Goal: Task Accomplishment & Management: Manage account settings

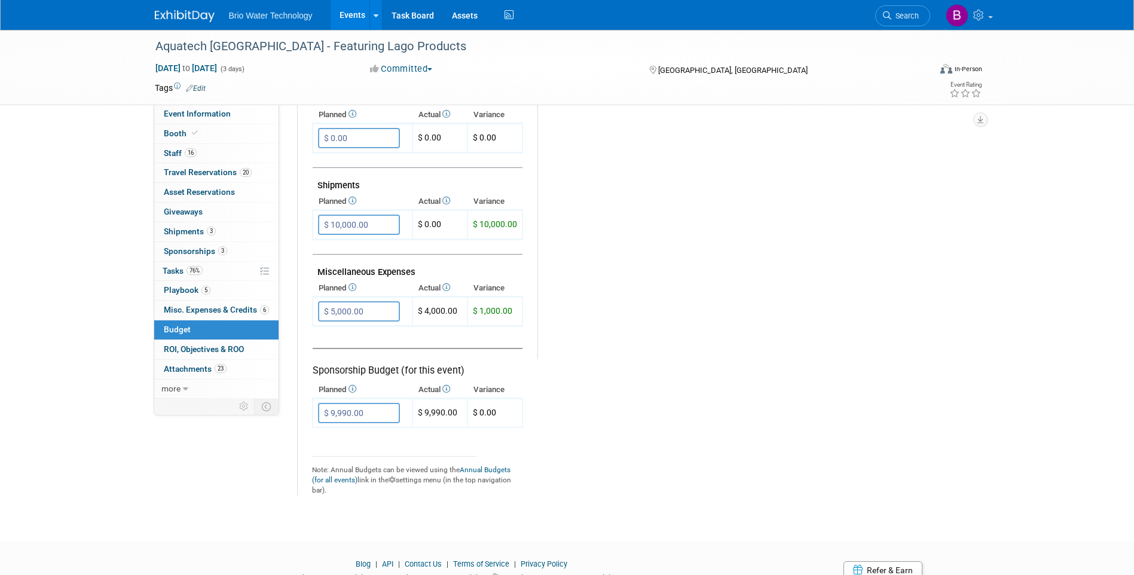
scroll to position [598, 0]
click at [399, 278] on td "Miscellaneous Expenses" at bounding box center [418, 267] width 210 height 26
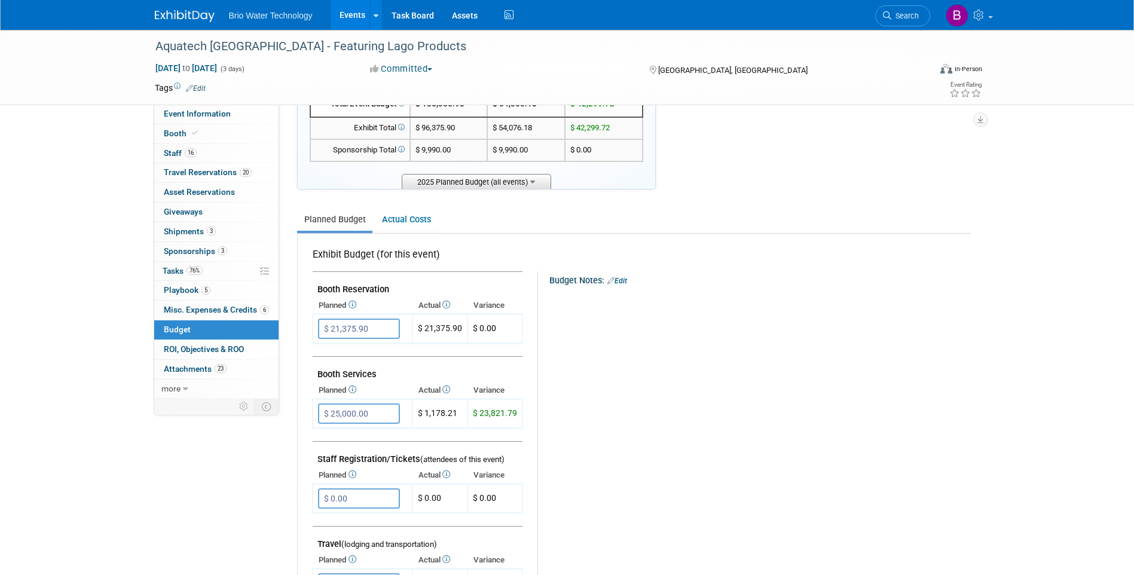
scroll to position [60, 0]
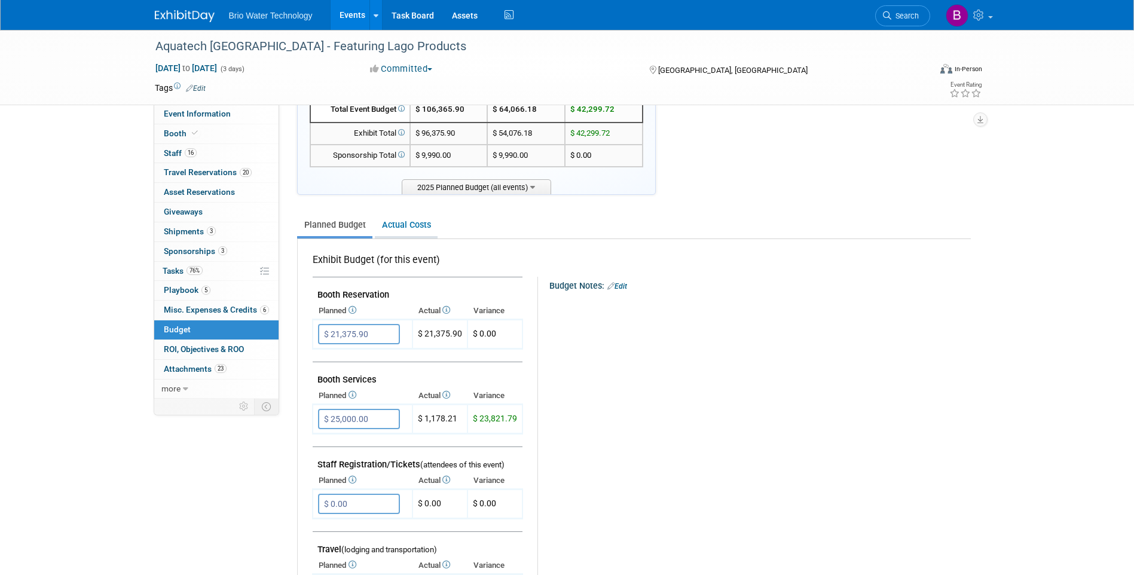
click at [406, 221] on link "Actual Costs" at bounding box center [406, 225] width 63 height 22
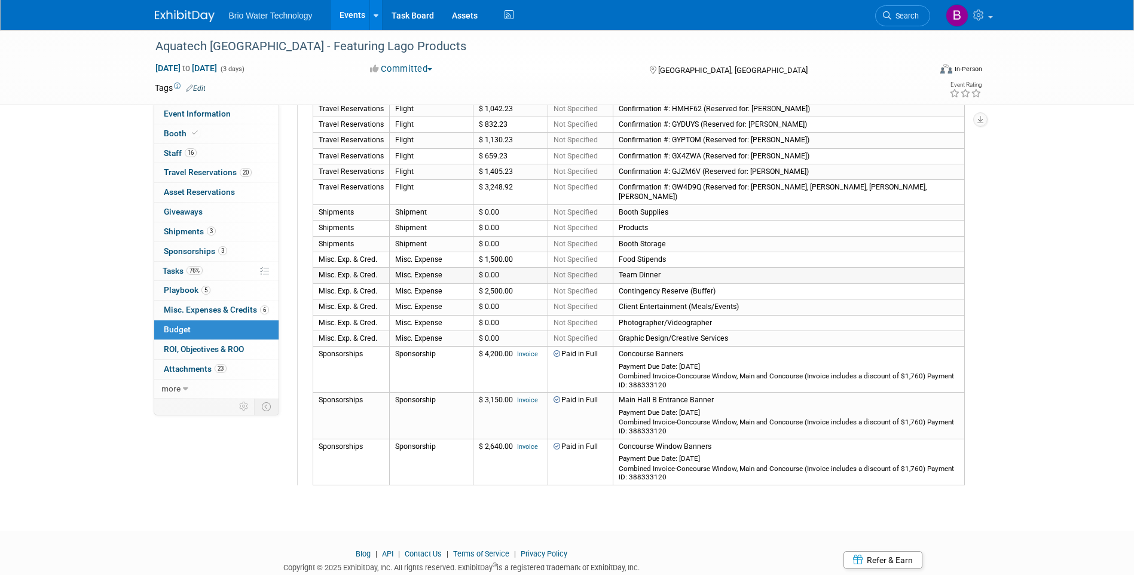
scroll to position [855, 0]
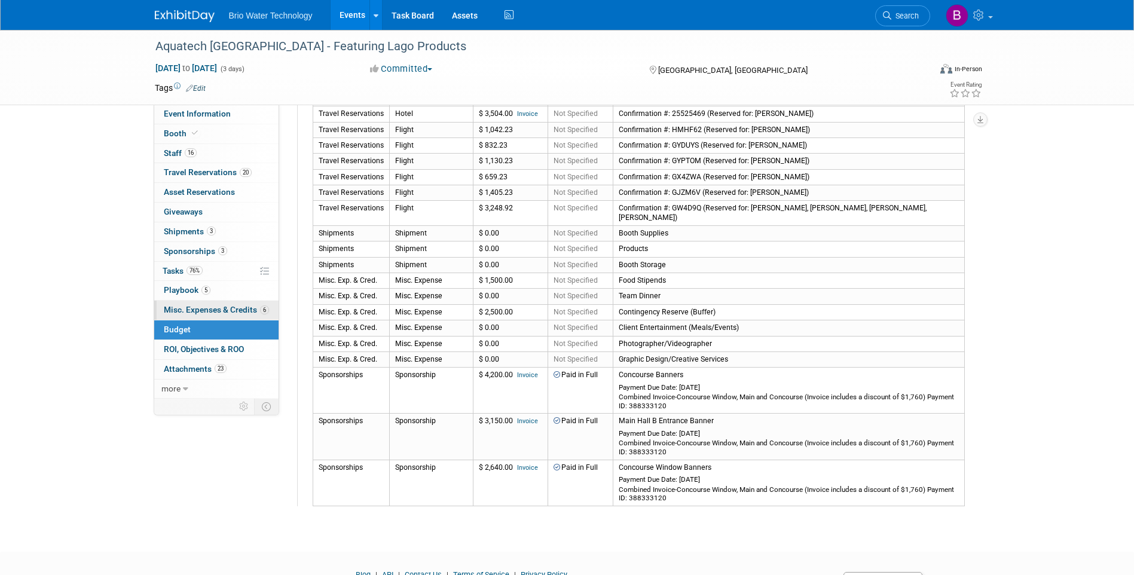
click at [228, 310] on span "Misc. Expenses & Credits 6" at bounding box center [216, 310] width 105 height 10
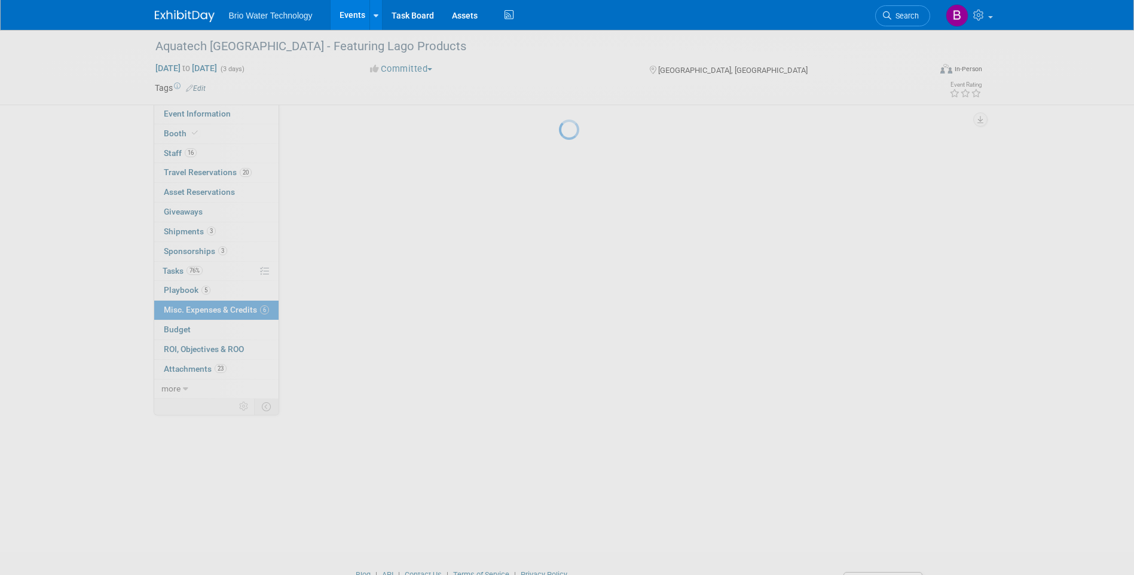
scroll to position [0, 0]
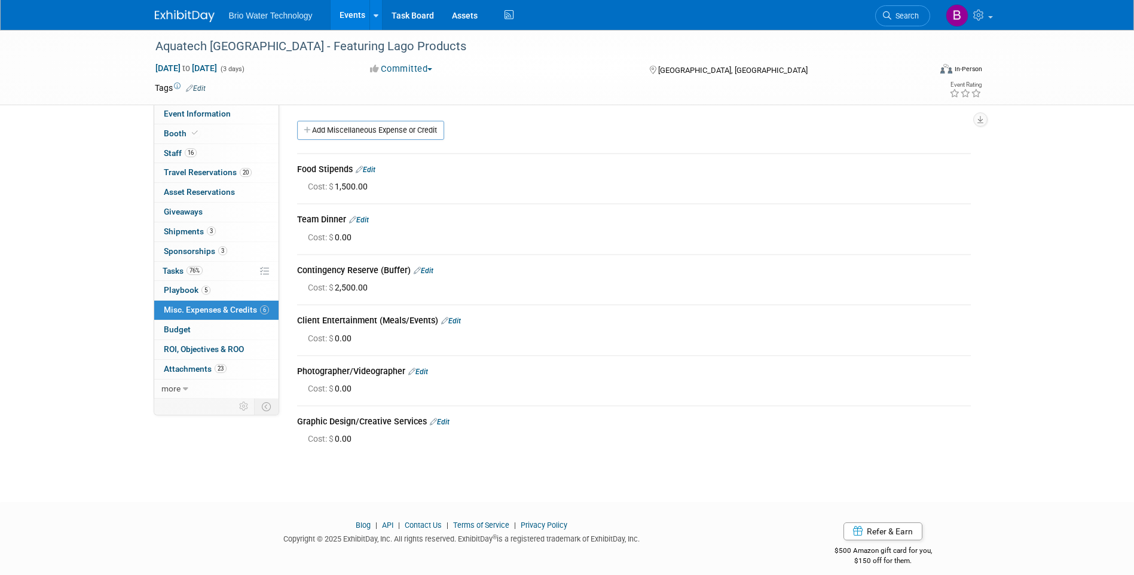
click at [368, 222] on link "Edit" at bounding box center [359, 220] width 20 height 8
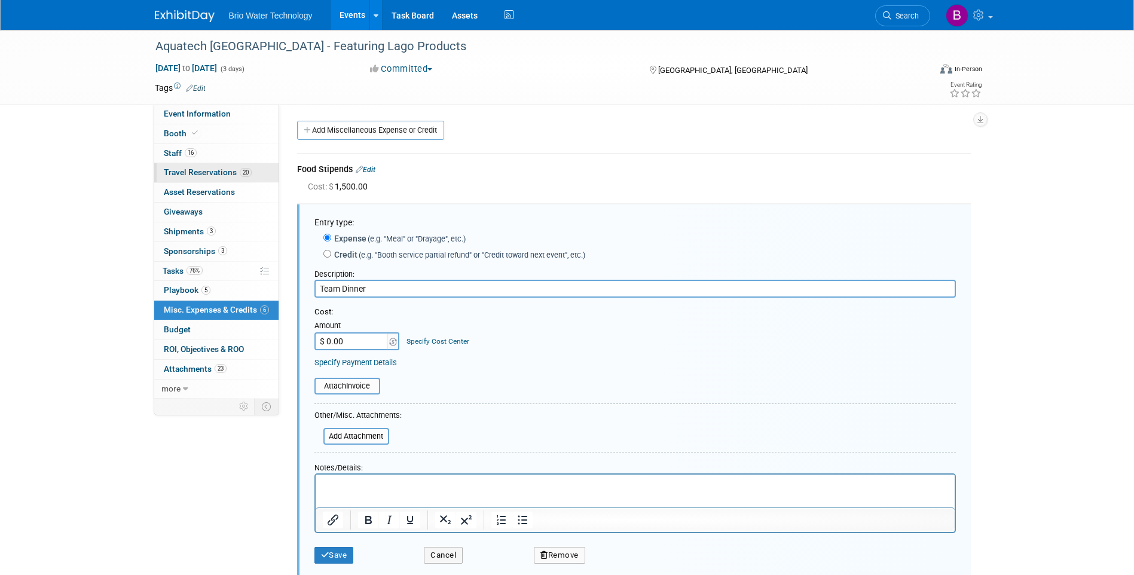
click at [201, 176] on span "Travel Reservations 20" at bounding box center [208, 172] width 88 height 10
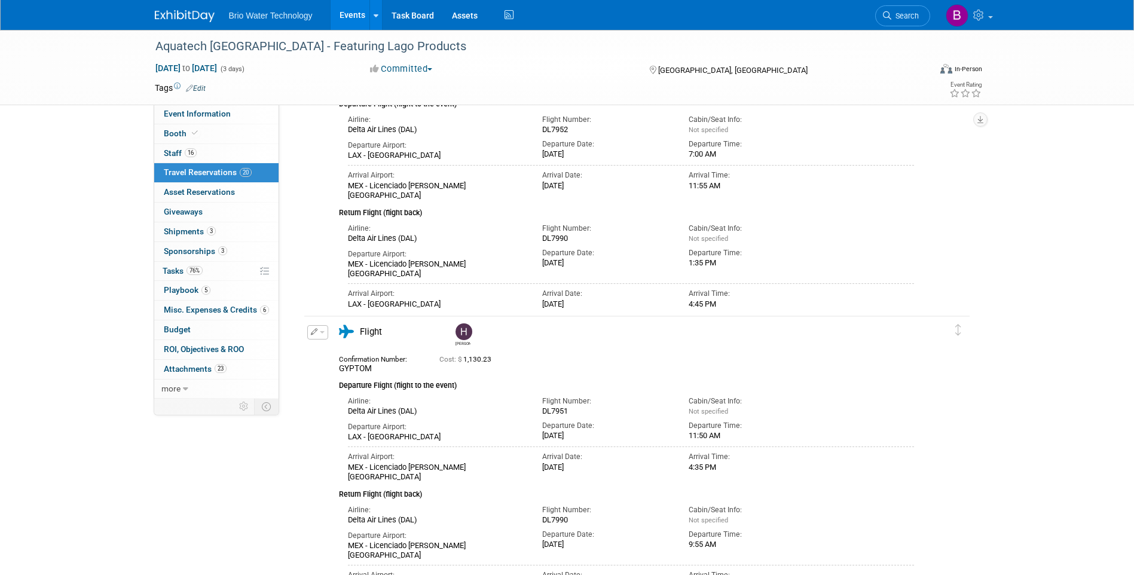
scroll to position [1972, 0]
click at [315, 333] on icon "button" at bounding box center [314, 329] width 7 height 7
click at [338, 352] on button "Edit Reservation" at bounding box center [358, 350] width 101 height 17
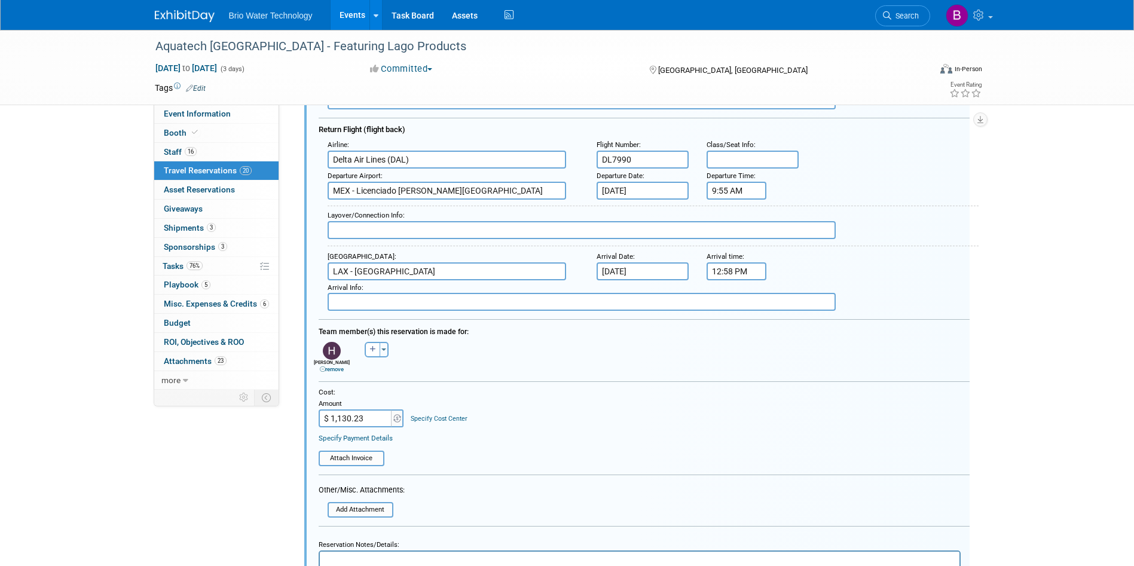
scroll to position [2511, 0]
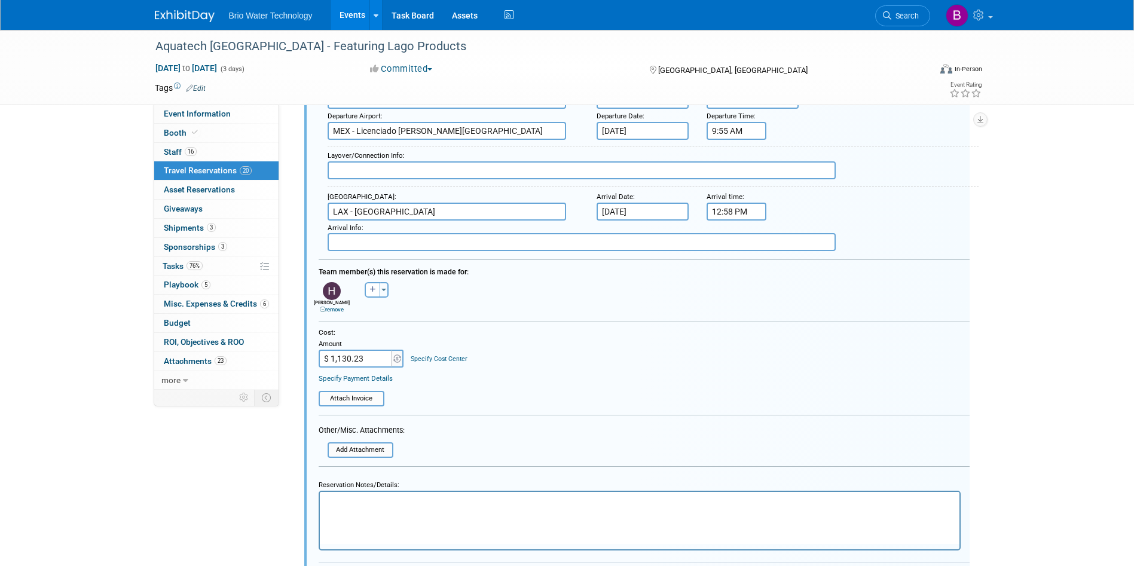
click at [347, 360] on input "$ 1,130.23" at bounding box center [356, 359] width 75 height 18
type input "$ 1,347.23"
click at [489, 393] on table "Attach Invoice" at bounding box center [644, 393] width 651 height 26
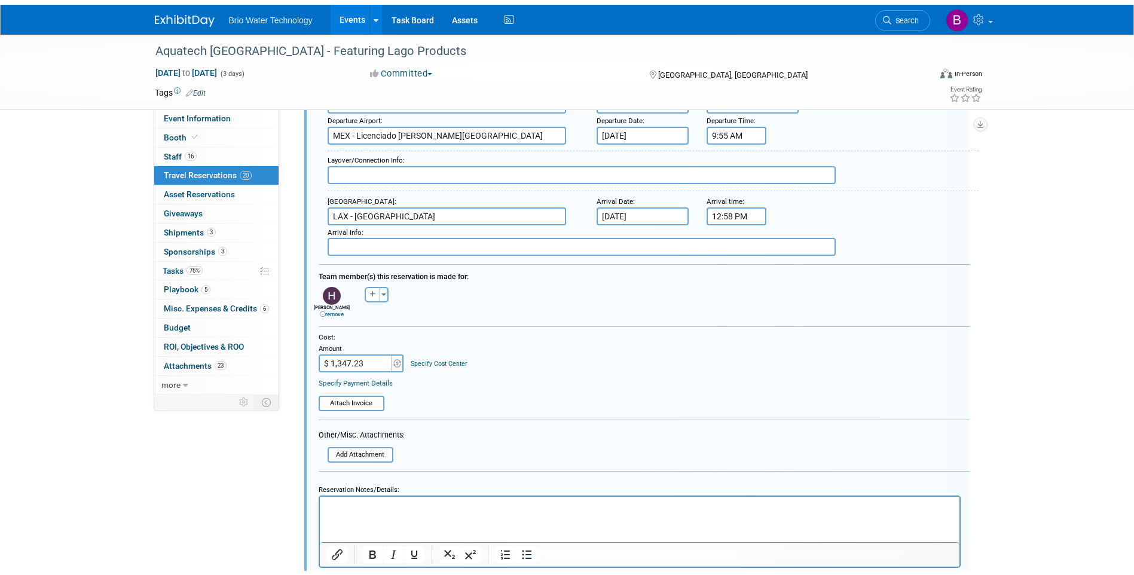
scroll to position [2630, 0]
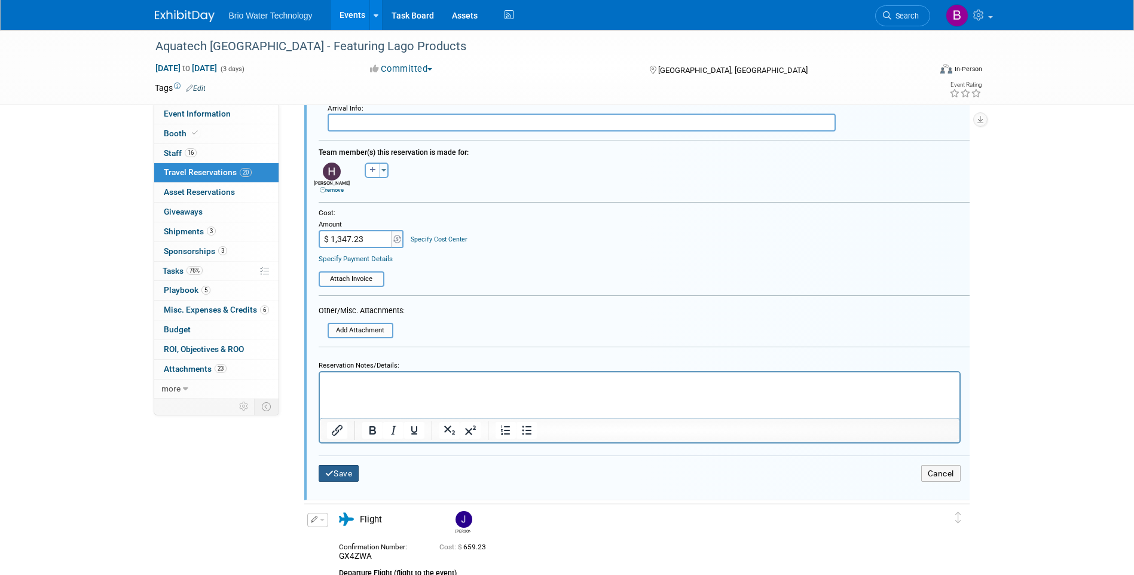
click at [344, 475] on button "Save" at bounding box center [339, 473] width 41 height 17
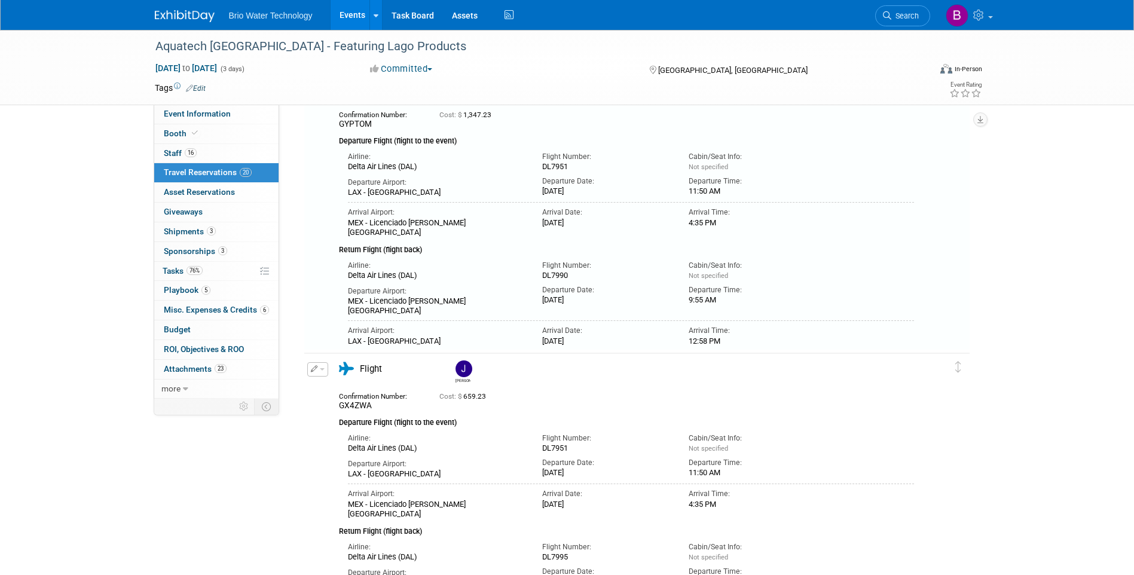
scroll to position [2152, 0]
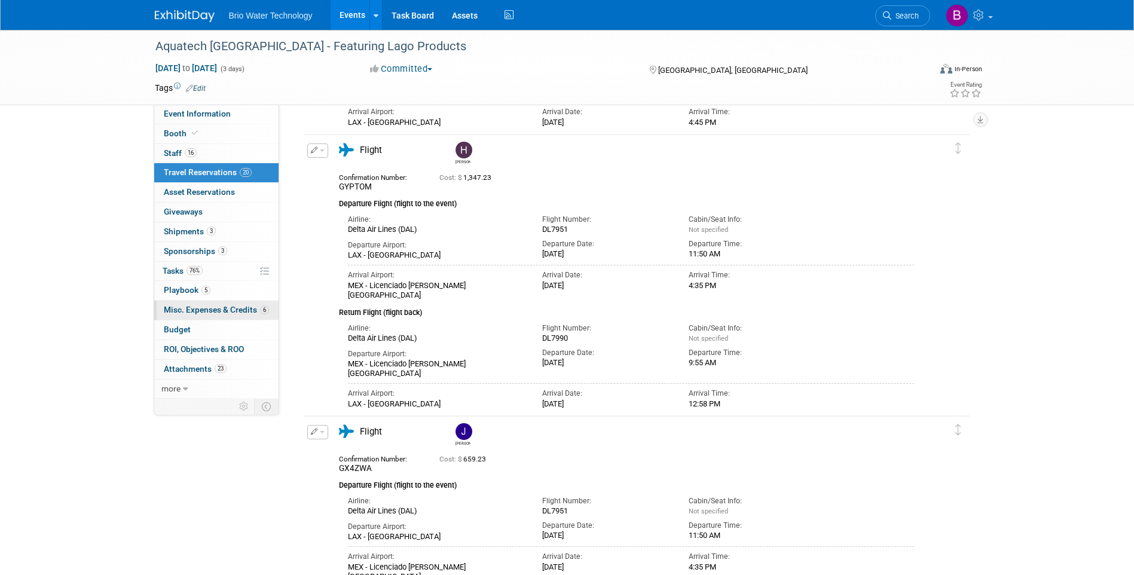
click at [188, 303] on link "6 Misc. Expenses & Credits 6" at bounding box center [216, 310] width 124 height 19
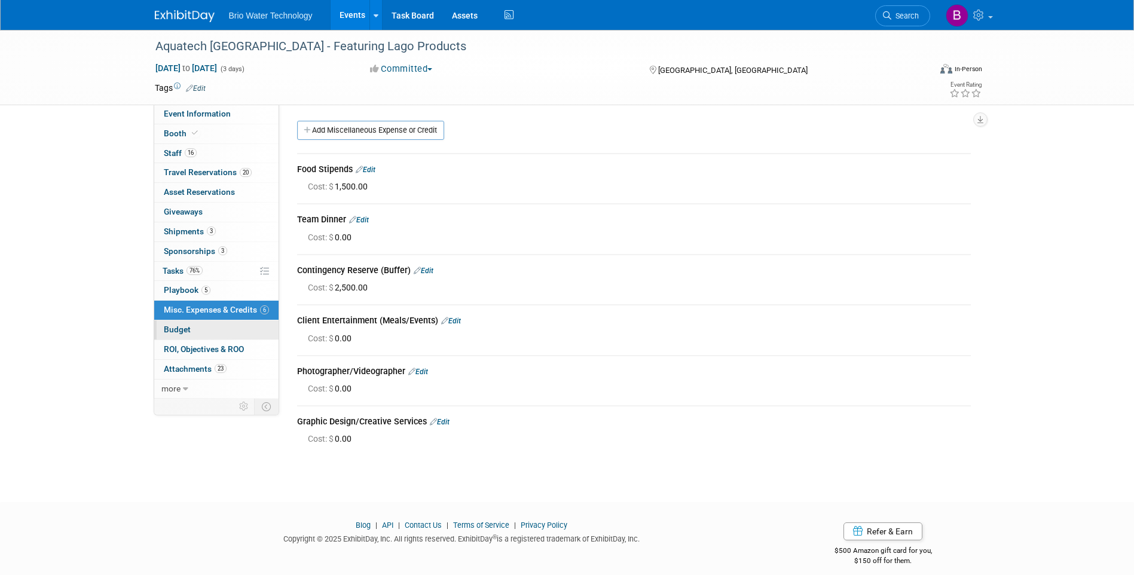
click at [175, 328] on span "Budget" at bounding box center [177, 330] width 27 height 10
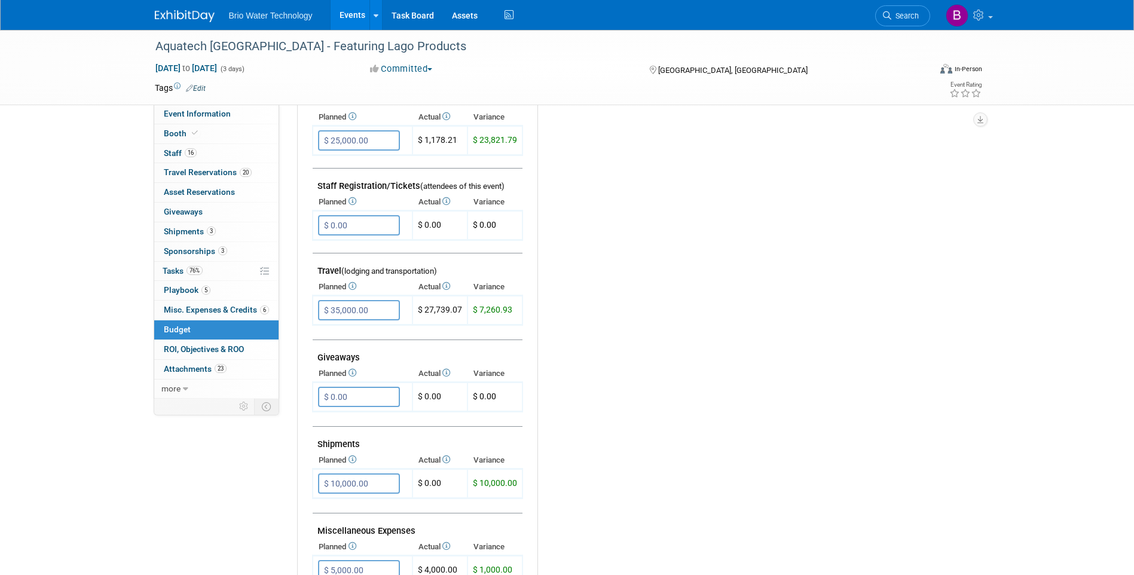
scroll to position [359, 0]
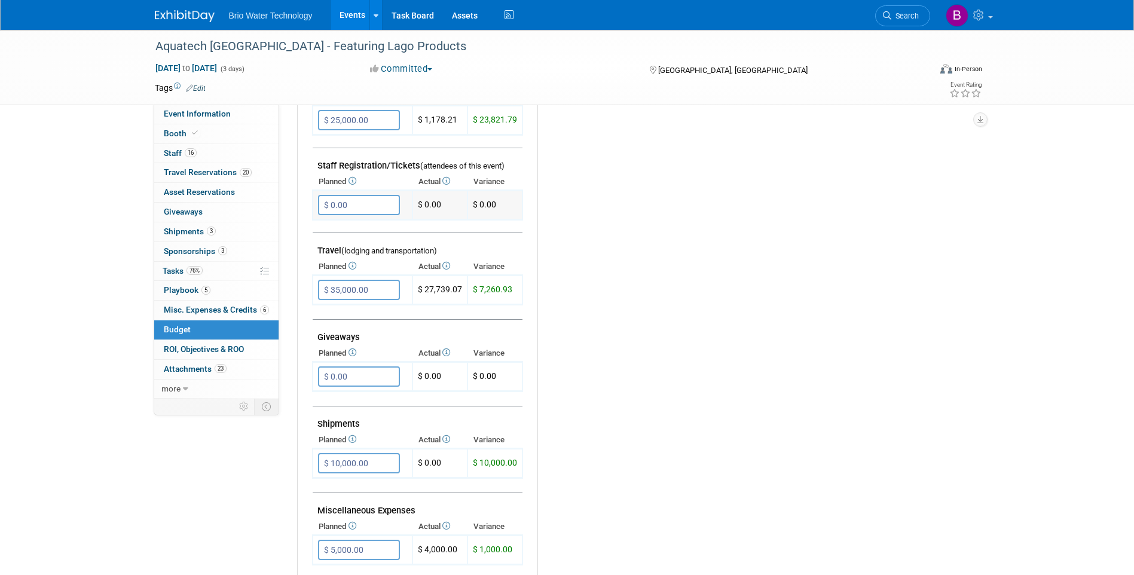
click at [336, 211] on input "$ 0.00" at bounding box center [359, 205] width 82 height 20
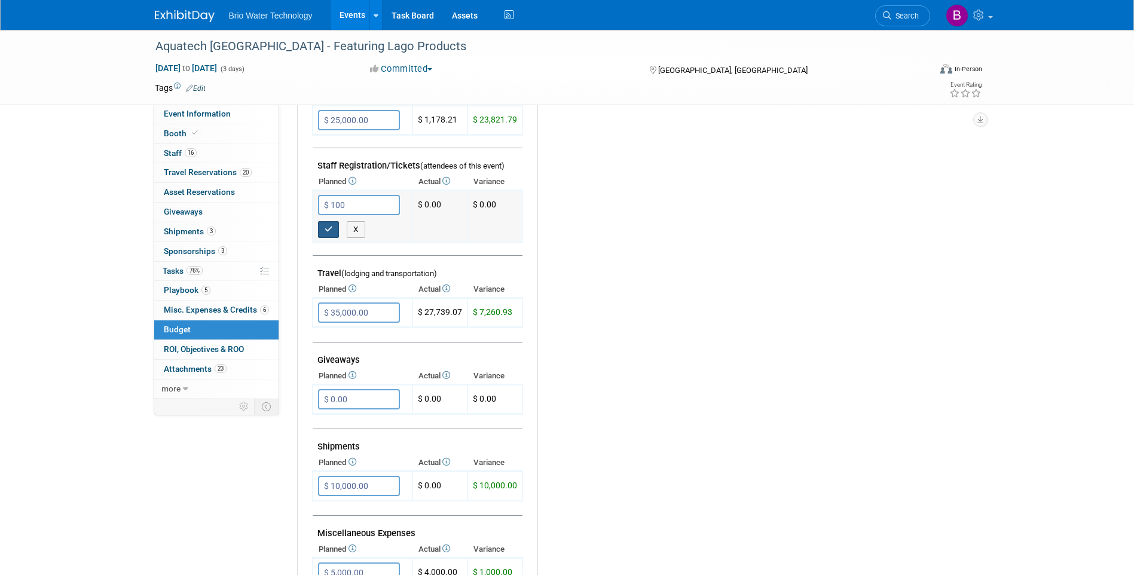
type input "$ 100.00"
click at [328, 224] on button "button" at bounding box center [329, 229] width 22 height 17
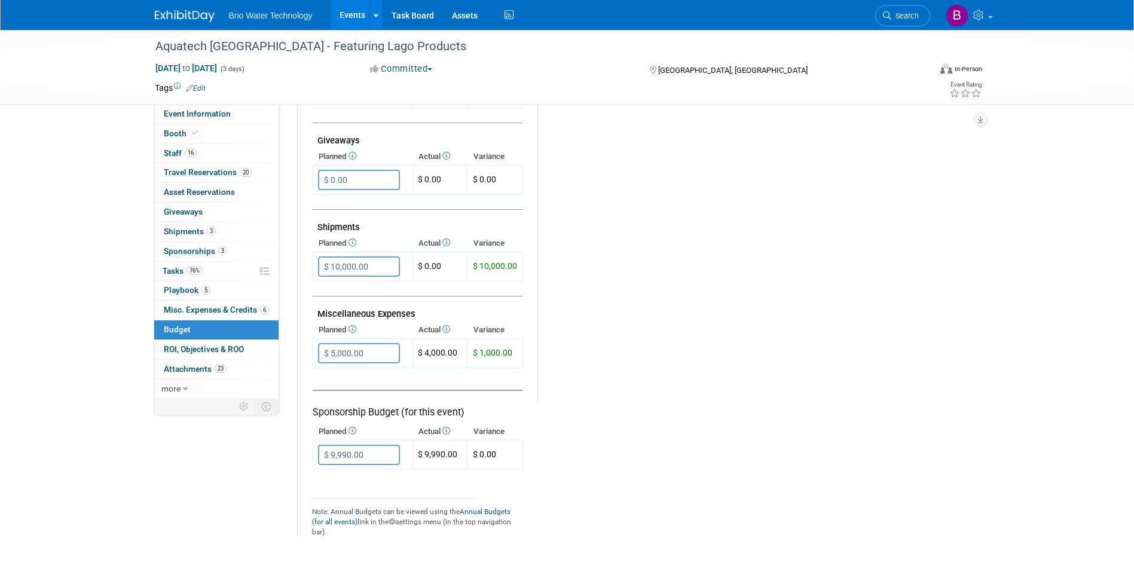
scroll to position [538, 0]
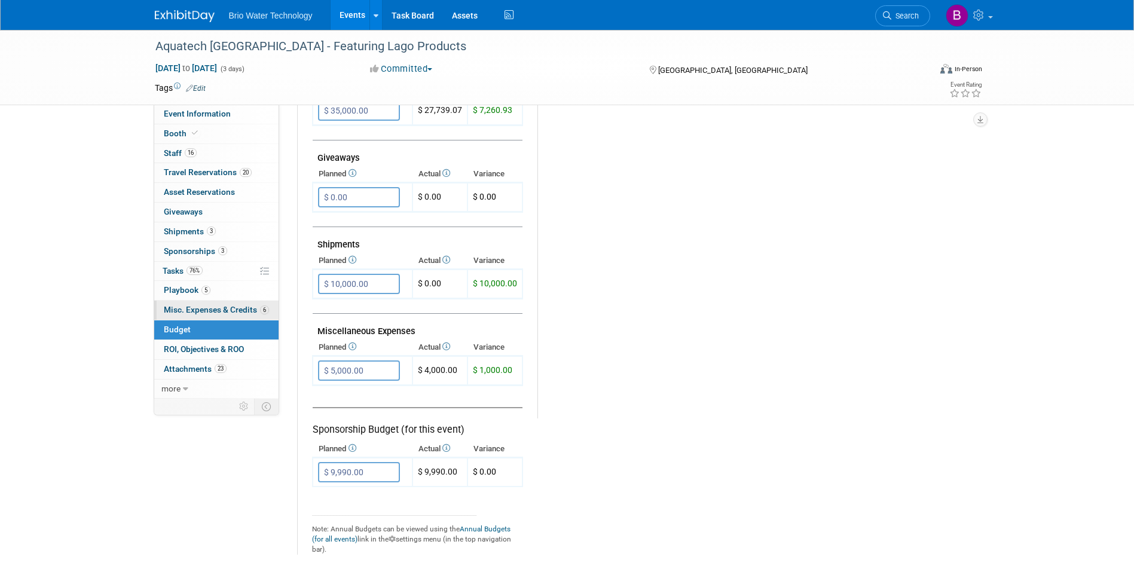
click at [195, 306] on span "Misc. Expenses & Credits 6" at bounding box center [216, 310] width 105 height 10
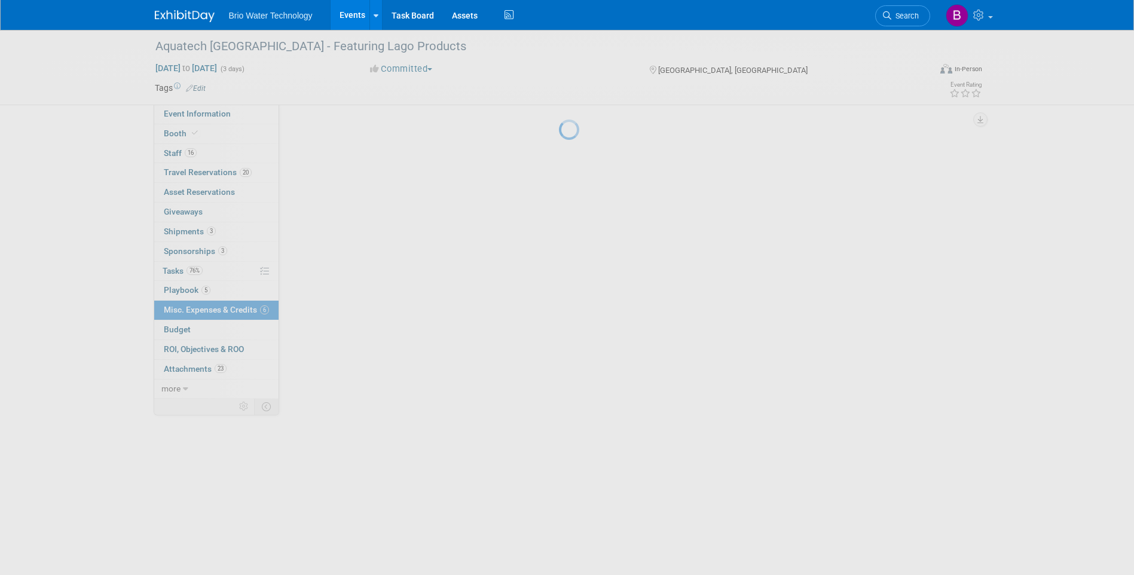
scroll to position [0, 0]
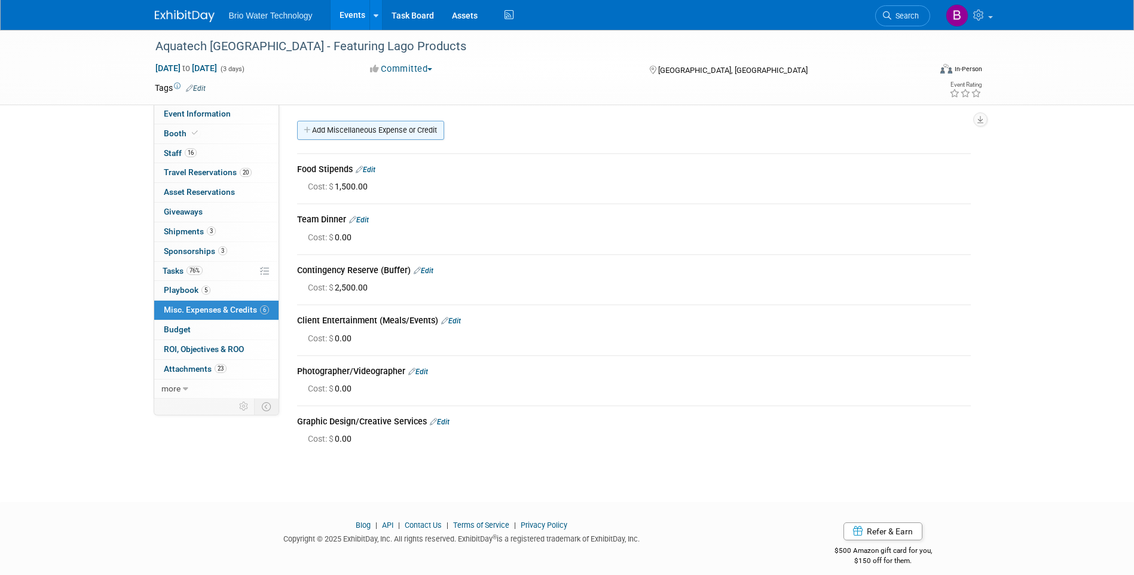
click at [366, 128] on link "Add Miscellaneous Expense or Credit" at bounding box center [370, 130] width 147 height 19
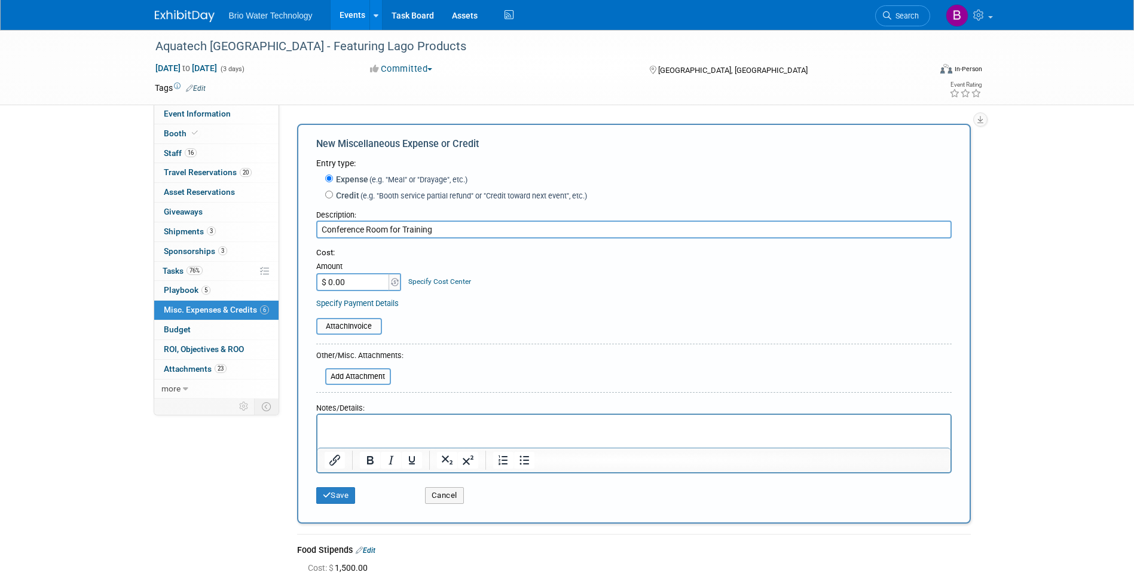
type input "Conference Room for Training"
click at [348, 281] on input "$ 0.00" at bounding box center [353, 282] width 75 height 18
type input "$ 962.00"
click at [340, 494] on button "Save" at bounding box center [335, 495] width 39 height 17
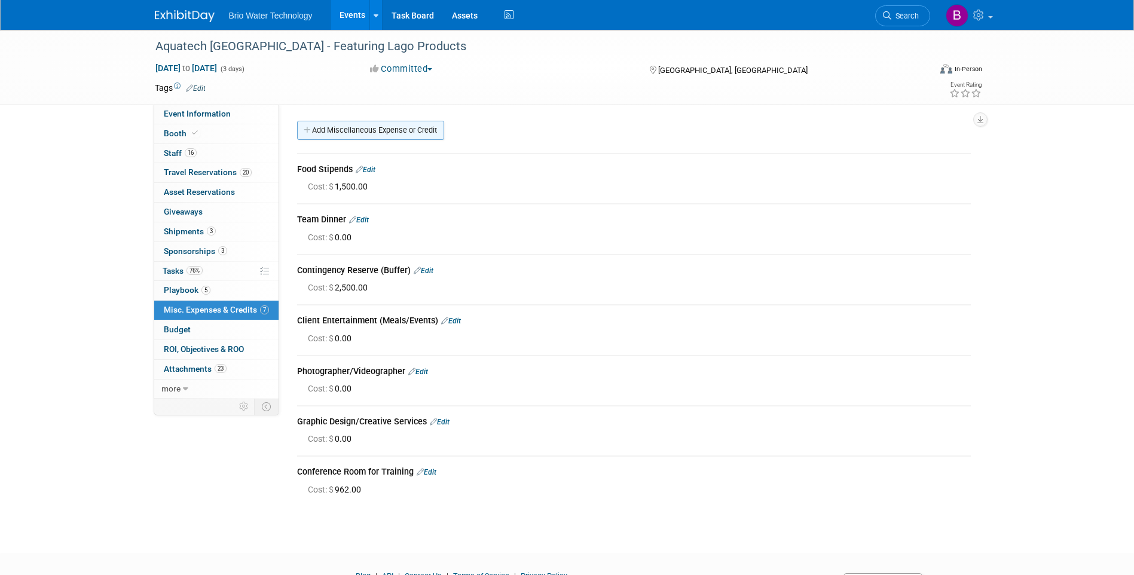
click at [356, 129] on link "Add Miscellaneous Expense or Credit" at bounding box center [370, 130] width 147 height 19
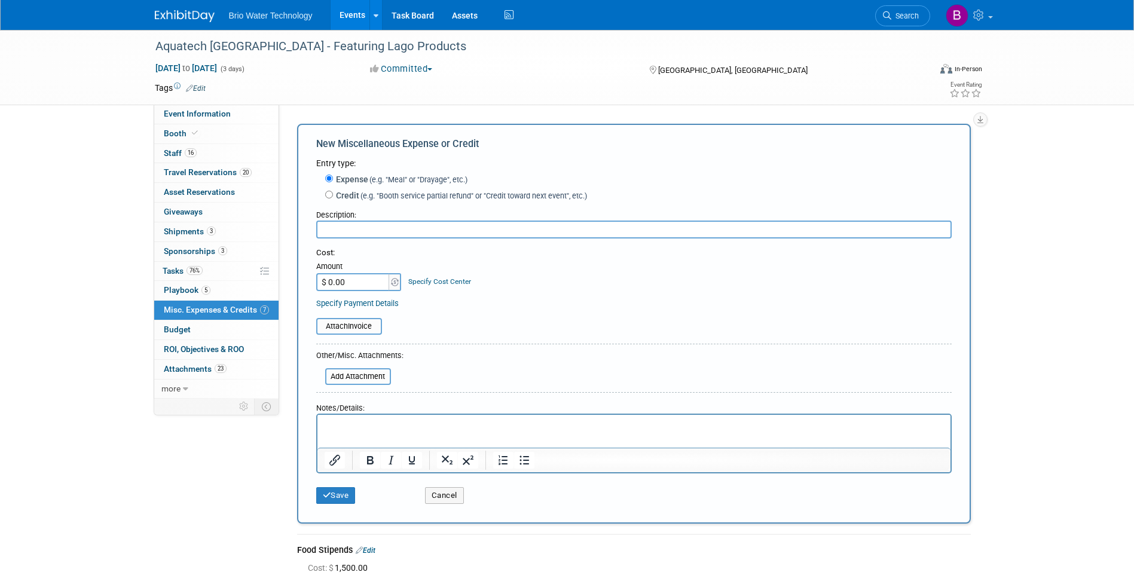
type input "A"
type input "Conference Room-AV system for training"
click at [346, 493] on button "Save" at bounding box center [335, 495] width 39 height 17
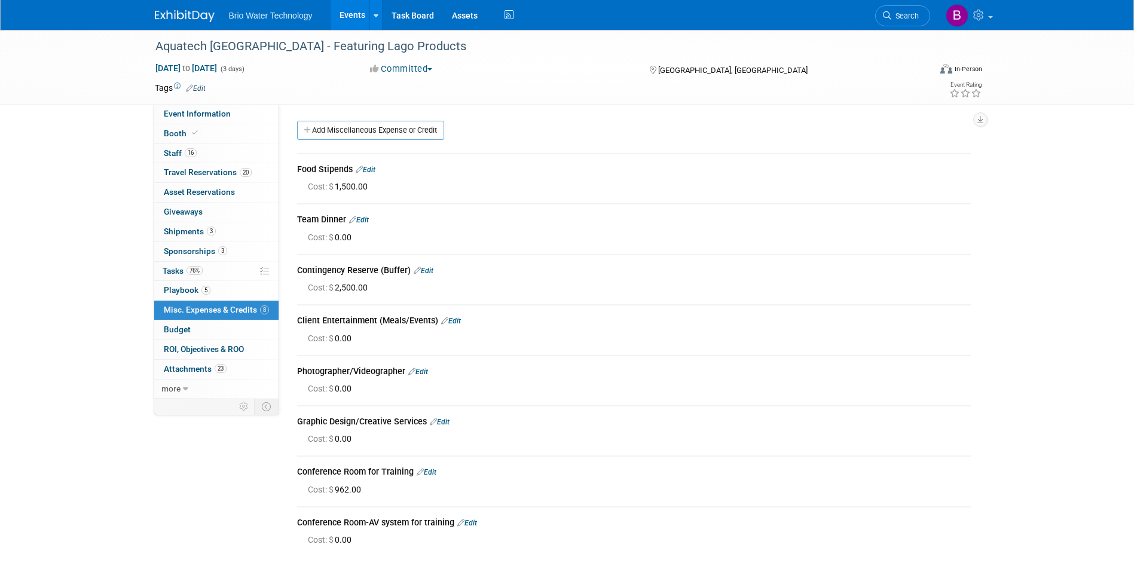
click at [368, 219] on link "Edit" at bounding box center [359, 220] width 20 height 8
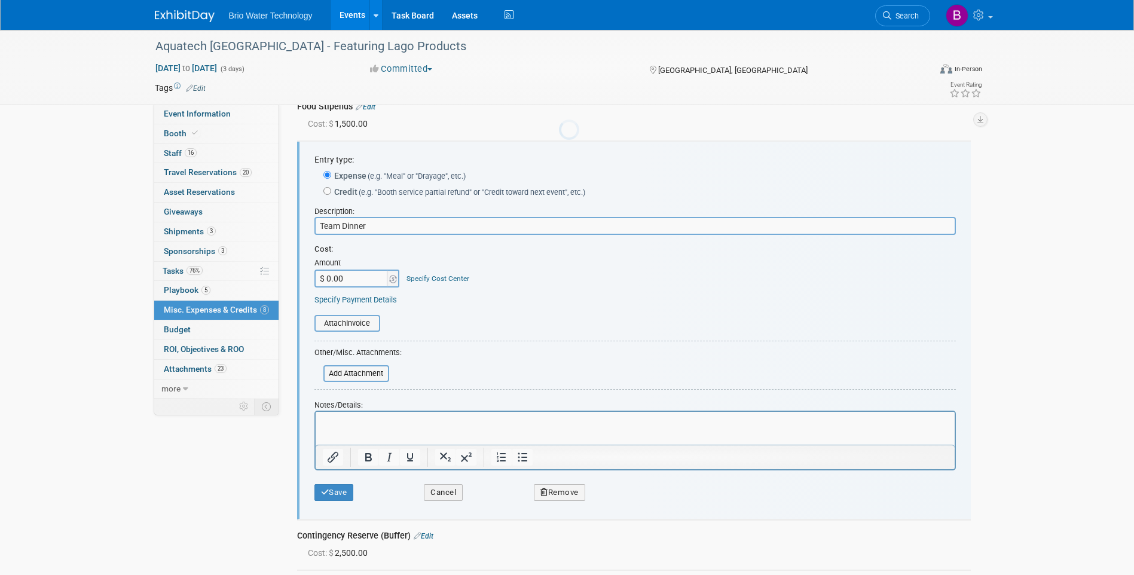
scroll to position [68, 0]
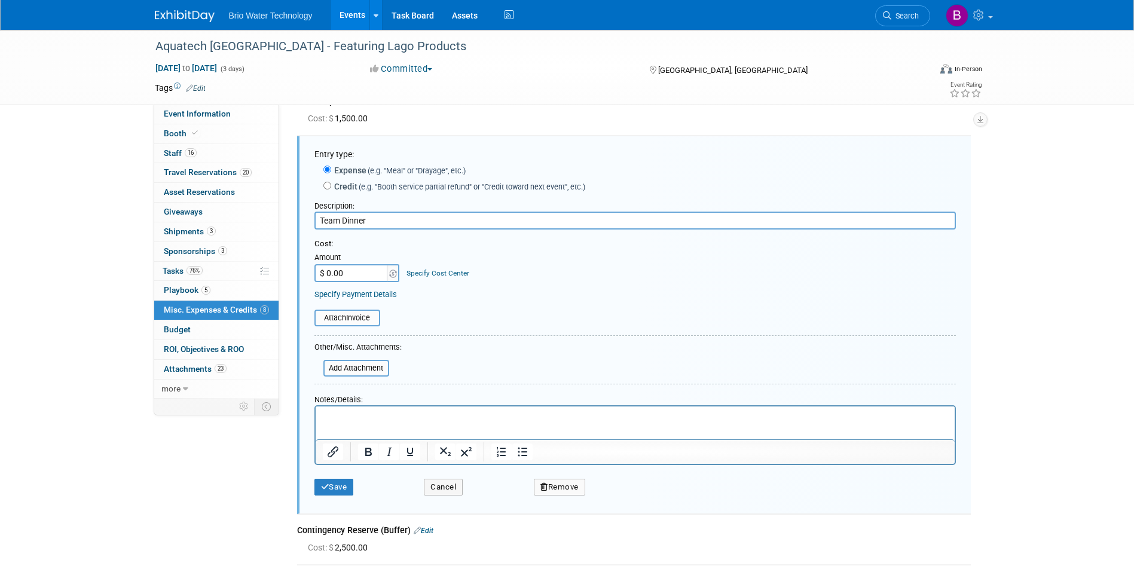
drag, startPoint x: 322, startPoint y: 223, endPoint x: 358, endPoint y: 225, distance: 36.5
click at [325, 222] on input "Team Dinner" at bounding box center [634, 221] width 641 height 18
type input "Conference Room-Team Dinner"
click at [331, 269] on input "$ 0.00" at bounding box center [351, 273] width 75 height 18
type input "$ 1,840.00"
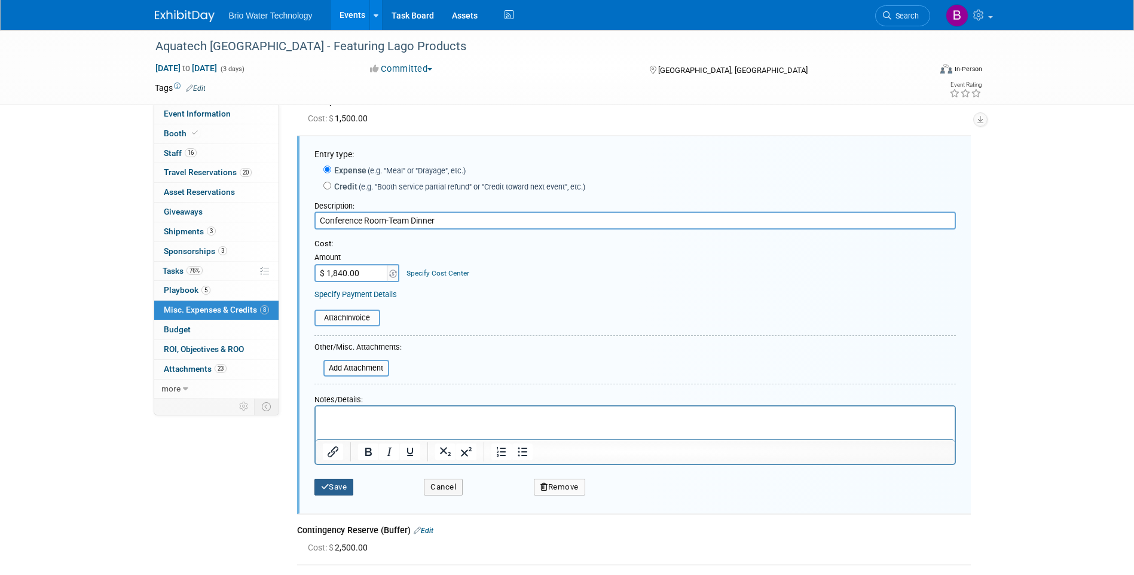
click at [348, 485] on button "Save" at bounding box center [333, 487] width 39 height 17
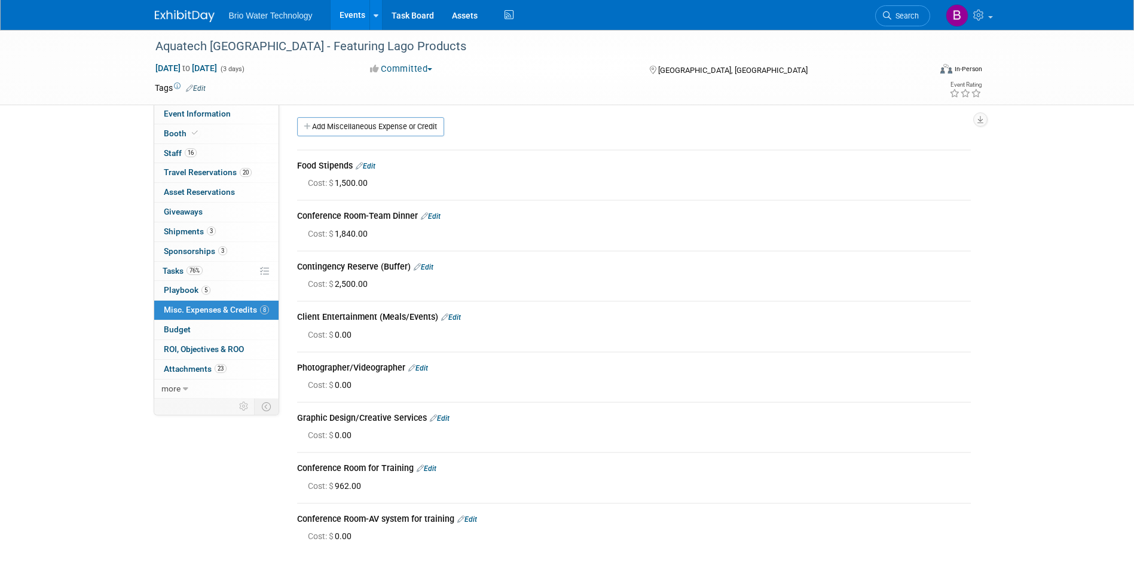
scroll to position [0, 0]
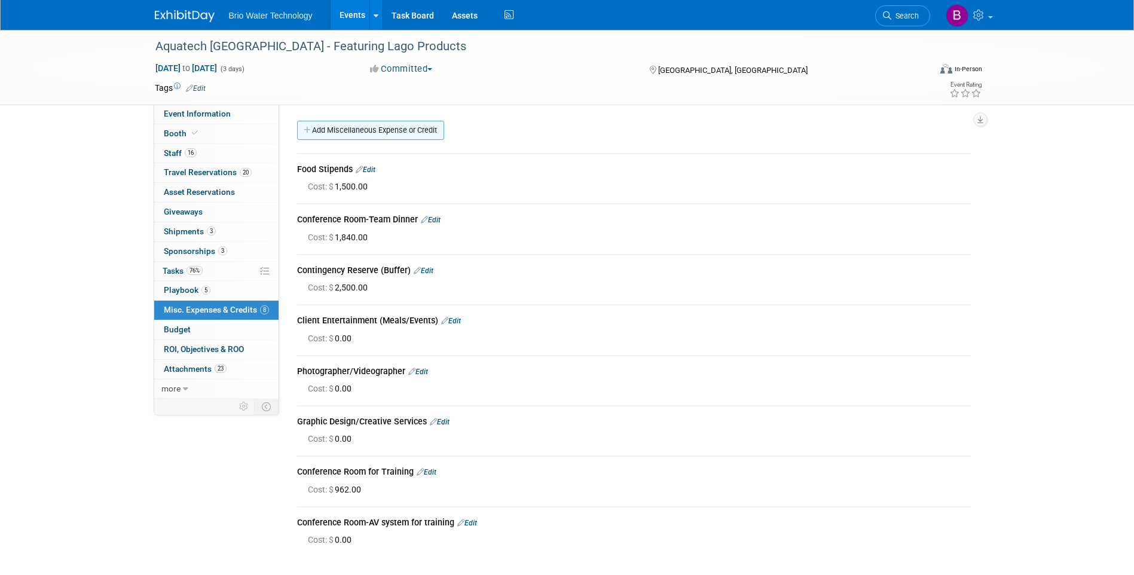
click at [363, 133] on link "Add Miscellaneous Expense or Credit" at bounding box center [370, 130] width 147 height 19
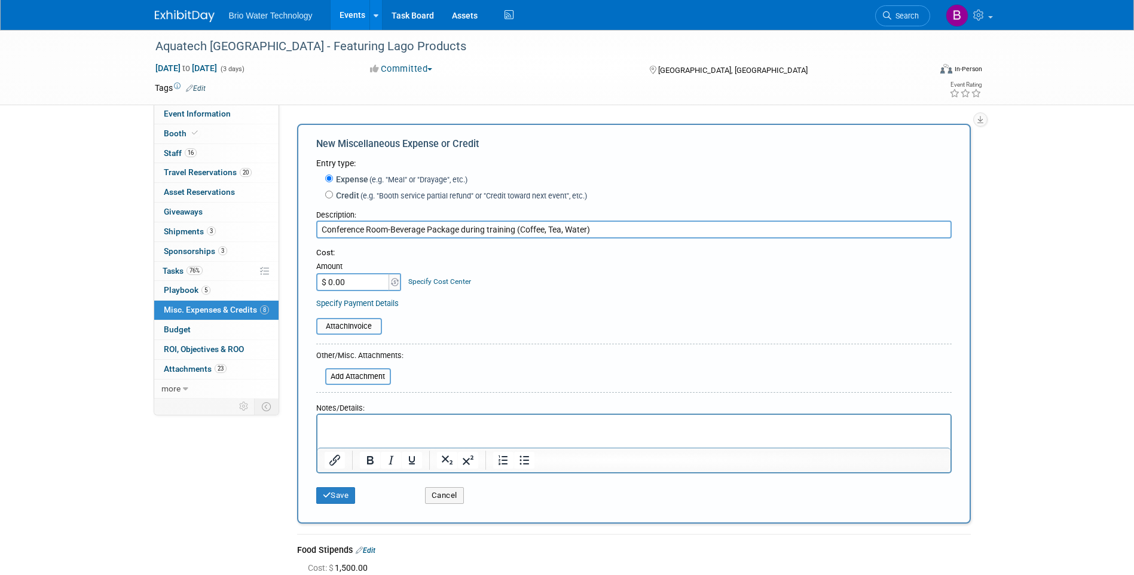
type input "Conference Room-Beverage Package during training (Coffee, Tea, Water)"
click at [340, 277] on input "$ 0.00" at bounding box center [353, 282] width 75 height 18
type input "$ 1,820.00"
click at [348, 493] on button "Save" at bounding box center [335, 495] width 39 height 17
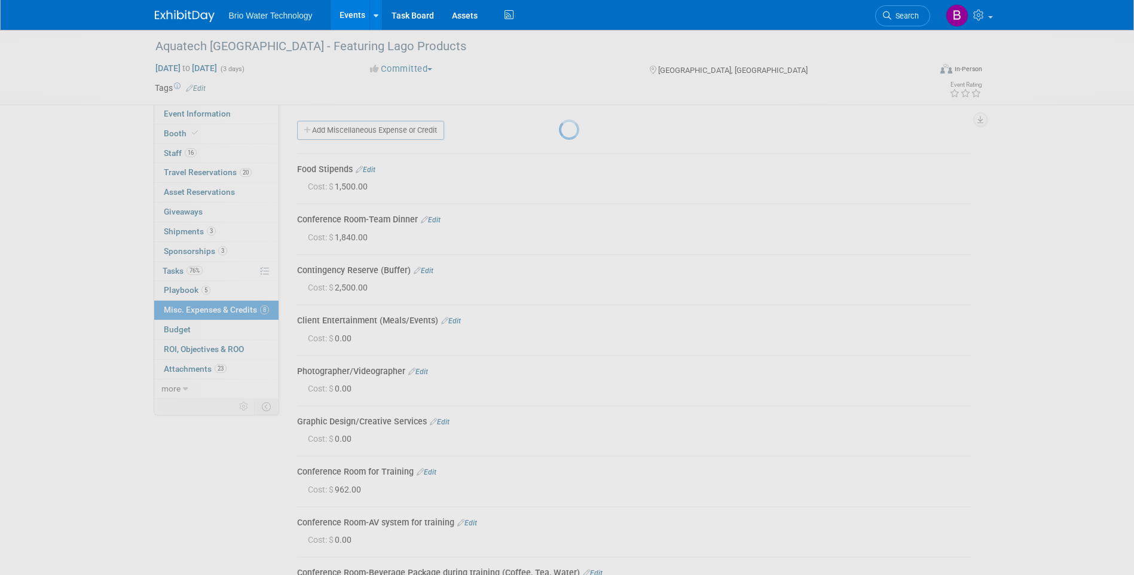
scroll to position [163, 0]
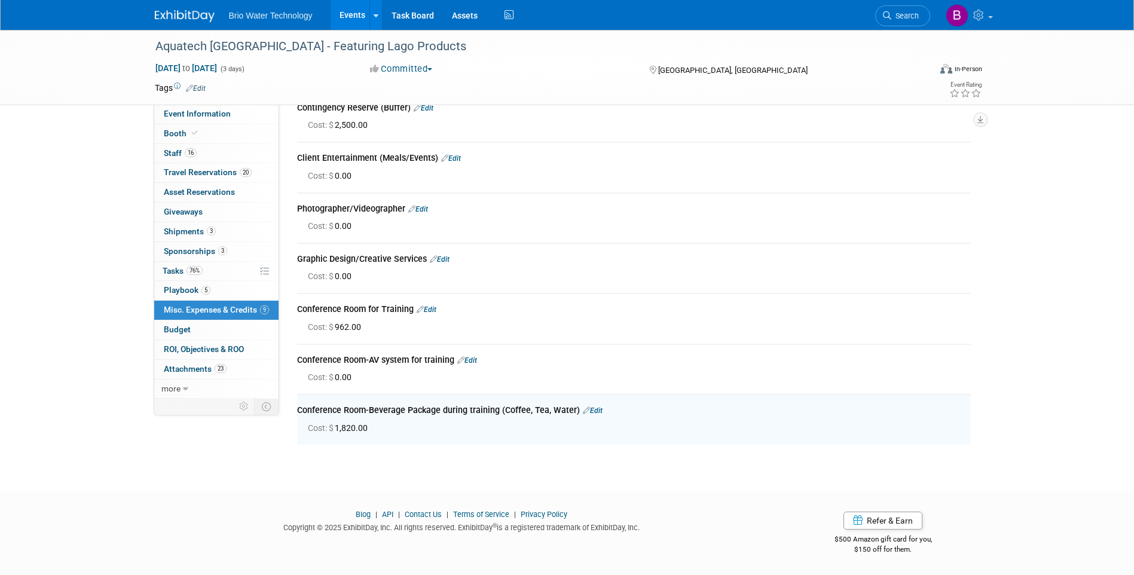
click at [740, 395] on td "Conference Room-Beverage Package during training (Coffee, Tea, Water) Edit Cost…" at bounding box center [634, 419] width 674 height 50
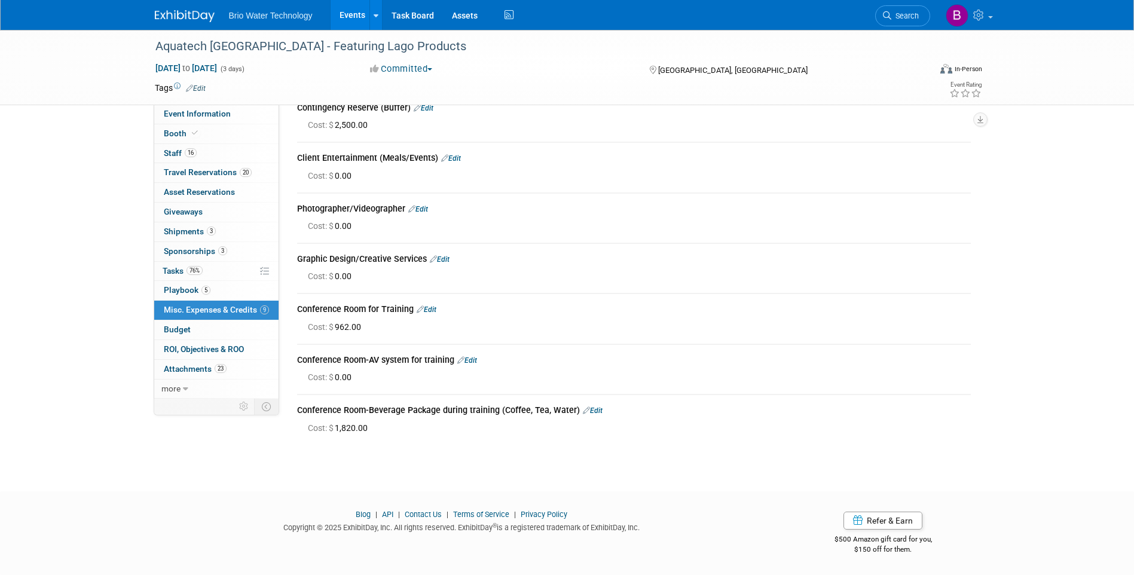
click at [476, 360] on link "Edit" at bounding box center [467, 360] width 20 height 8
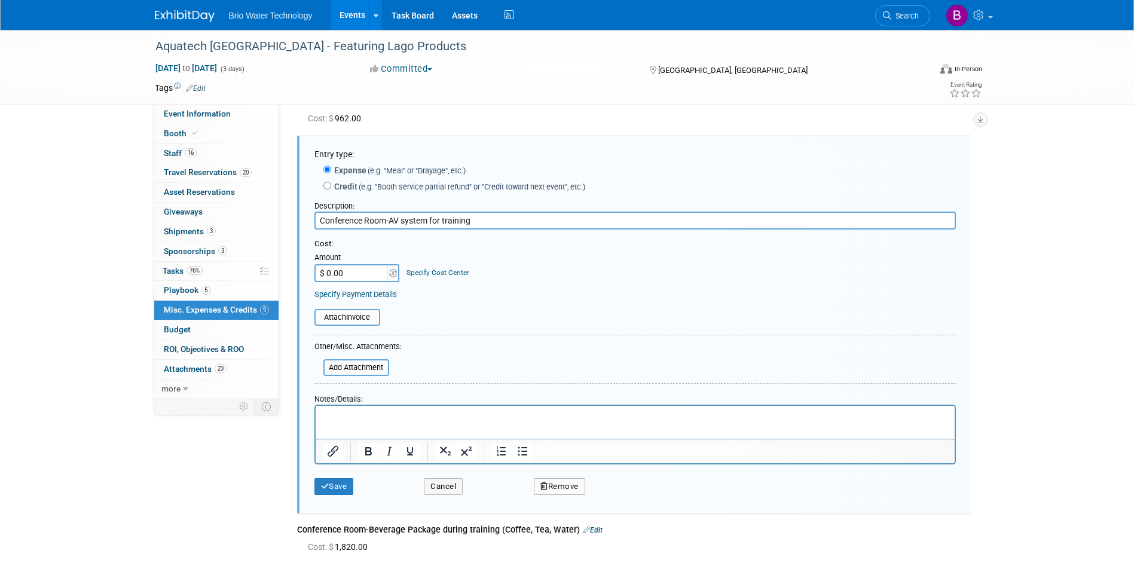
scroll to position [0, 0]
click at [348, 272] on input "$ 0.00" at bounding box center [351, 273] width 75 height 18
type input "$ 1,843.31"
click at [337, 484] on button "Save" at bounding box center [333, 486] width 39 height 17
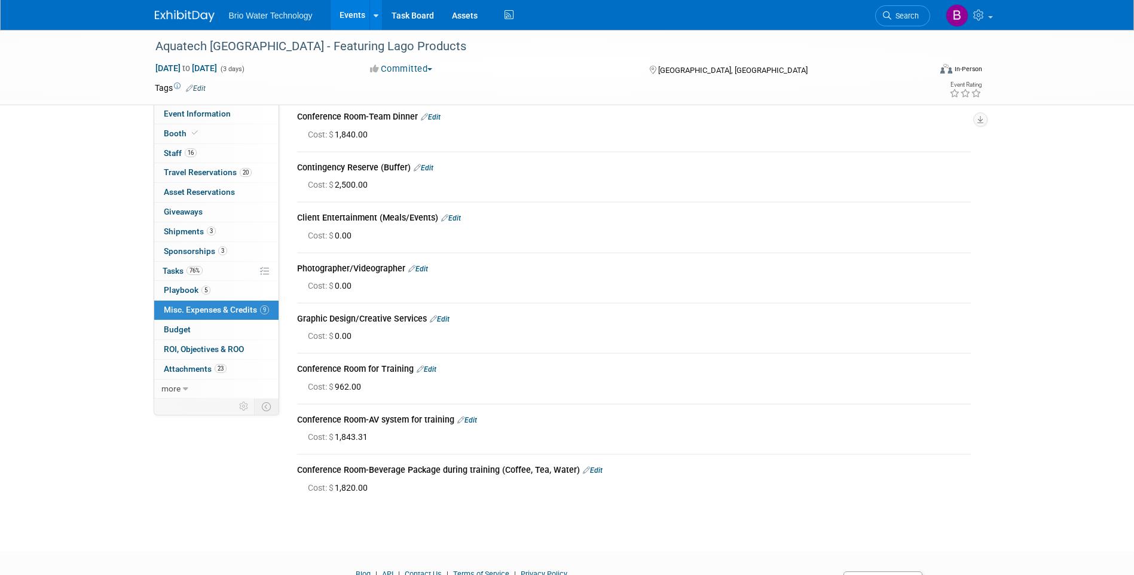
scroll to position [43, 0]
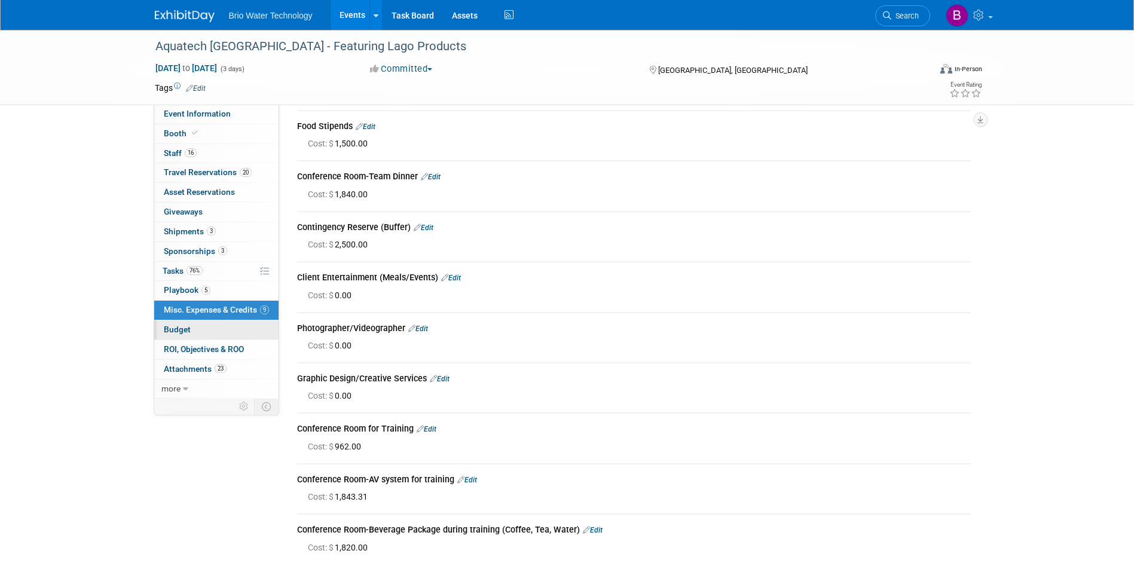
click at [191, 327] on link "Budget" at bounding box center [216, 329] width 124 height 19
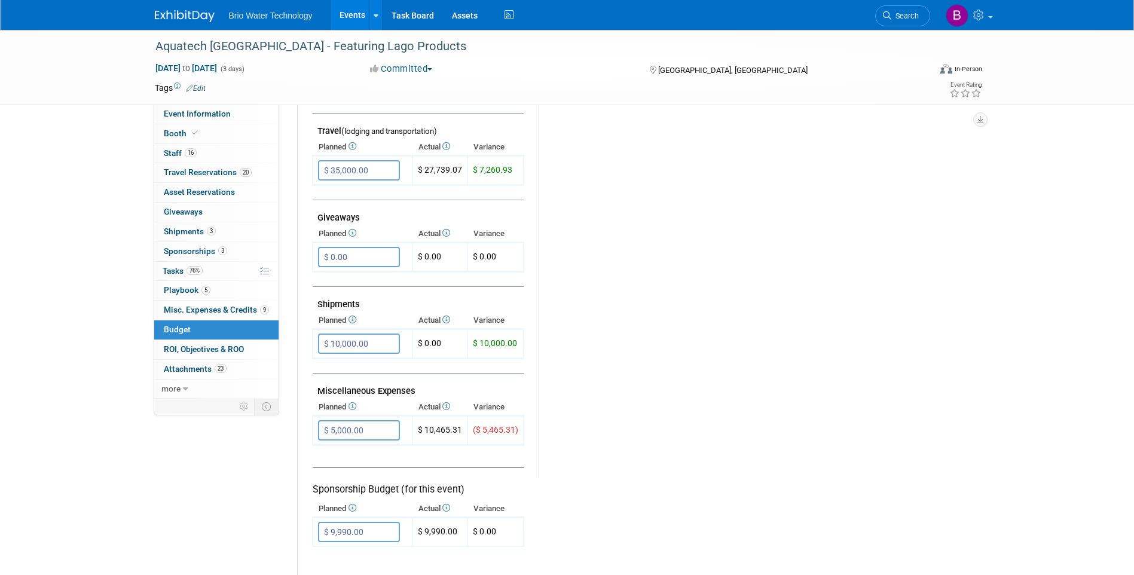
scroll to position [538, 0]
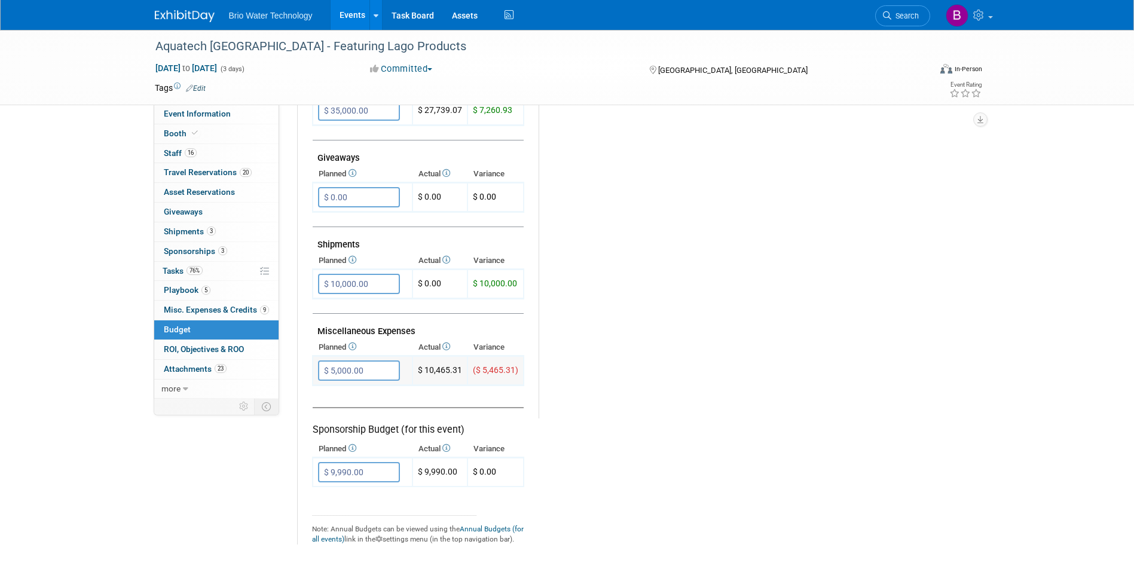
click at [333, 371] on input "$ 5,000.00" at bounding box center [359, 370] width 82 height 20
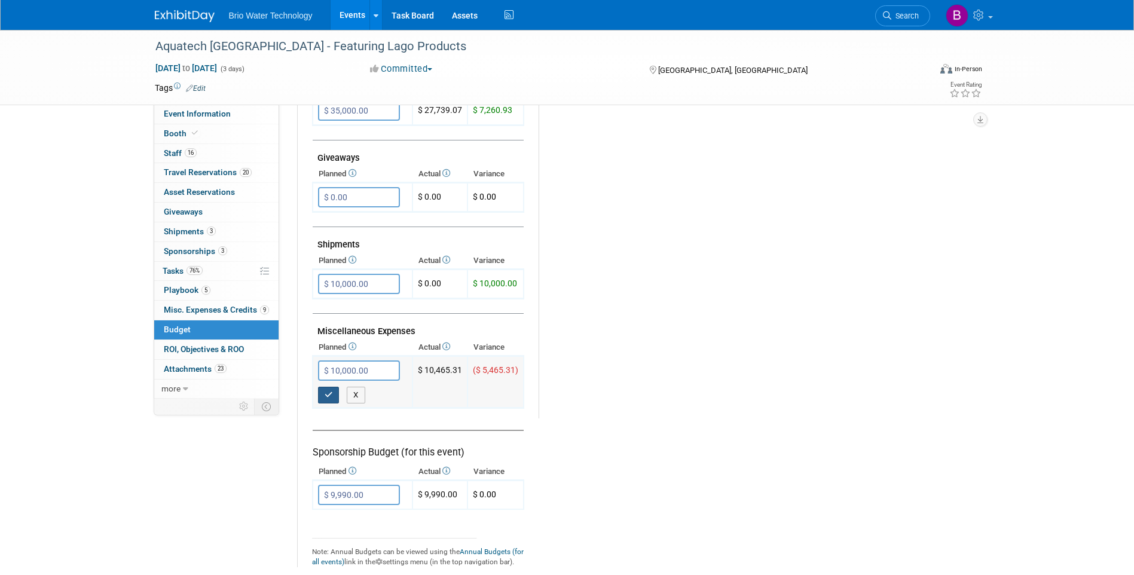
click at [329, 393] on icon "button" at bounding box center [329, 395] width 8 height 8
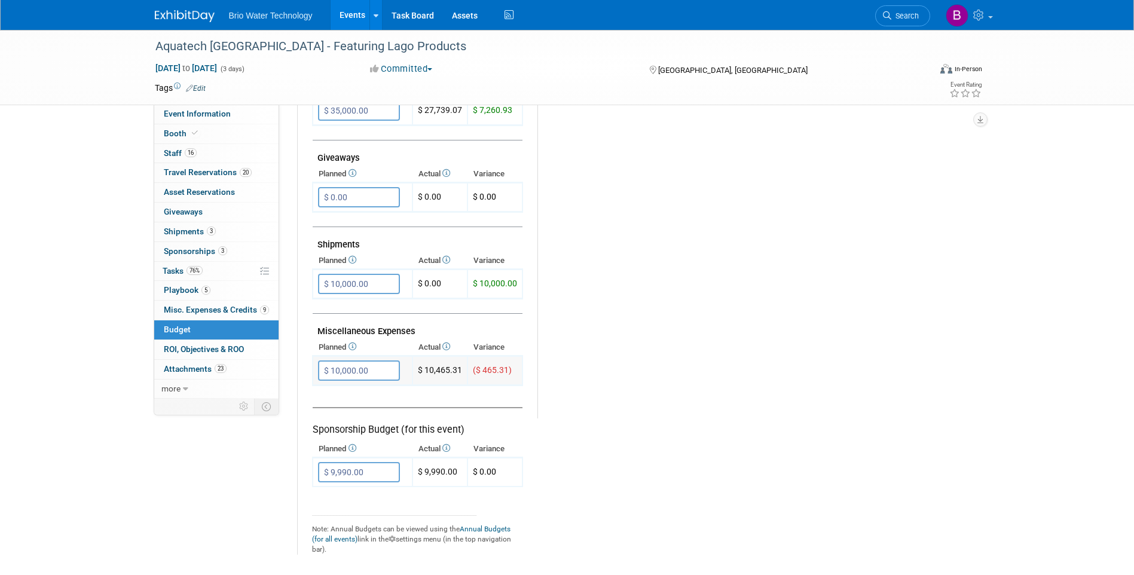
click at [338, 369] on input "$ 10,000.00" at bounding box center [359, 370] width 82 height 20
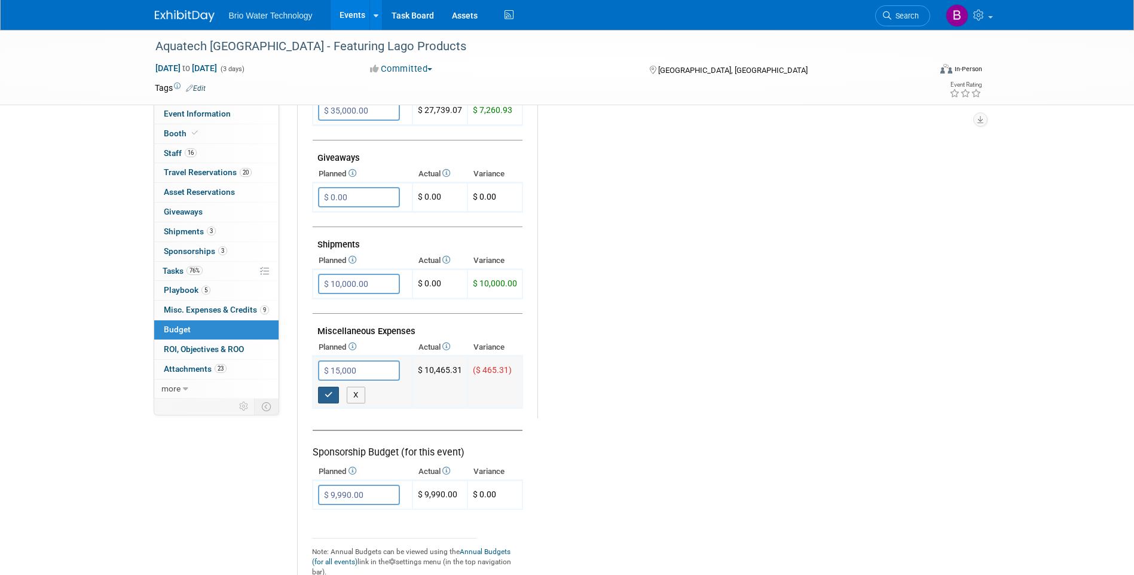
type input "$ 15,000.00"
click at [335, 394] on button "button" at bounding box center [329, 395] width 22 height 17
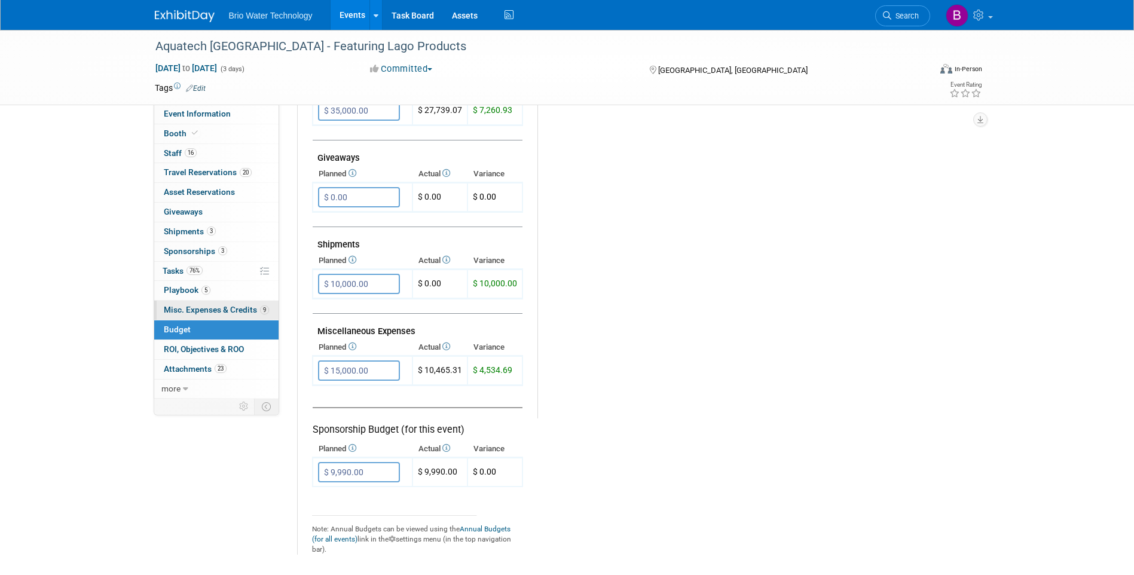
click at [196, 307] on span "Misc. Expenses & Credits 9" at bounding box center [216, 310] width 105 height 10
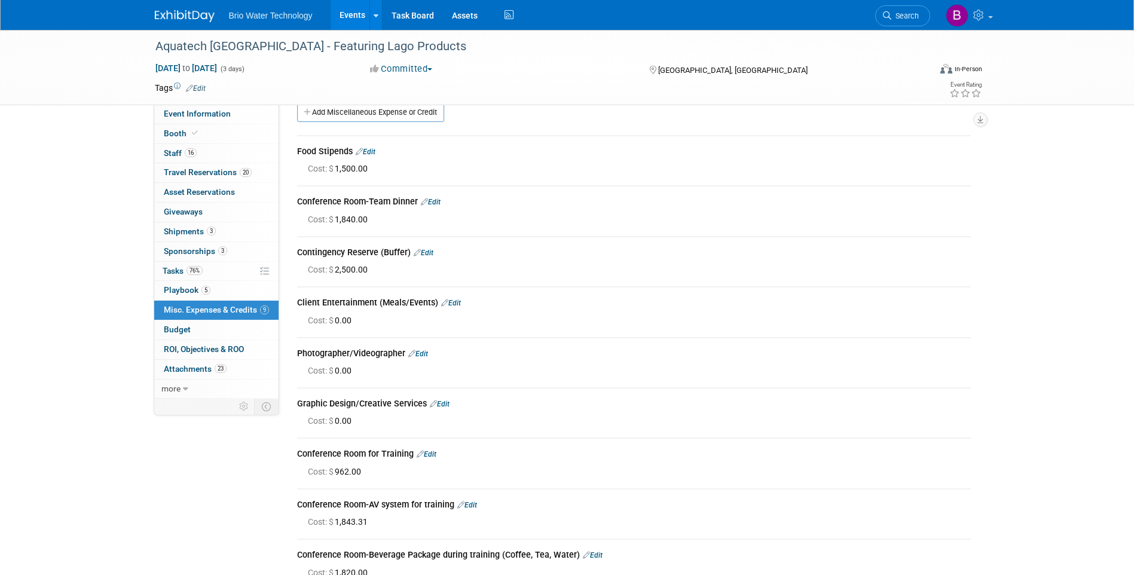
scroll to position [0, 0]
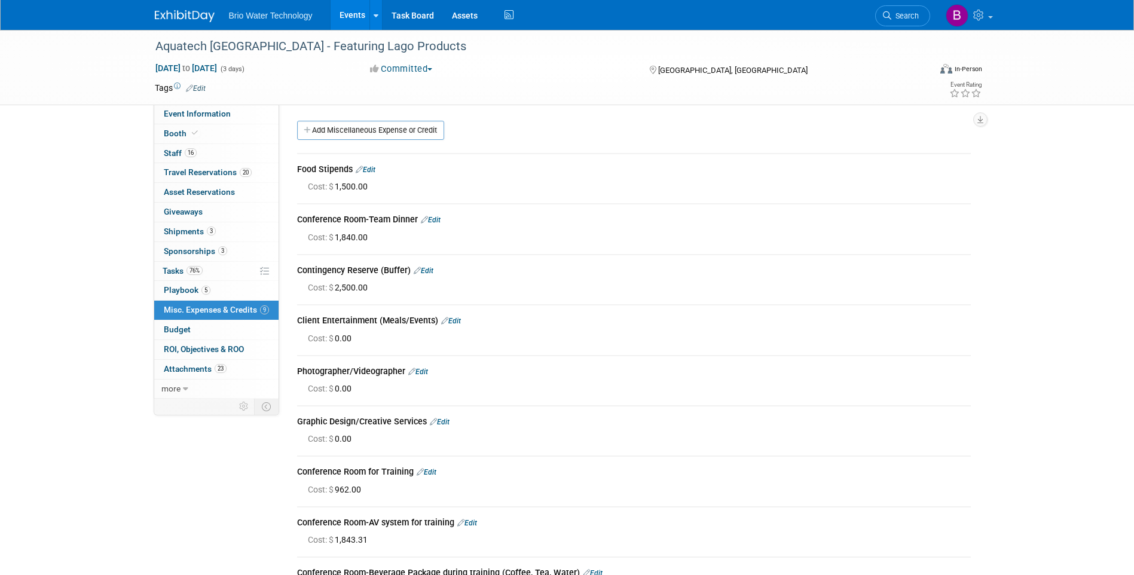
click at [375, 170] on link "Edit" at bounding box center [366, 170] width 20 height 8
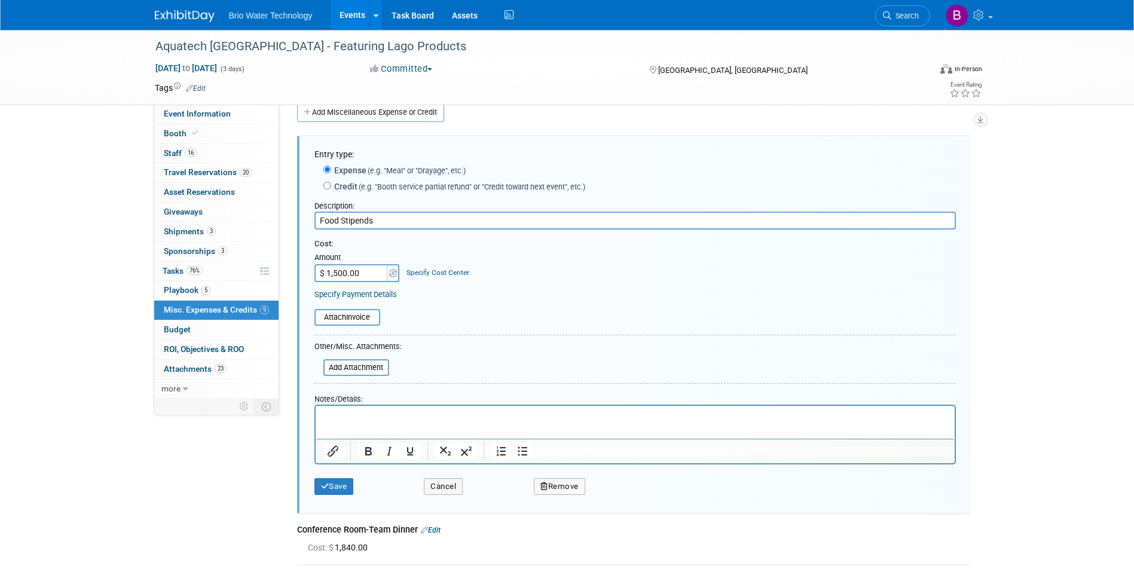
click at [343, 273] on input "$ 1,500.00" at bounding box center [351, 273] width 75 height 18
type input "$ 5,500.00"
click at [347, 481] on button "Save" at bounding box center [333, 486] width 39 height 17
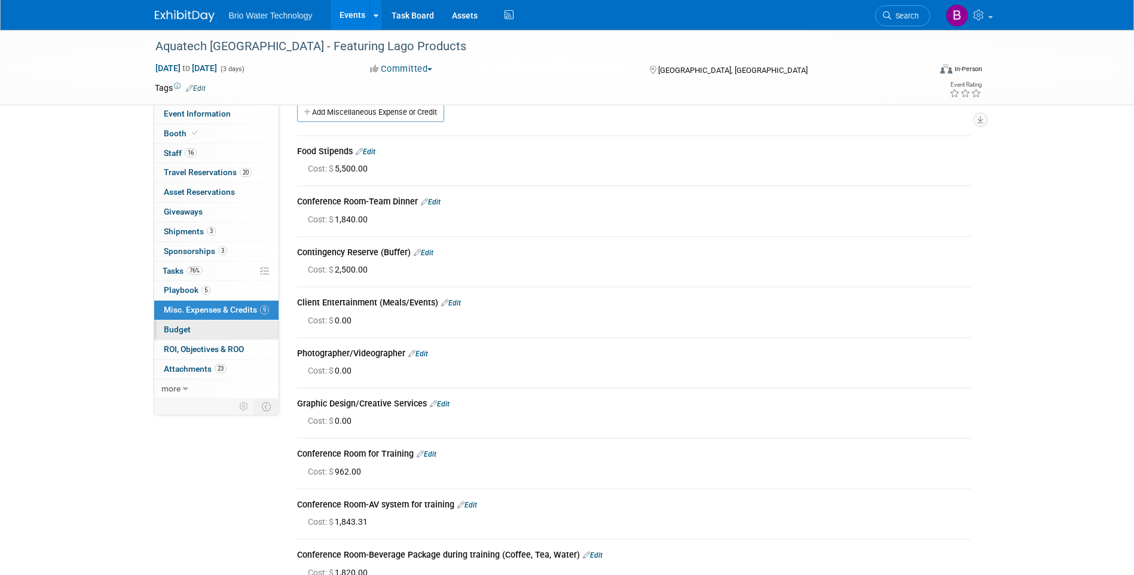
click at [176, 329] on span "Budget" at bounding box center [177, 330] width 27 height 10
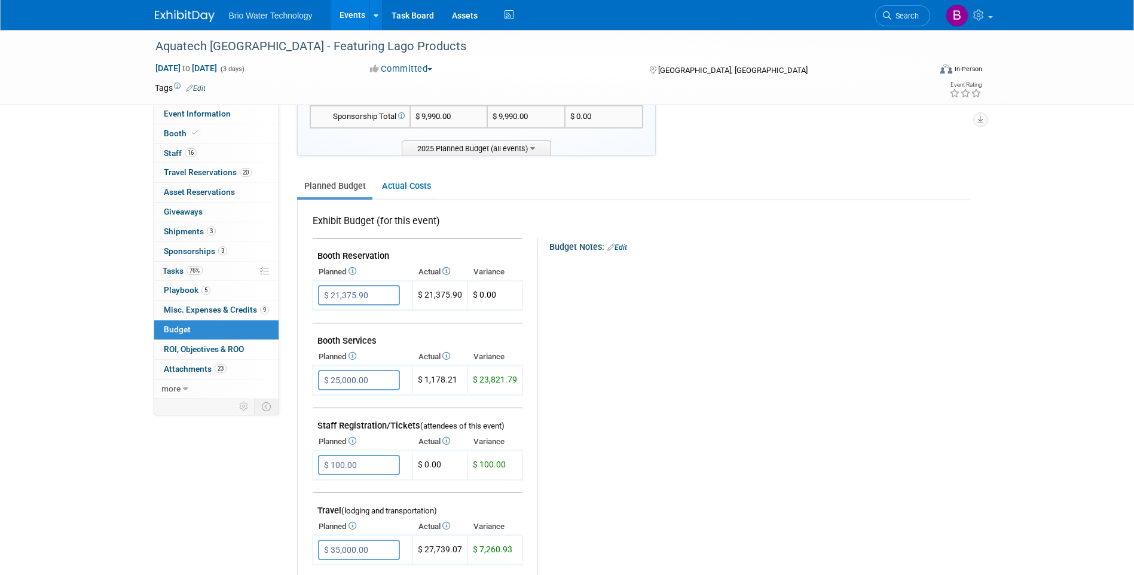
scroll to position [120, 0]
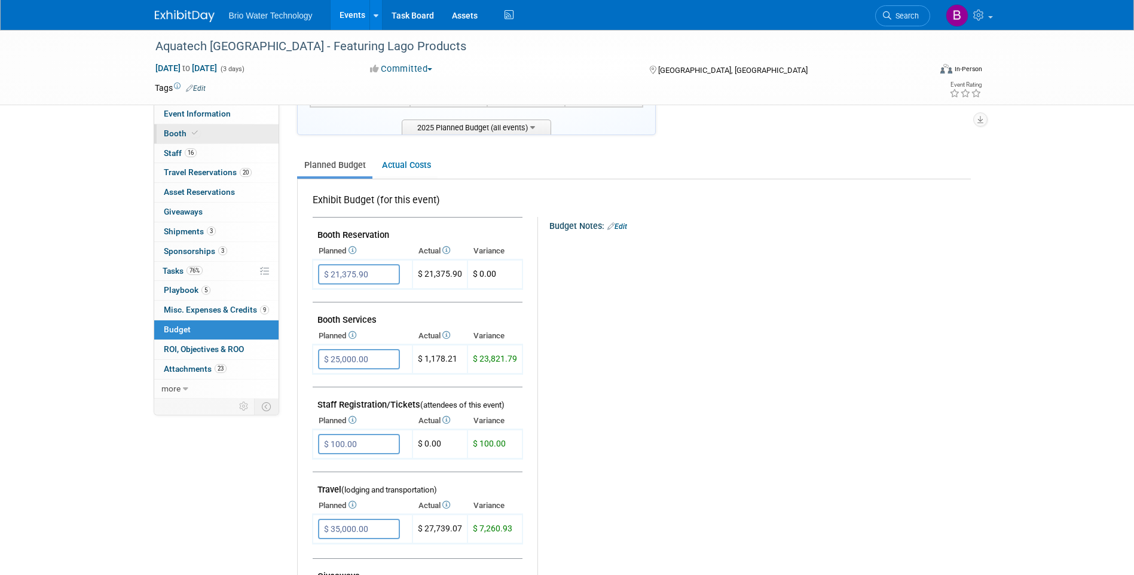
click at [180, 134] on span "Booth" at bounding box center [182, 133] width 36 height 10
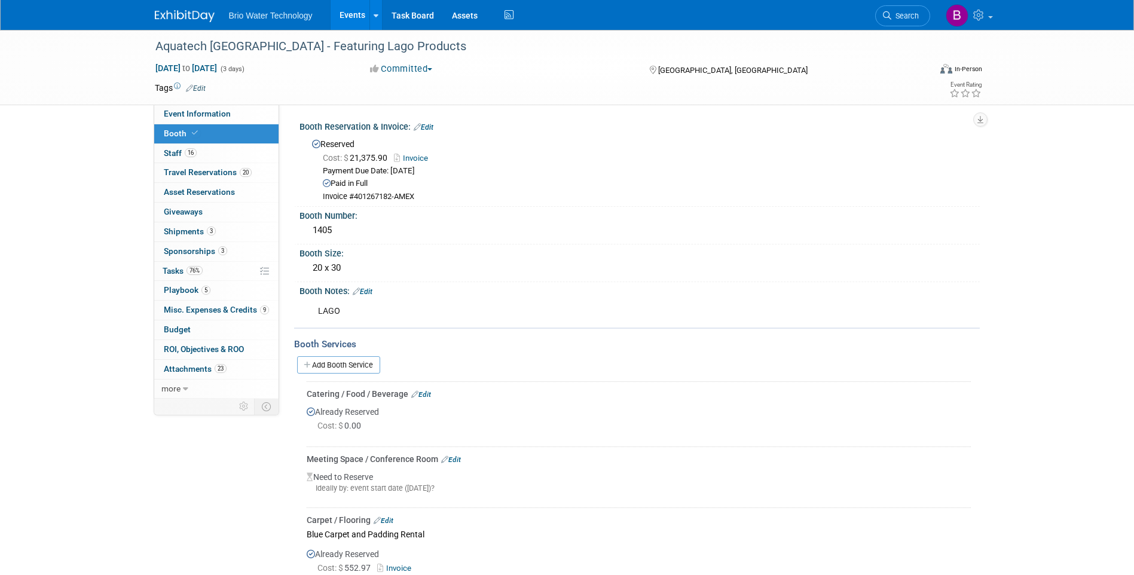
click at [429, 391] on link "Edit" at bounding box center [421, 394] width 20 height 8
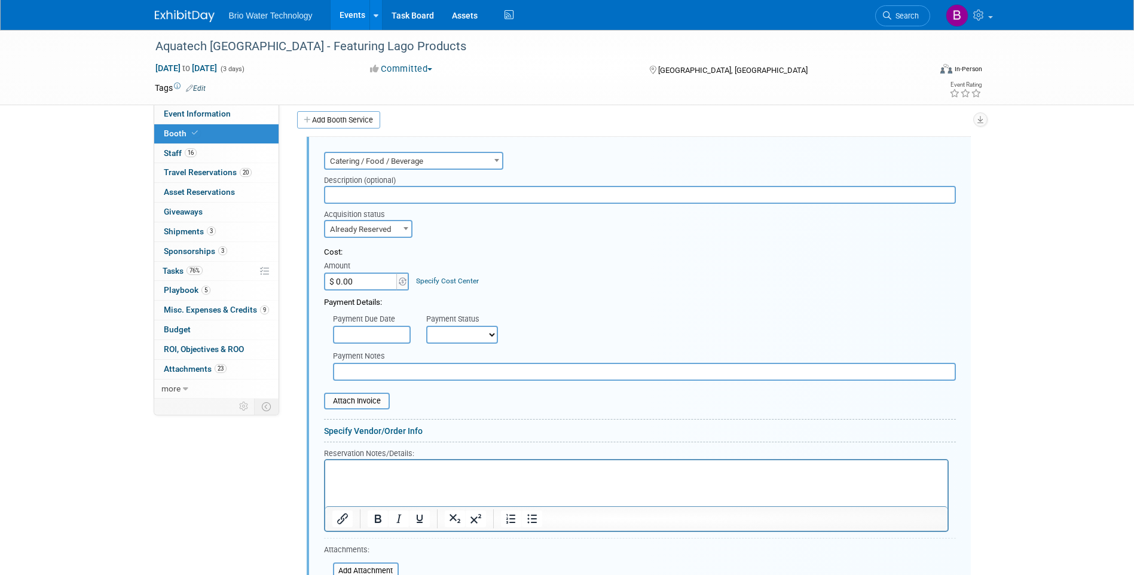
click at [342, 279] on input "$ 0.00" at bounding box center [361, 282] width 75 height 18
type input "$ 10,584.88"
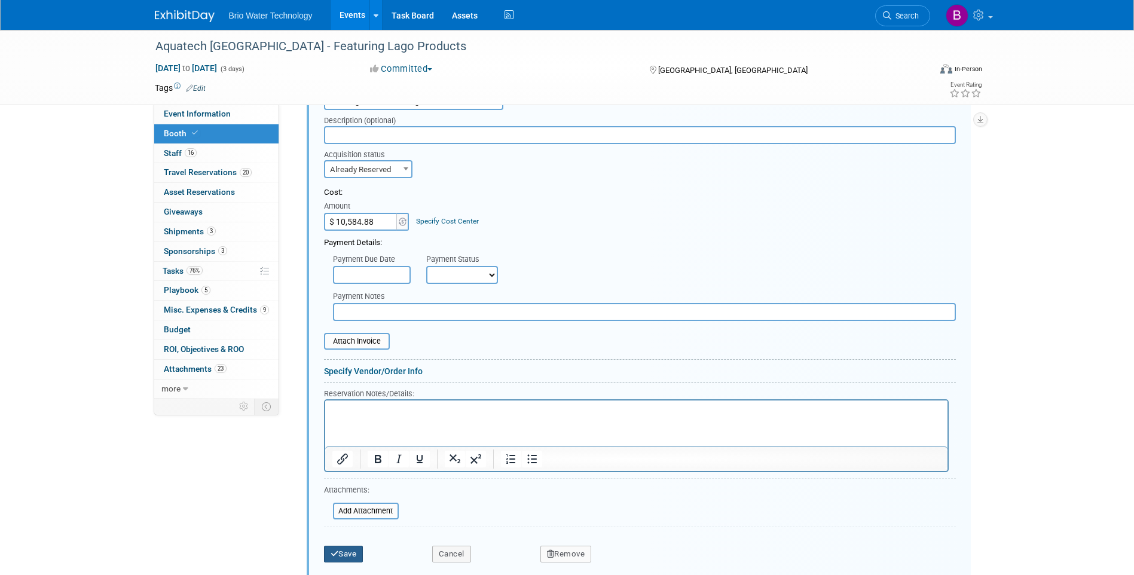
click at [354, 553] on button "Save" at bounding box center [343, 554] width 39 height 17
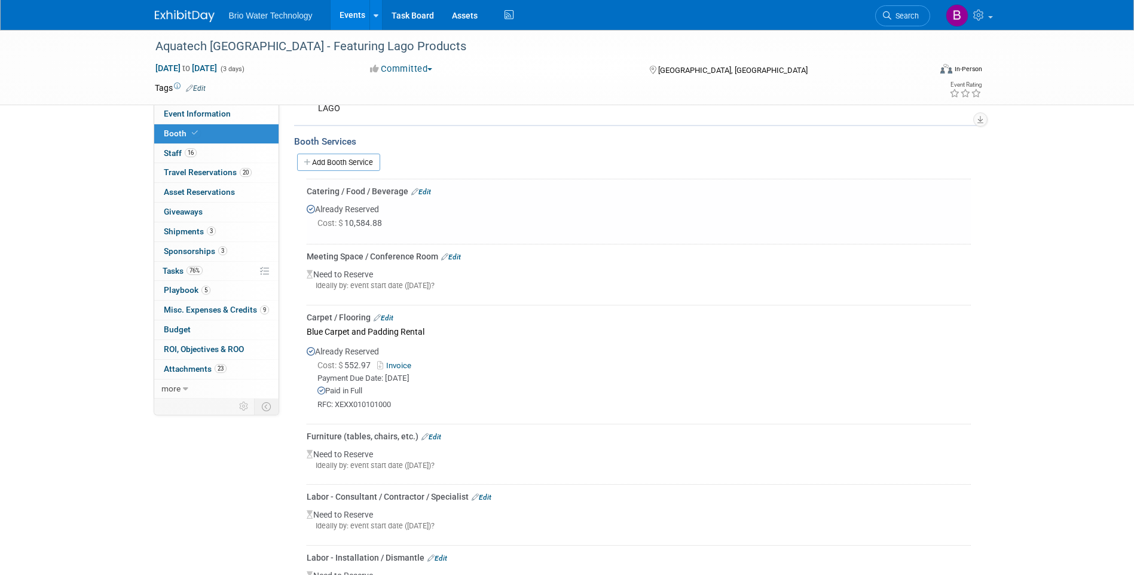
scroll to position [185, 0]
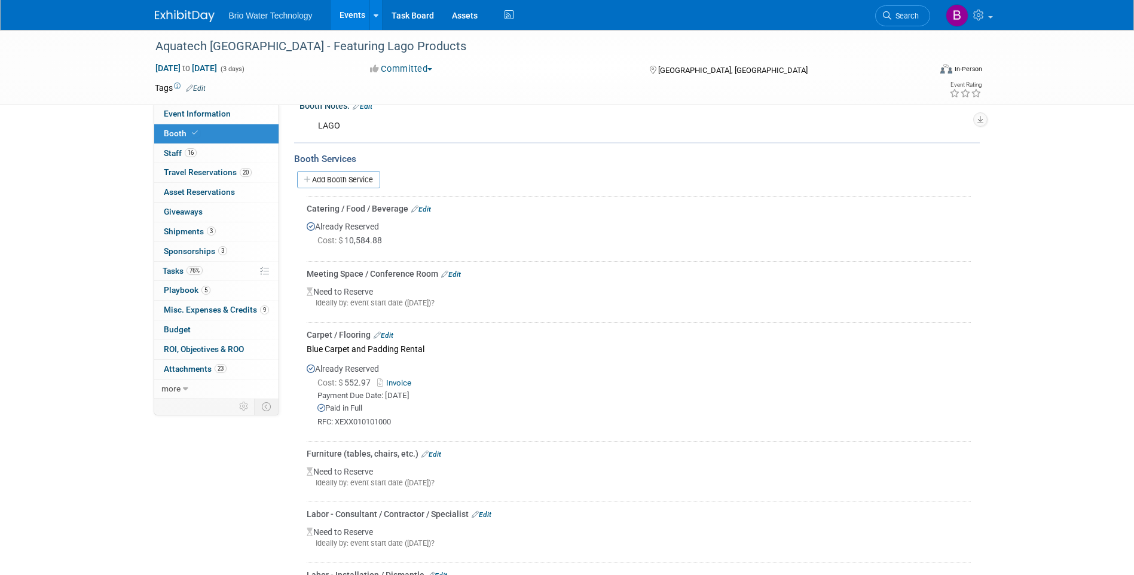
click at [459, 276] on link "Edit" at bounding box center [451, 274] width 20 height 8
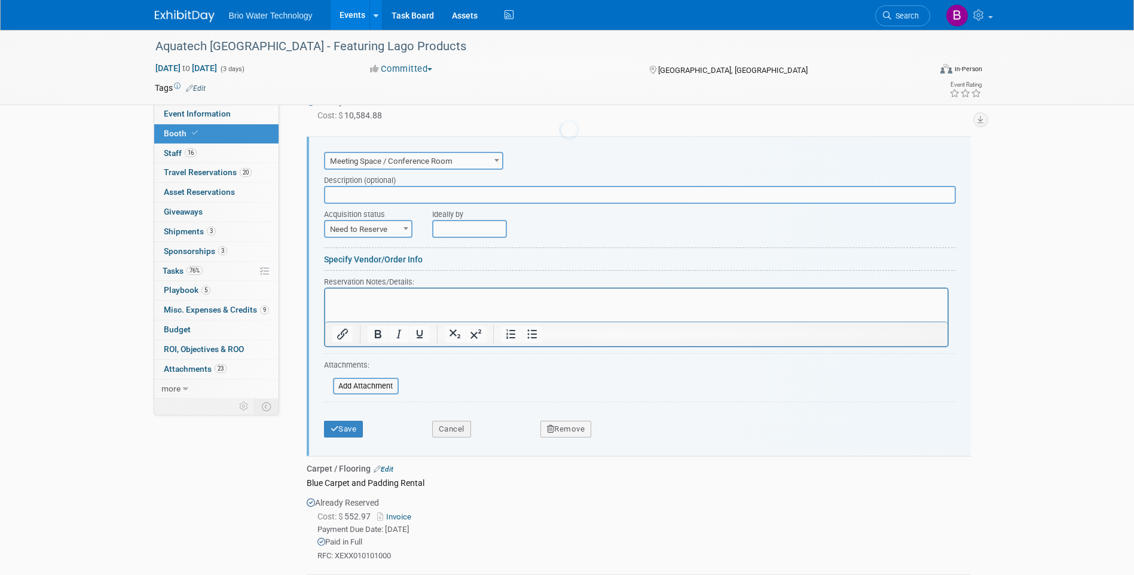
scroll to position [0, 0]
click at [565, 429] on button "Remove" at bounding box center [565, 429] width 51 height 17
click at [678, 439] on link "No" at bounding box center [670, 438] width 31 height 19
click at [461, 431] on button "Cancel" at bounding box center [451, 429] width 39 height 17
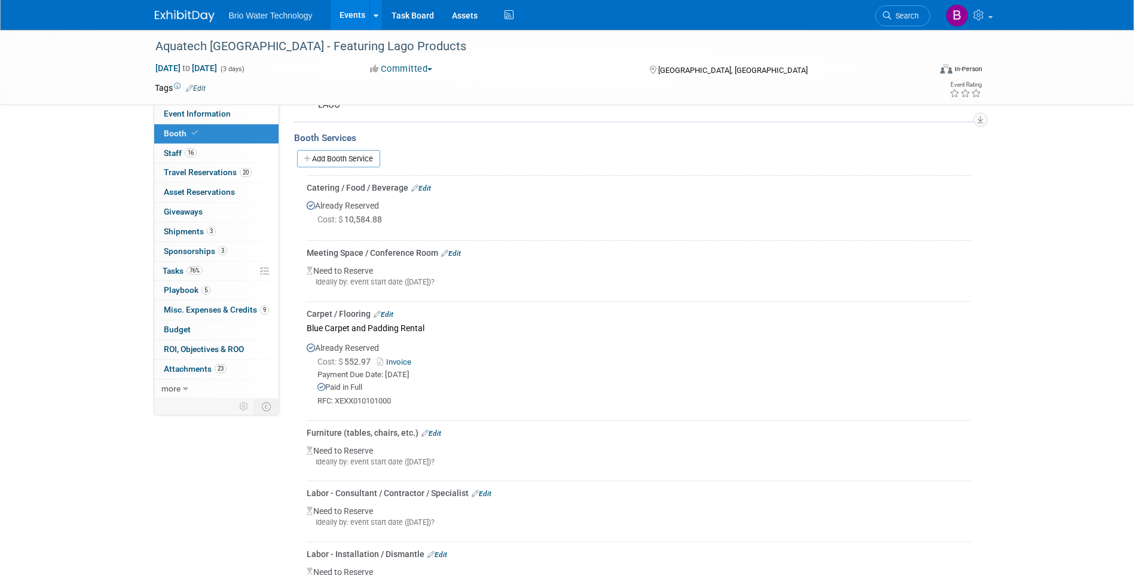
scroll to position [191, 0]
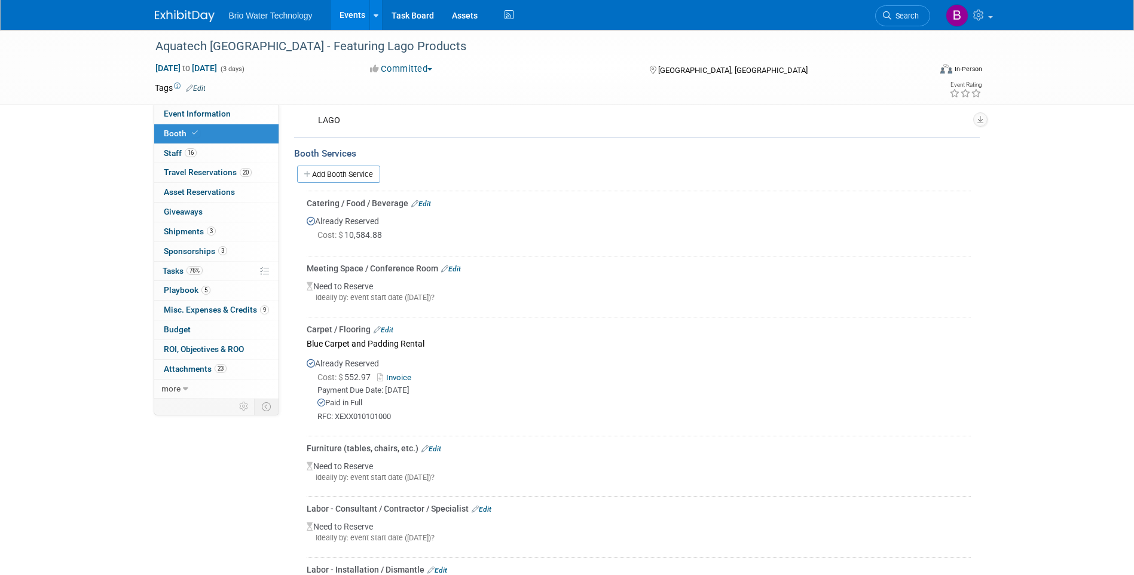
click at [710, 352] on div "Already Reserved Cost: $ 552.97 Invoice Payment Due Date: [DATE] Paid in Full" at bounding box center [639, 391] width 664 height 80
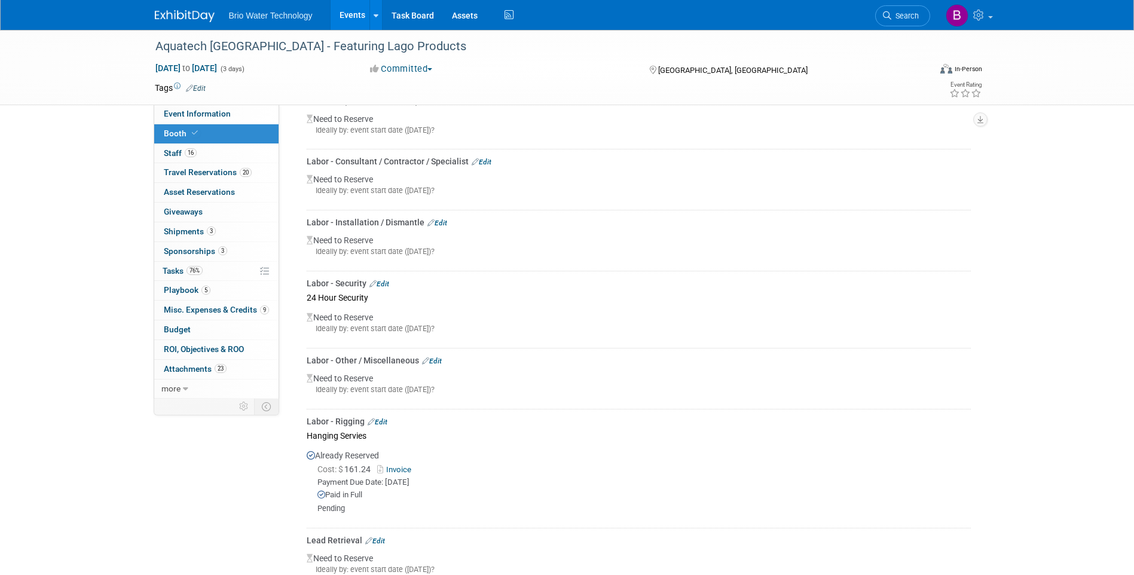
scroll to position [598, 0]
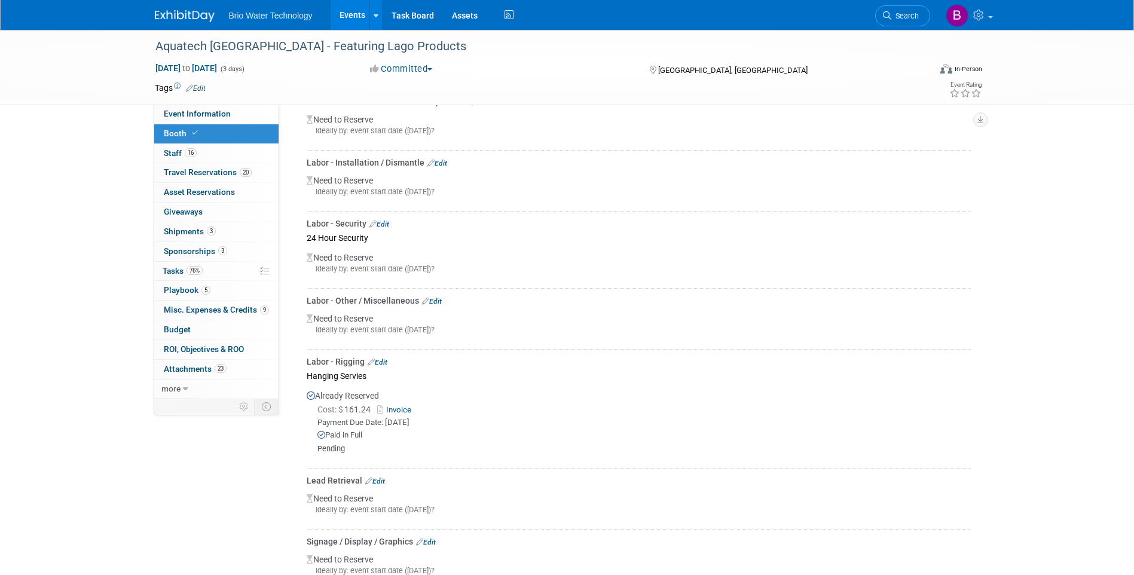
click at [387, 221] on link "Edit" at bounding box center [379, 224] width 20 height 8
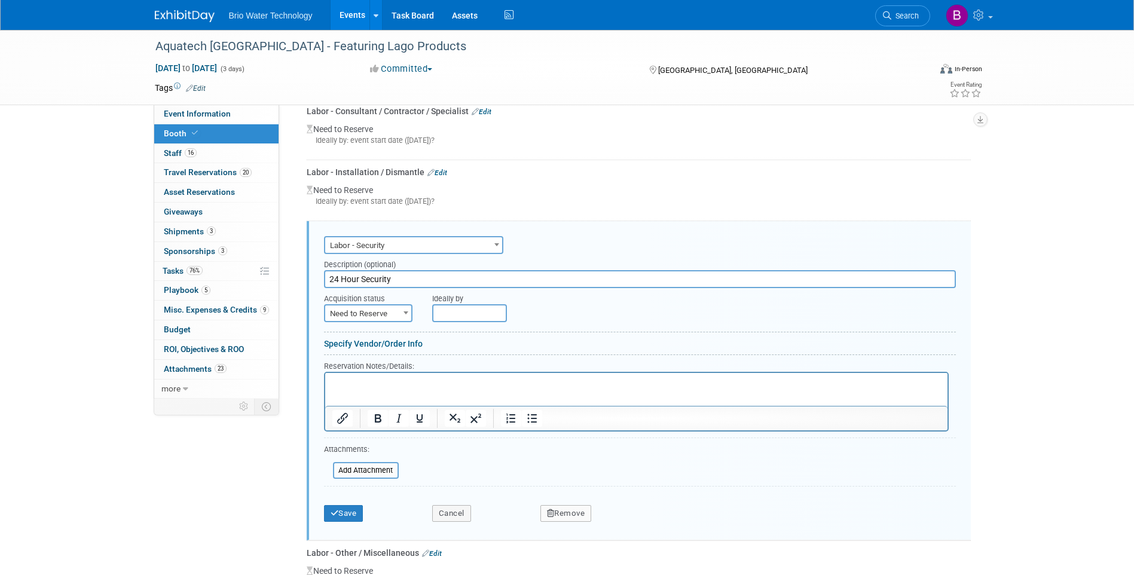
scroll to position [553, 0]
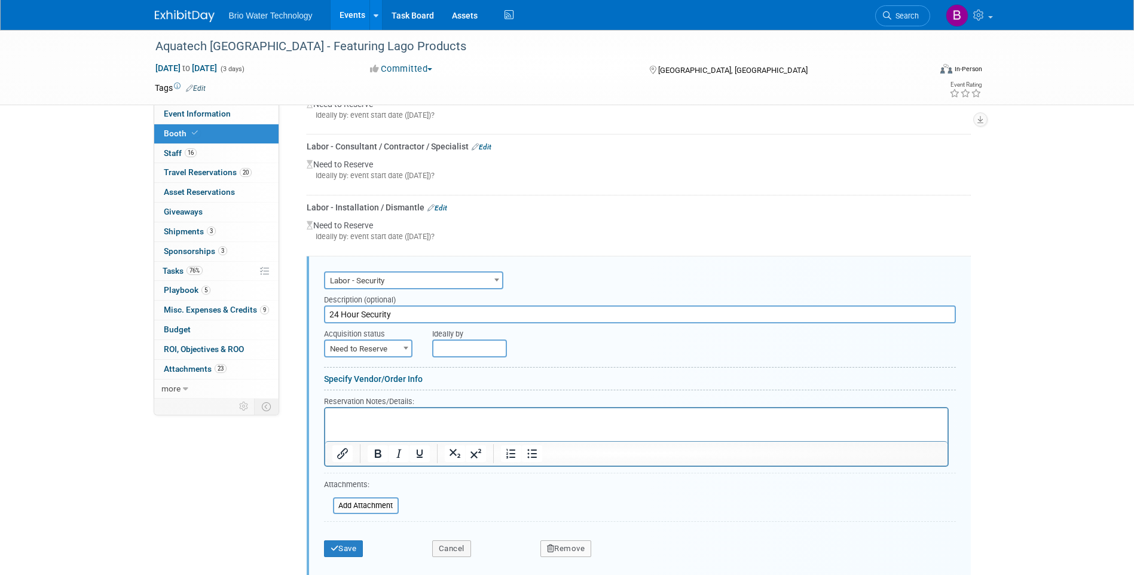
click at [406, 348] on b at bounding box center [405, 348] width 5 height 3
select select "2"
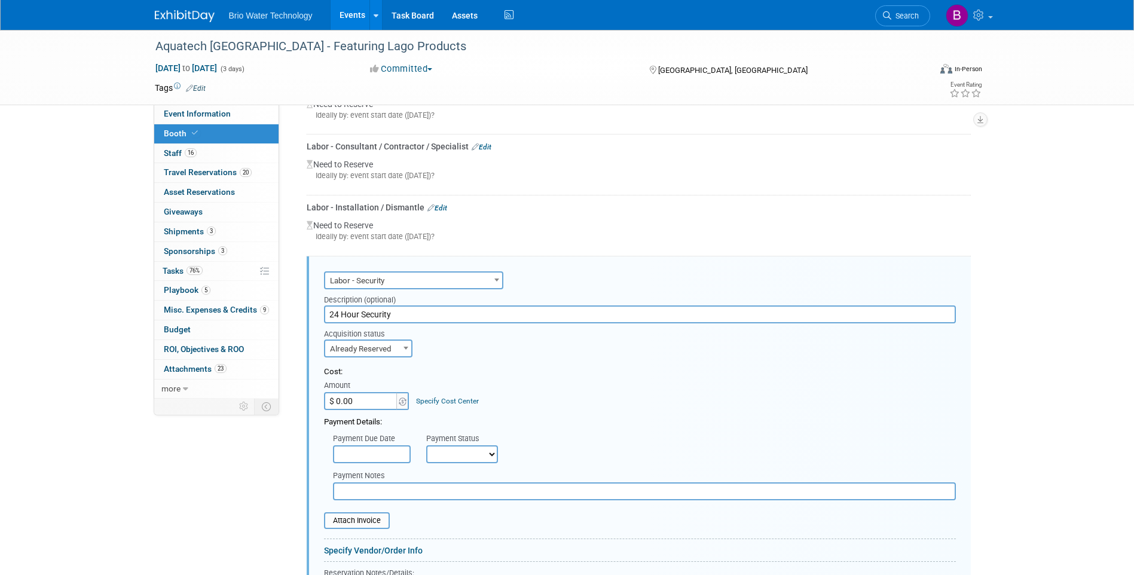
click at [368, 402] on input "$ 0.00" at bounding box center [361, 401] width 75 height 18
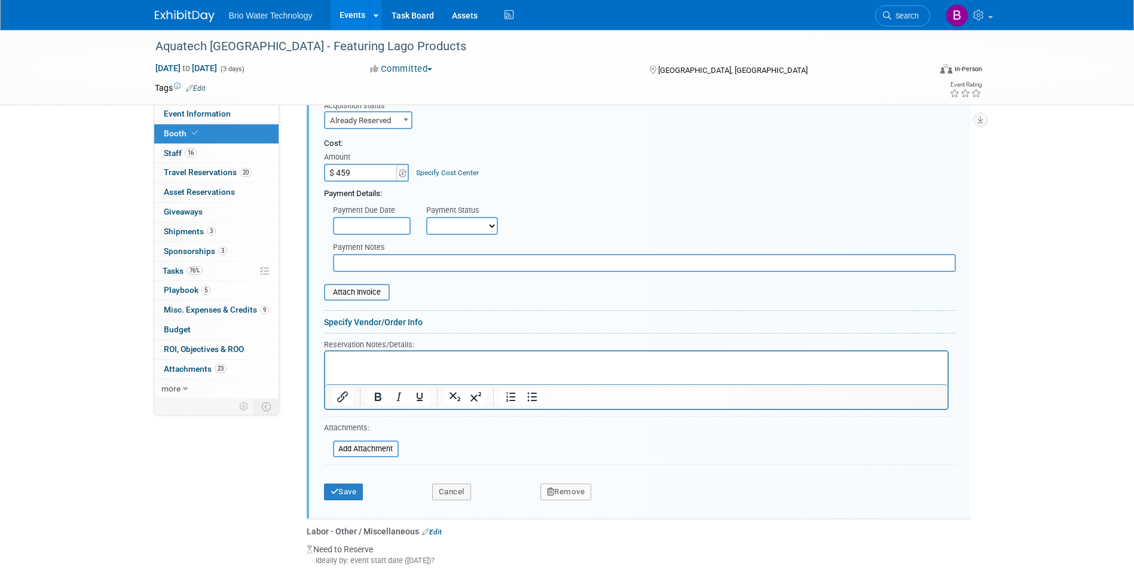
scroll to position [792, 0]
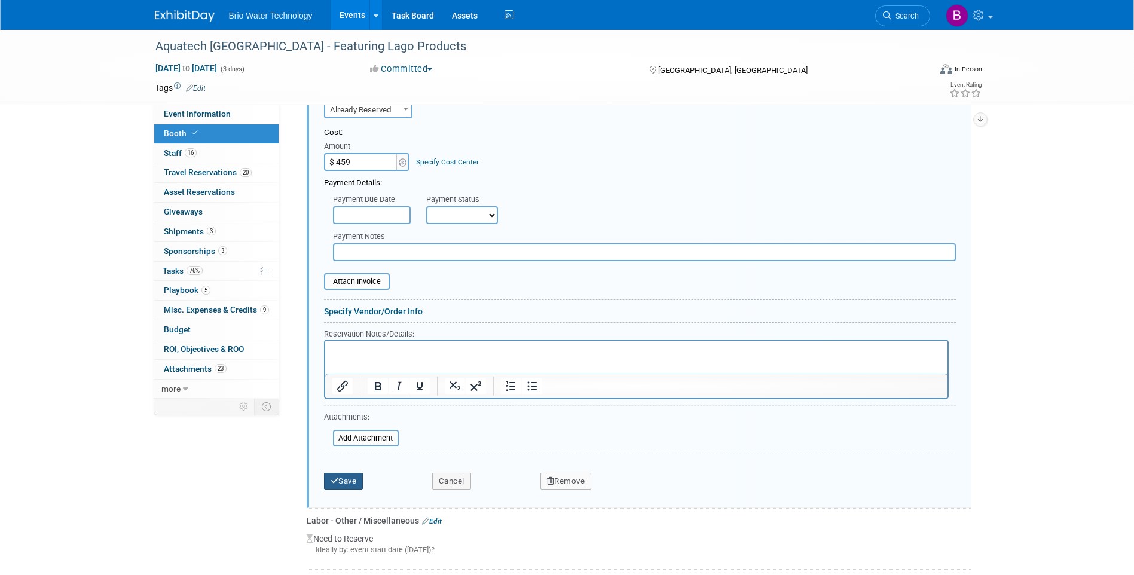
type input "$ 459.00"
click at [344, 484] on button "Save" at bounding box center [343, 481] width 39 height 17
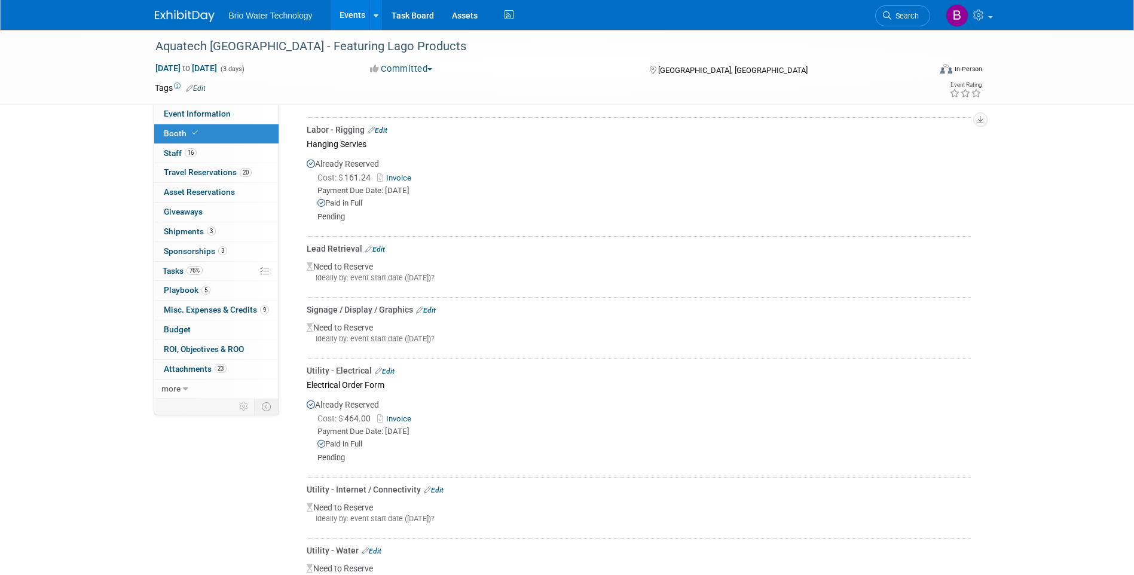
scroll to position [852, 0]
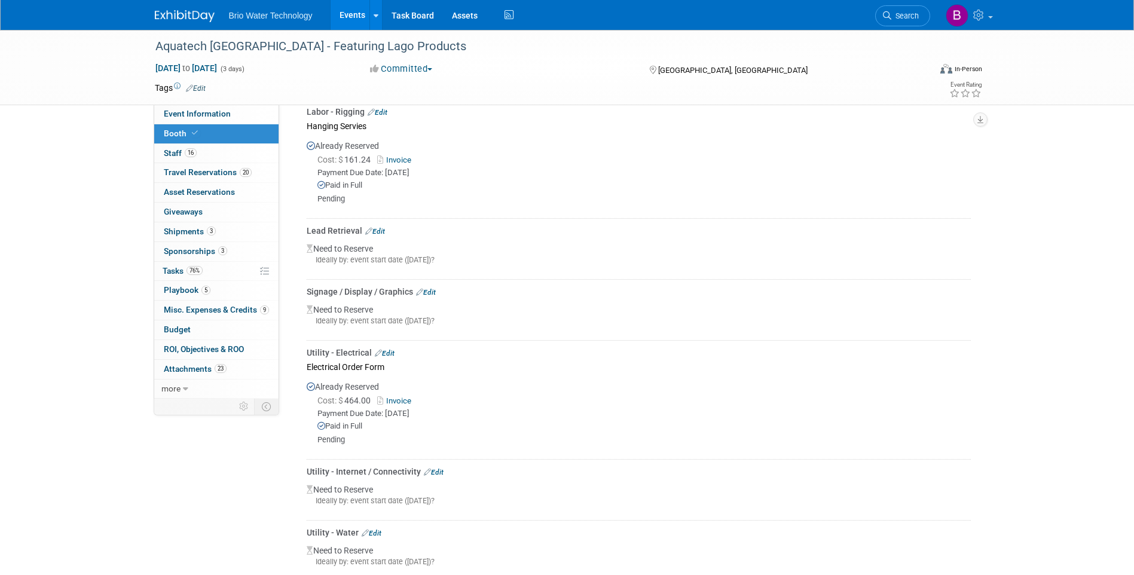
click at [383, 227] on link "Edit" at bounding box center [375, 231] width 20 height 8
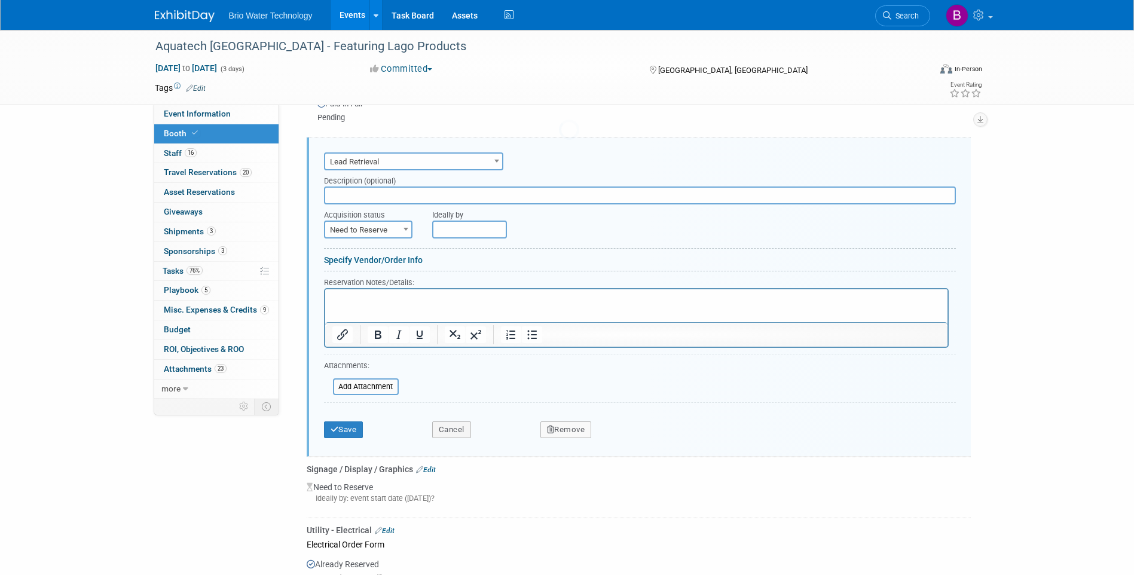
scroll to position [0, 0]
click at [408, 225] on span at bounding box center [406, 229] width 12 height 16
select select "2"
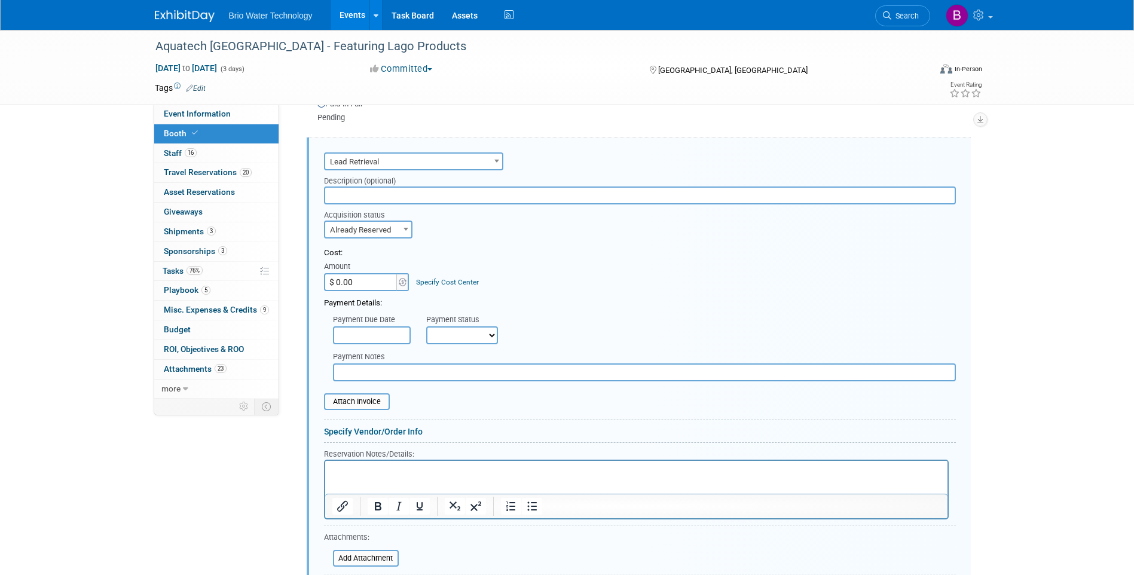
click at [361, 281] on input "$ 0.00" at bounding box center [361, 282] width 75 height 18
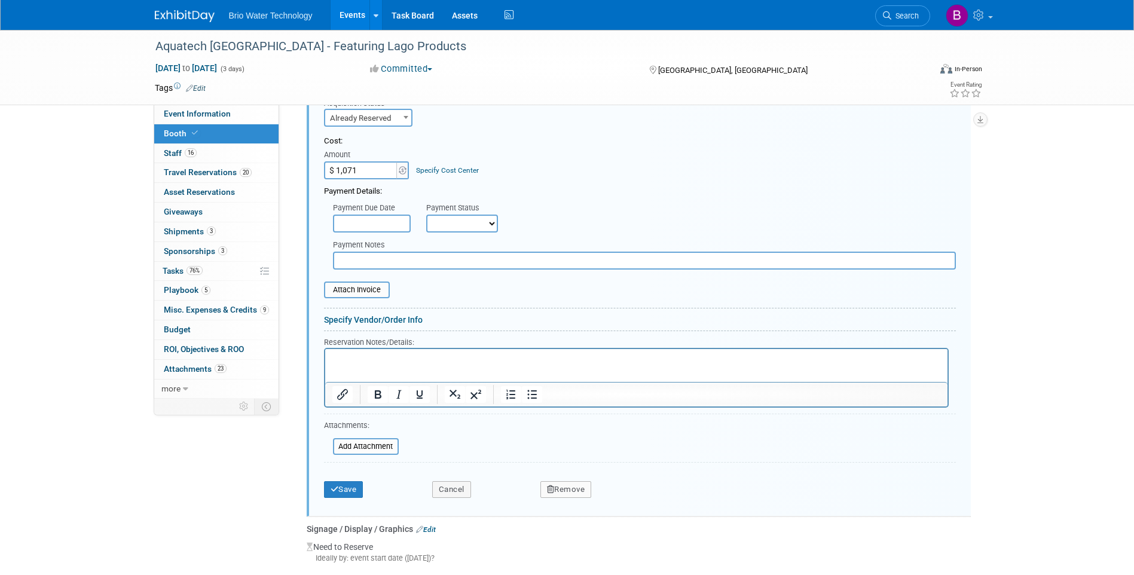
scroll to position [1052, 0]
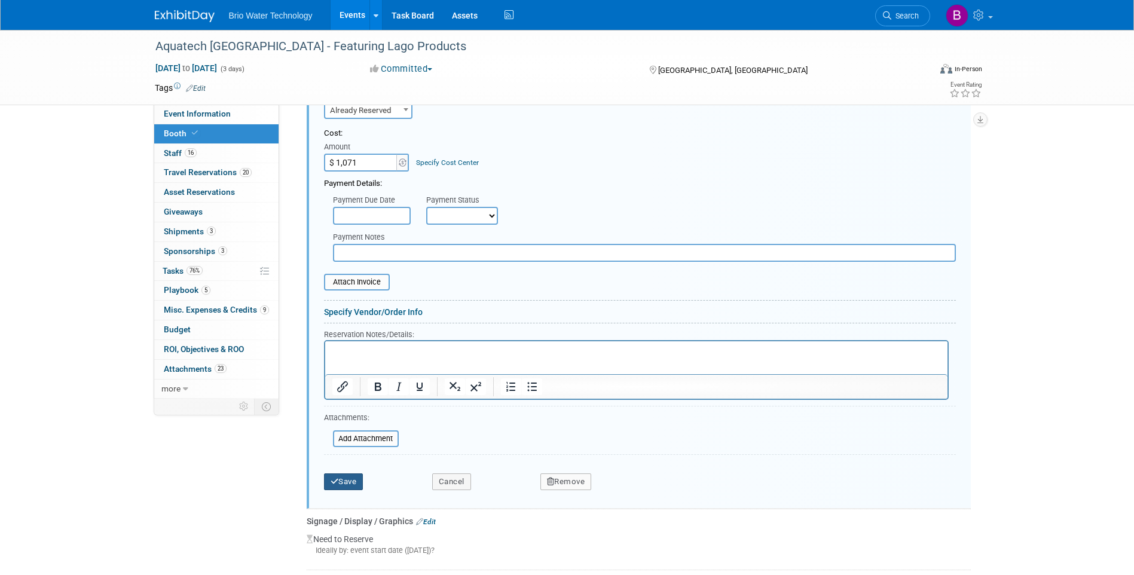
type input "$ 1,071.00"
click at [357, 479] on button "Save" at bounding box center [343, 481] width 39 height 17
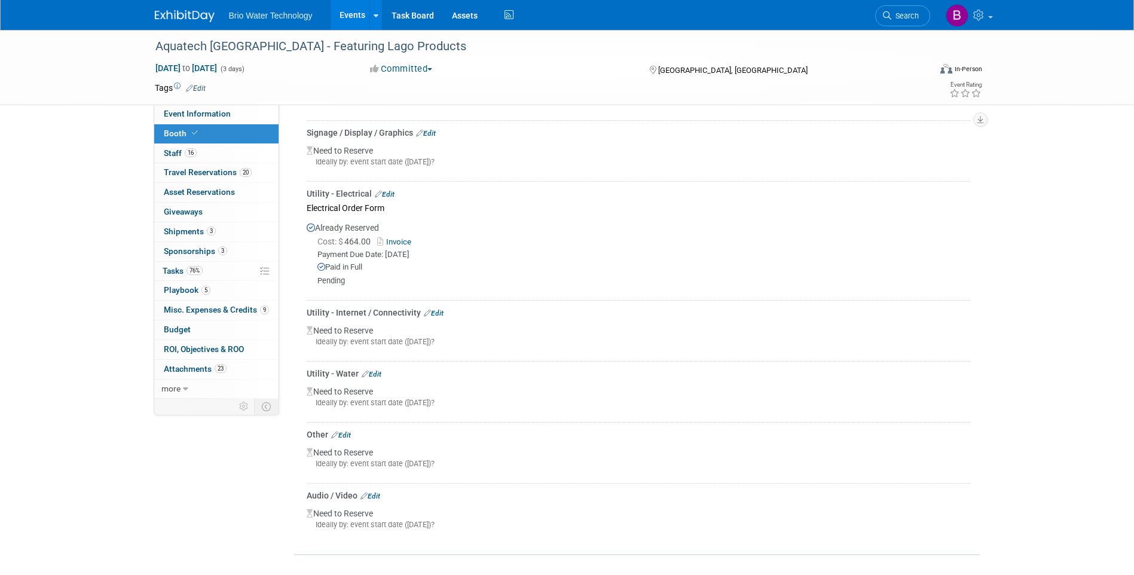
scroll to position [1002, 0]
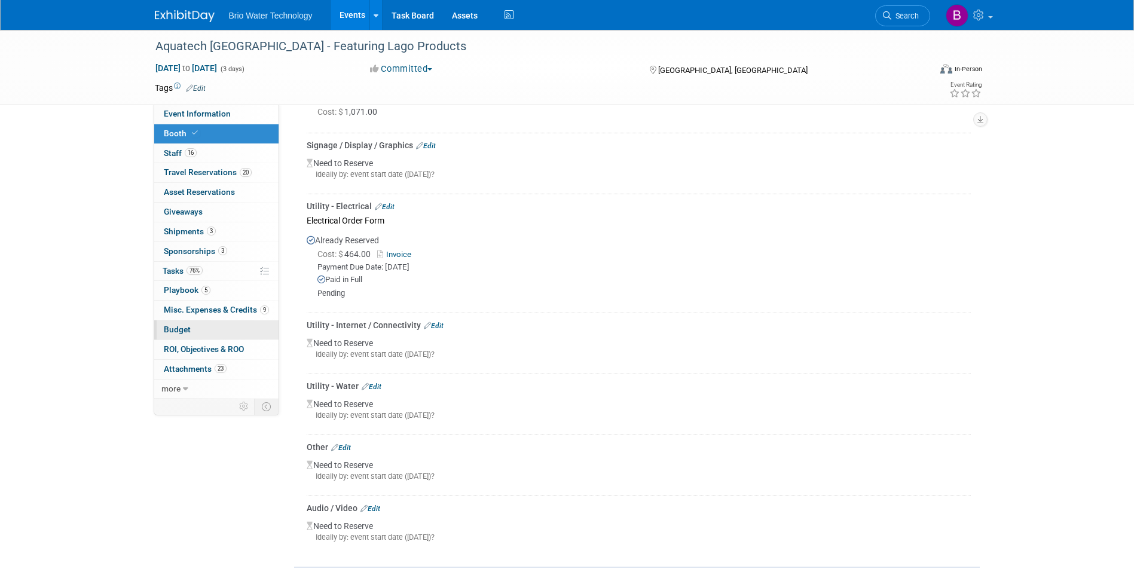
click at [185, 326] on span "Budget" at bounding box center [177, 330] width 27 height 10
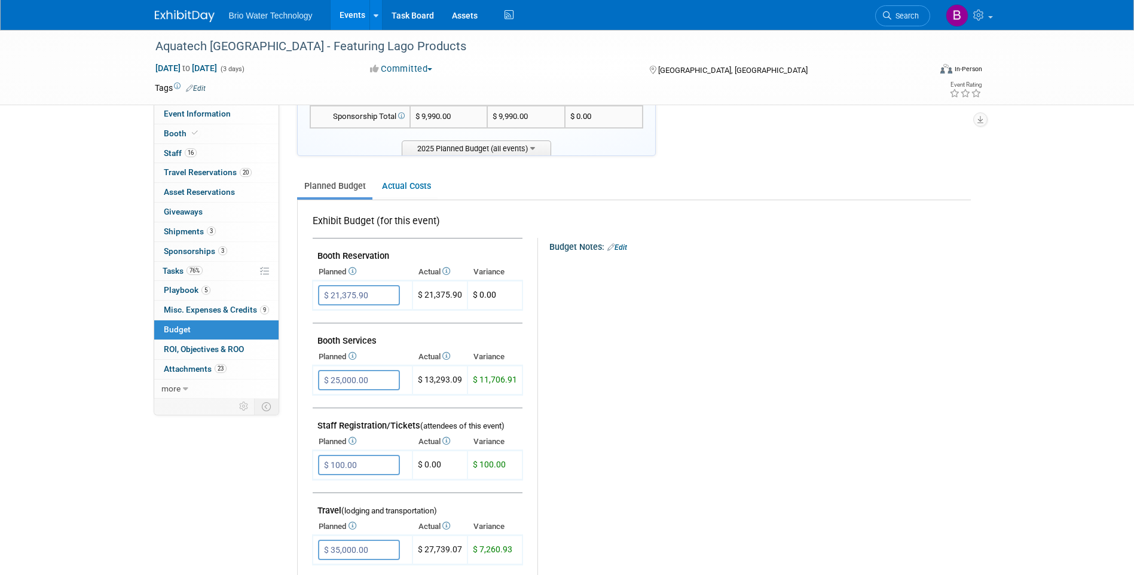
scroll to position [120, 0]
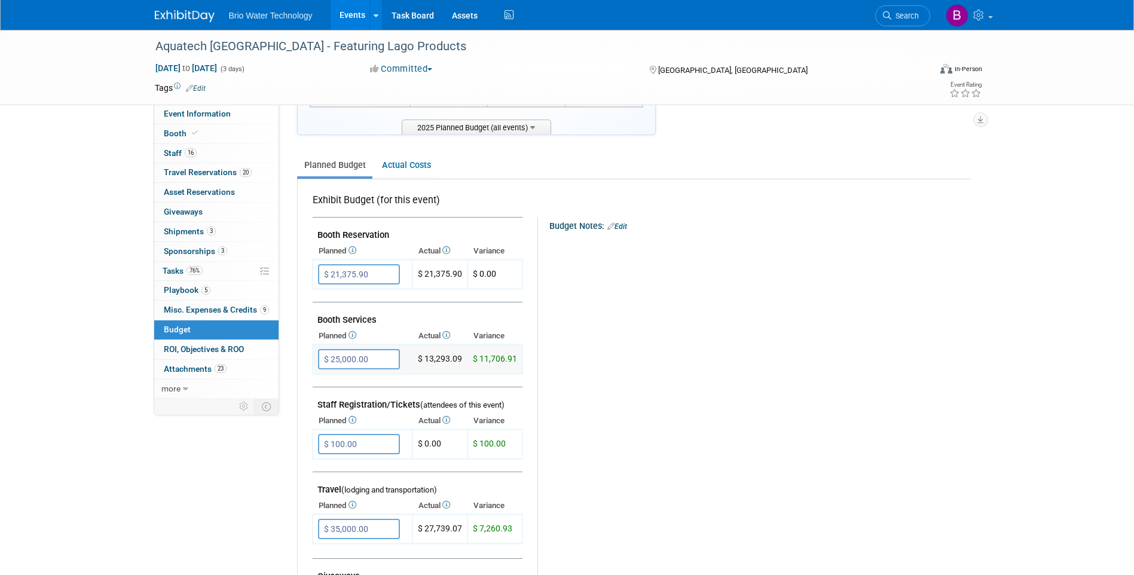
click at [335, 362] on input "$ 25,000.00" at bounding box center [359, 359] width 82 height 20
click at [335, 357] on input "$ 25,000.00" at bounding box center [359, 359] width 82 height 20
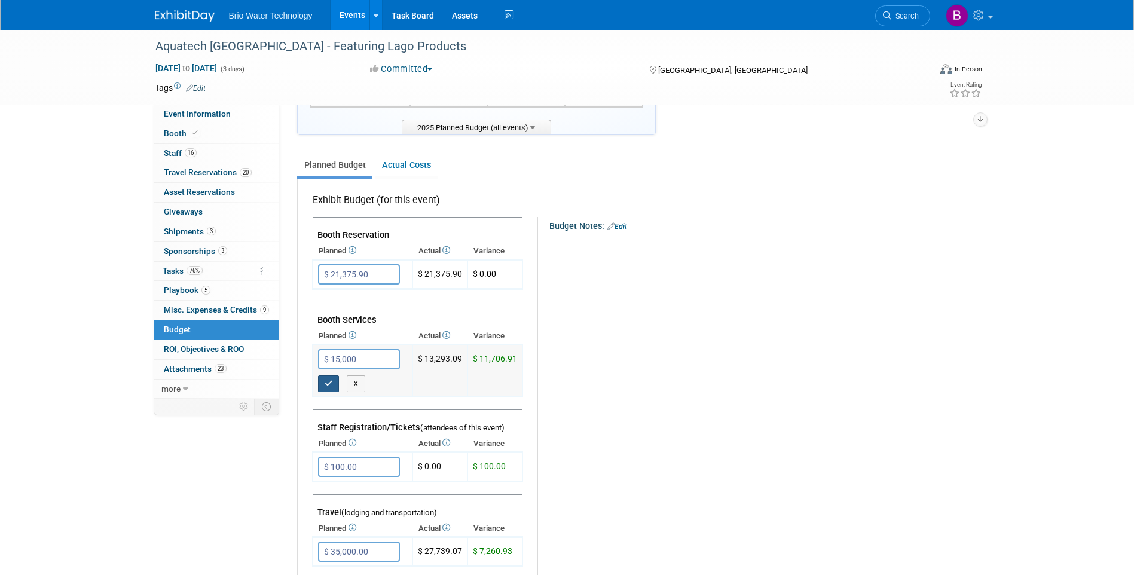
type input "$ 15,000.00"
click at [326, 381] on icon "button" at bounding box center [329, 383] width 8 height 8
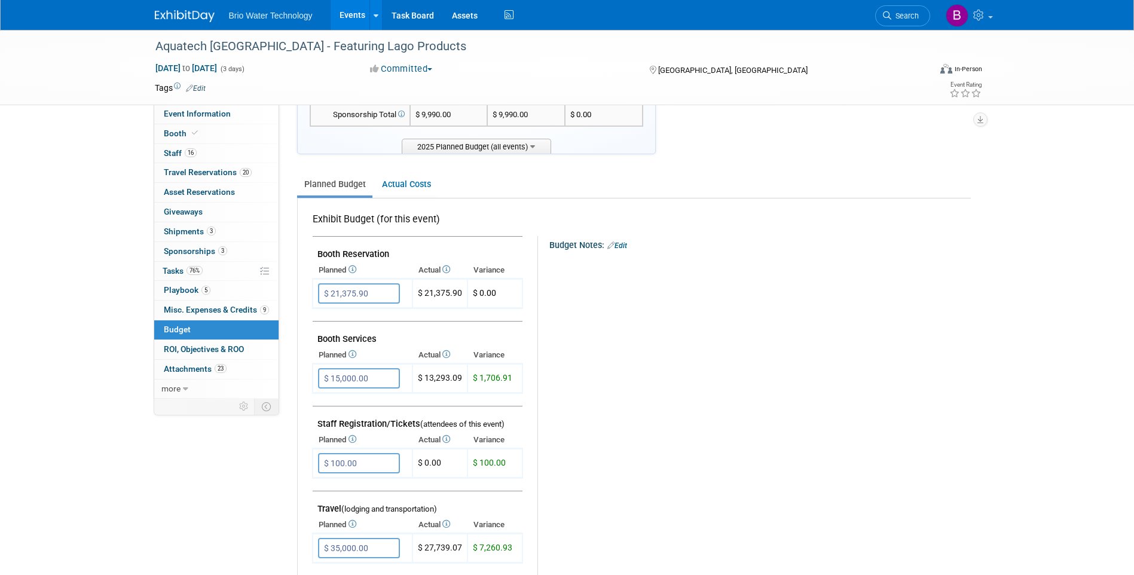
scroll to position [0, 0]
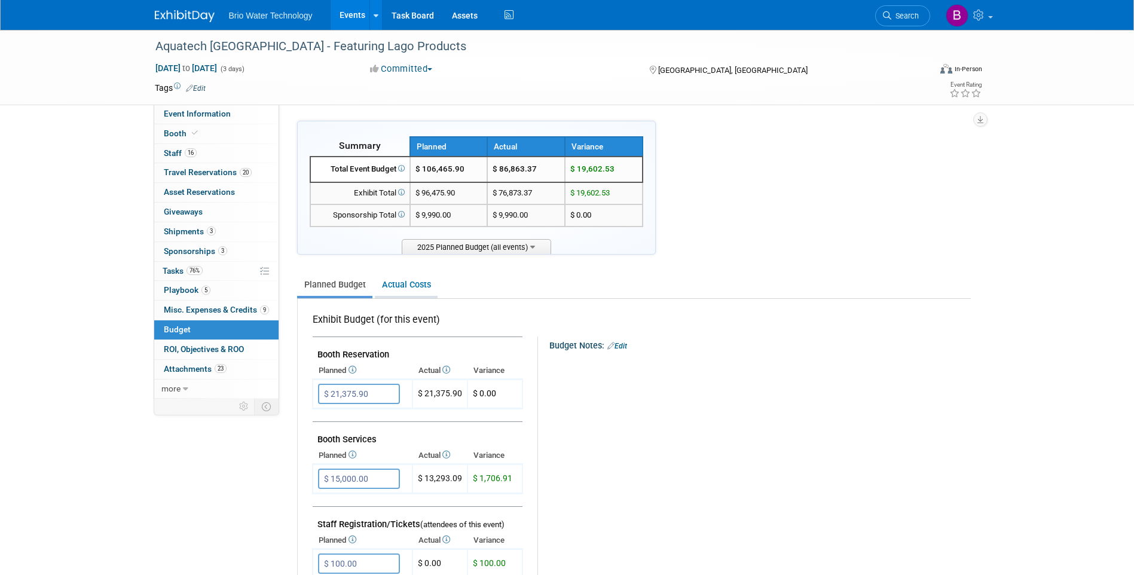
click at [390, 287] on link "Actual Costs" at bounding box center [406, 285] width 63 height 22
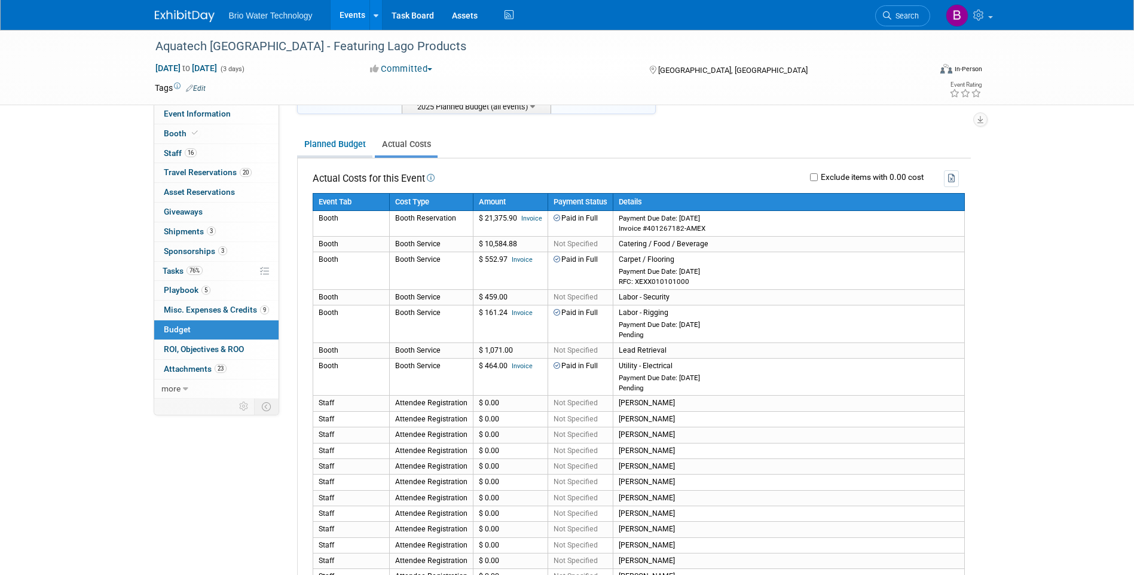
scroll to position [120, 0]
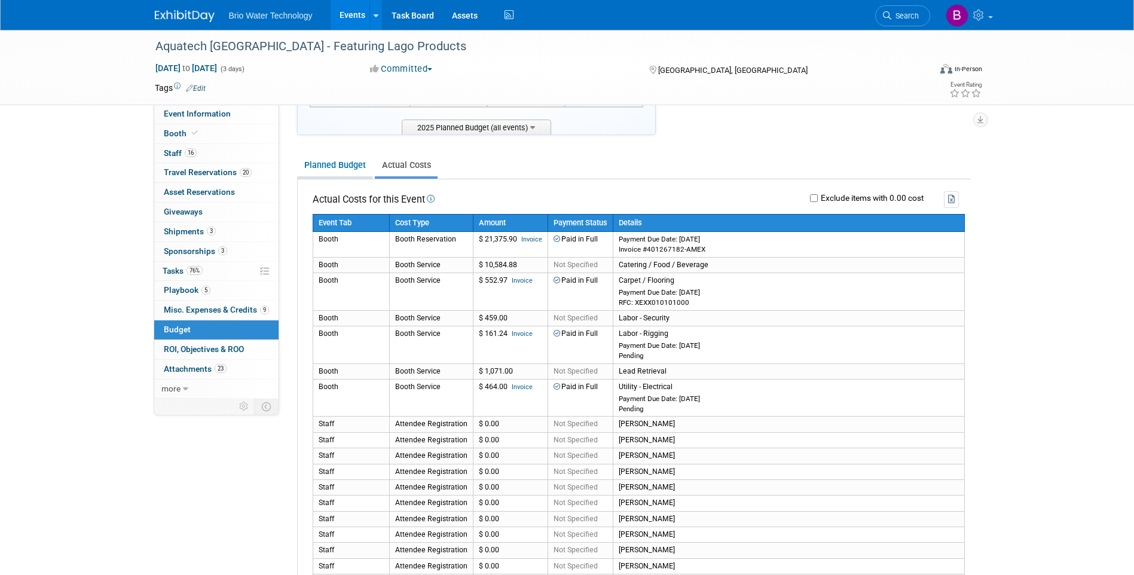
click at [334, 169] on link "Planned Budget" at bounding box center [334, 165] width 75 height 22
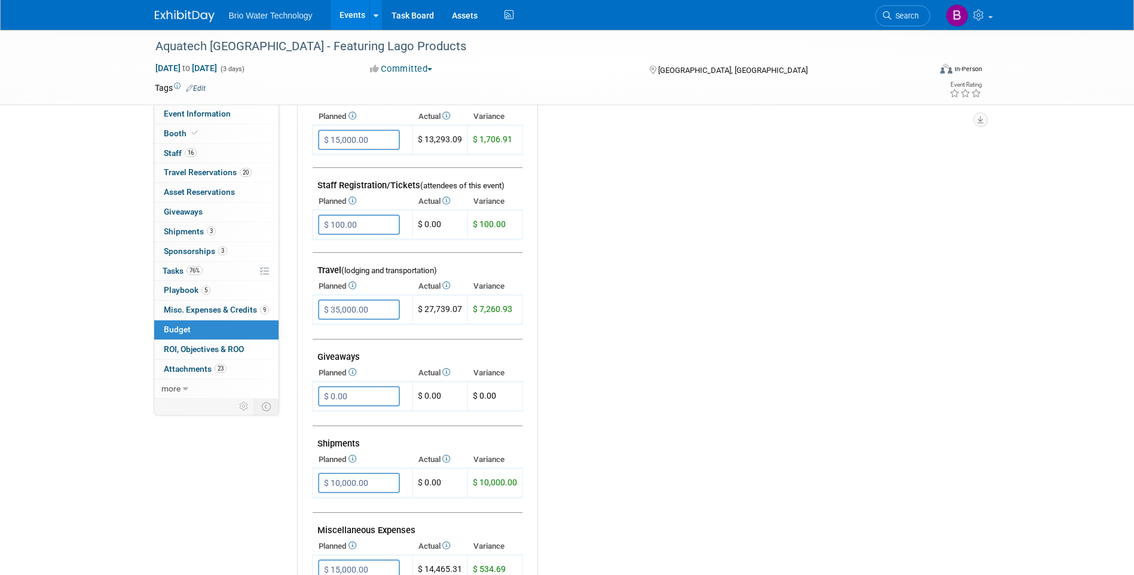
scroll to position [359, 0]
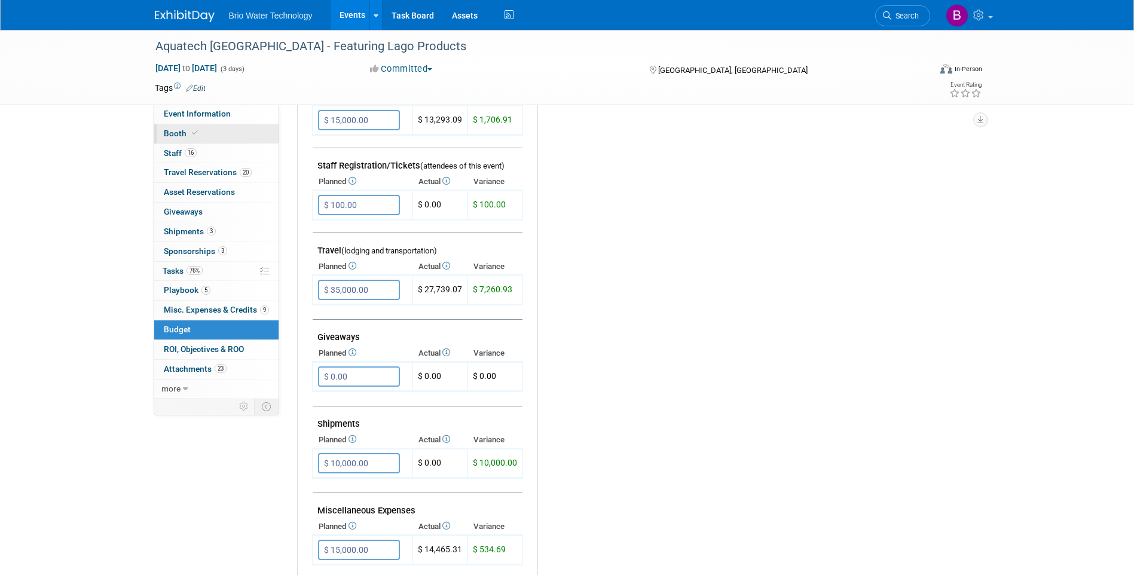
click at [168, 131] on span "Booth" at bounding box center [182, 133] width 36 height 10
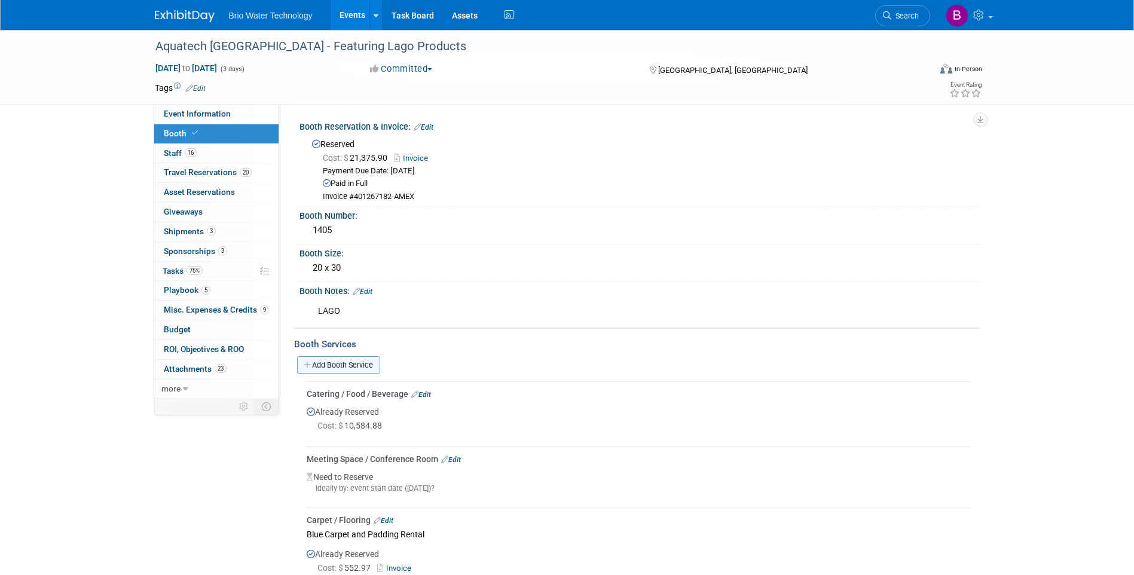
click at [368, 363] on link "Add Booth Service" at bounding box center [338, 364] width 83 height 17
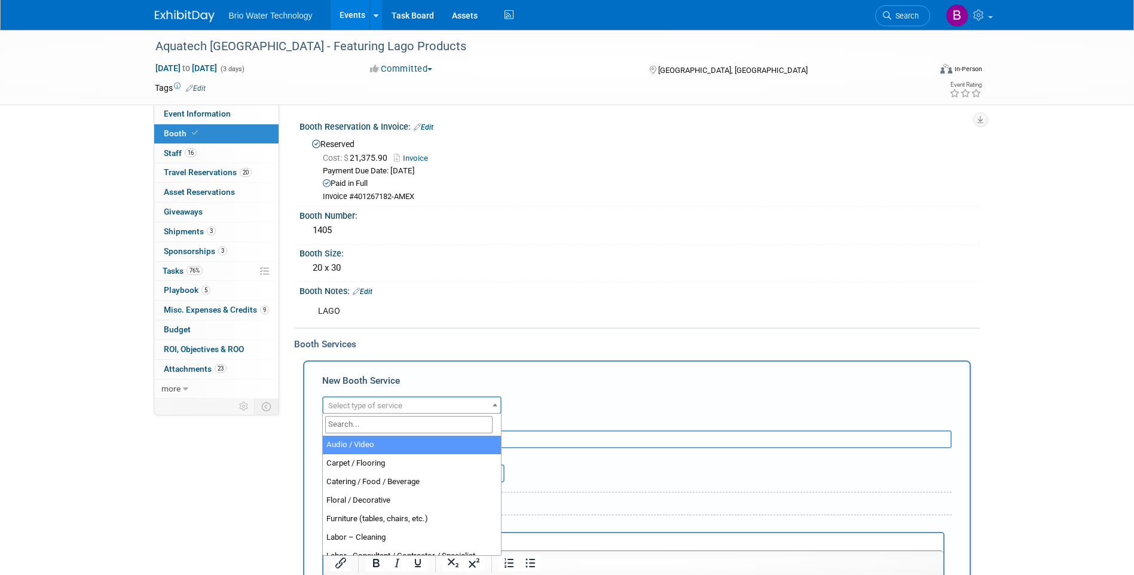
click at [495, 403] on b at bounding box center [494, 404] width 5 height 3
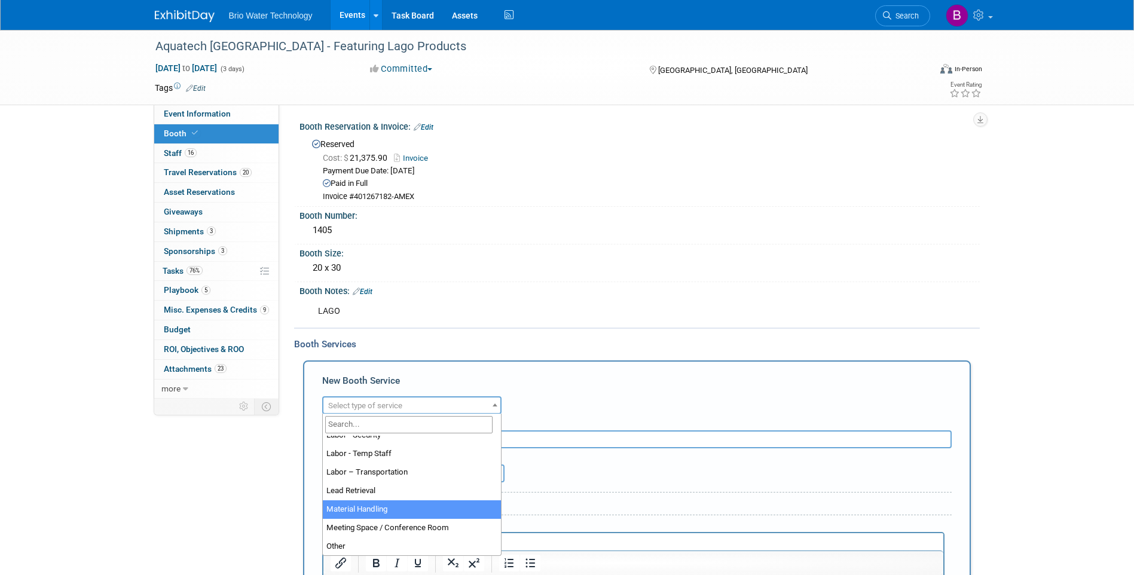
scroll to position [186, 0]
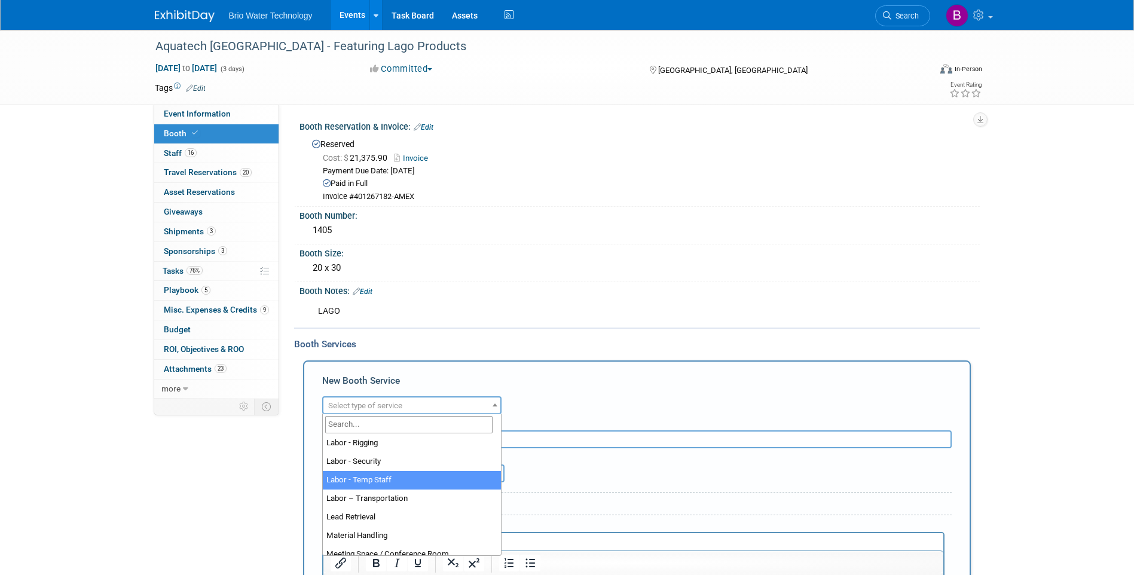
select select "21"
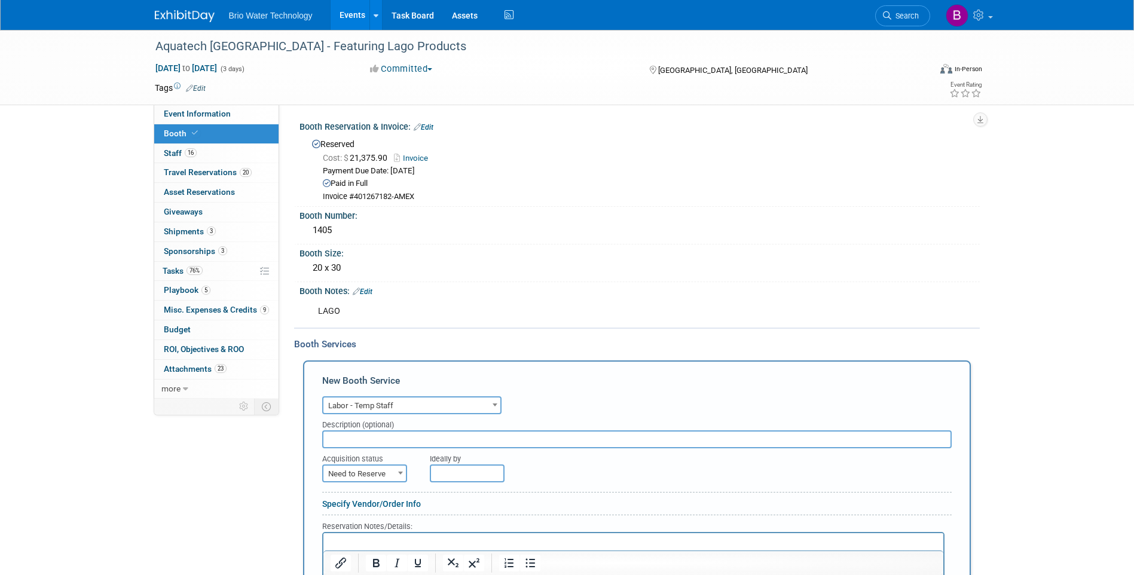
click at [388, 439] on input "text" at bounding box center [636, 439] width 629 height 18
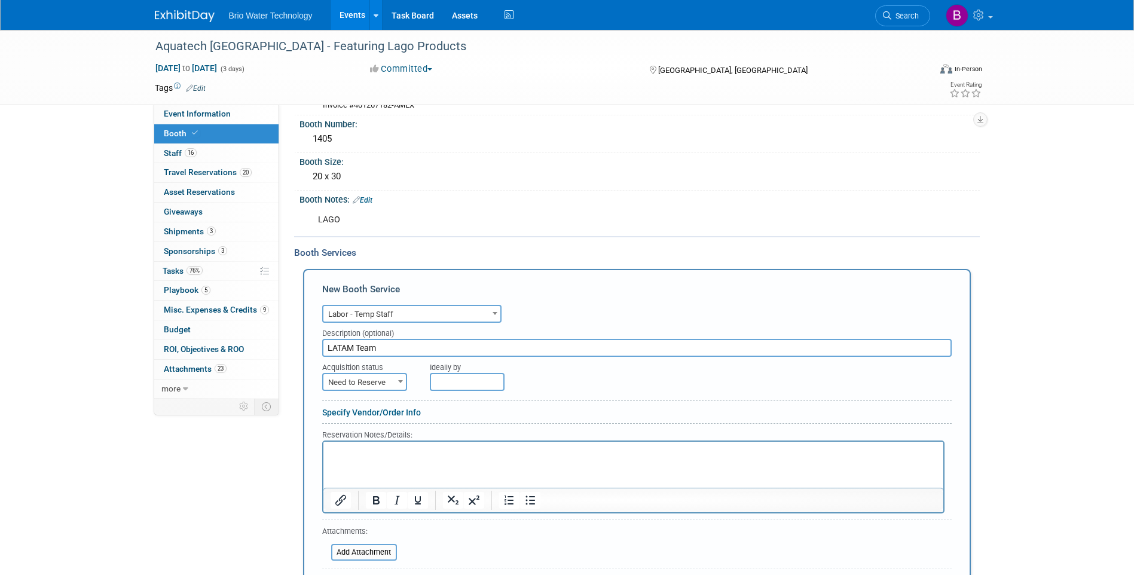
scroll to position [120, 0]
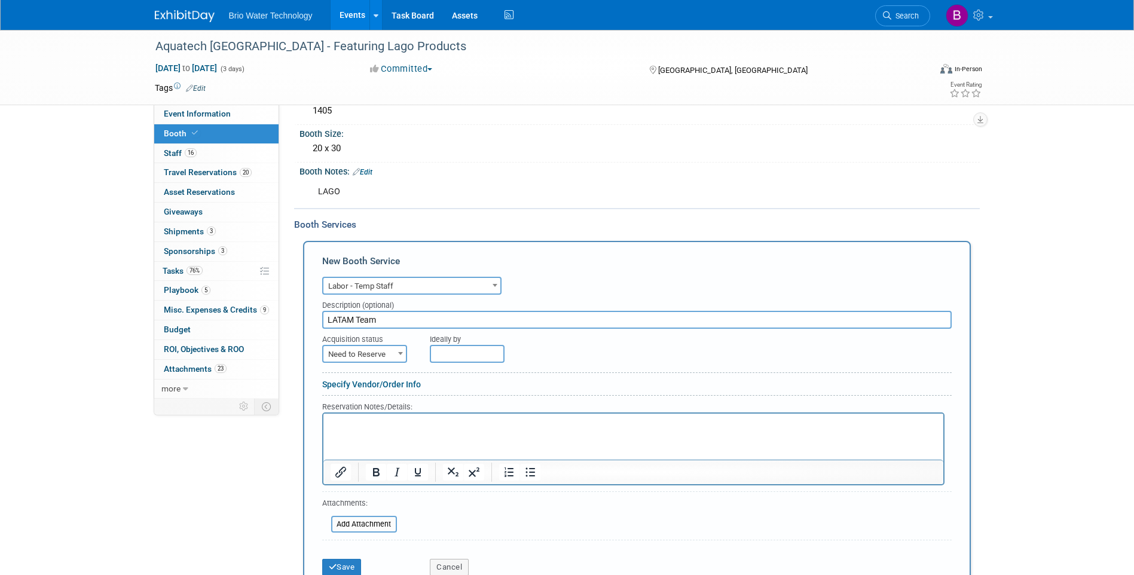
type input "LATAM Team"
click at [391, 429] on html at bounding box center [633, 421] width 620 height 16
click at [341, 561] on button "Save" at bounding box center [341, 567] width 39 height 17
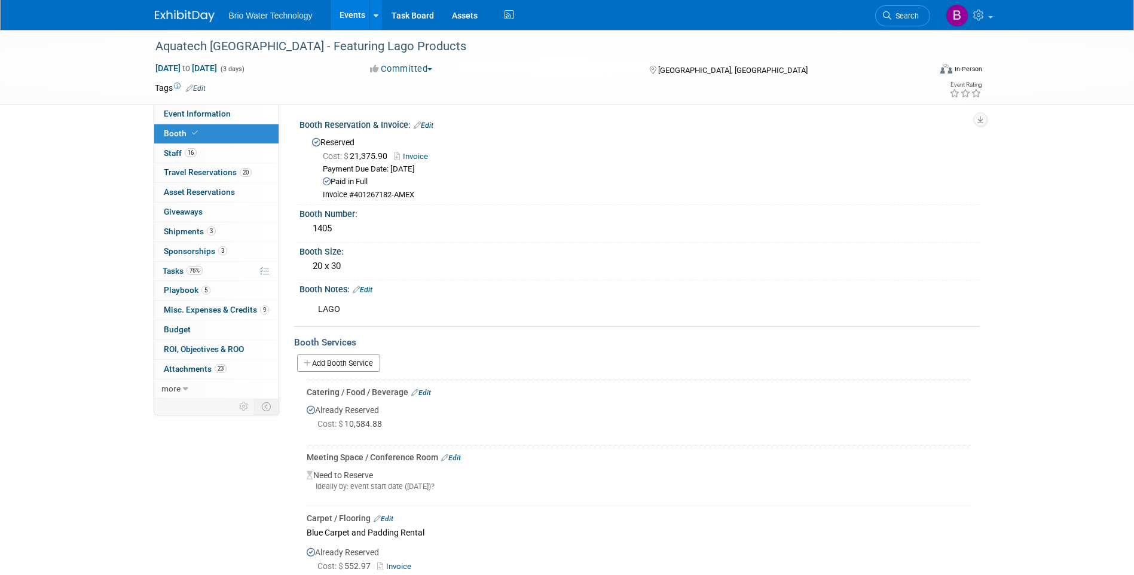
scroll to position [0, 0]
click at [185, 330] on span "Budget" at bounding box center [177, 330] width 27 height 10
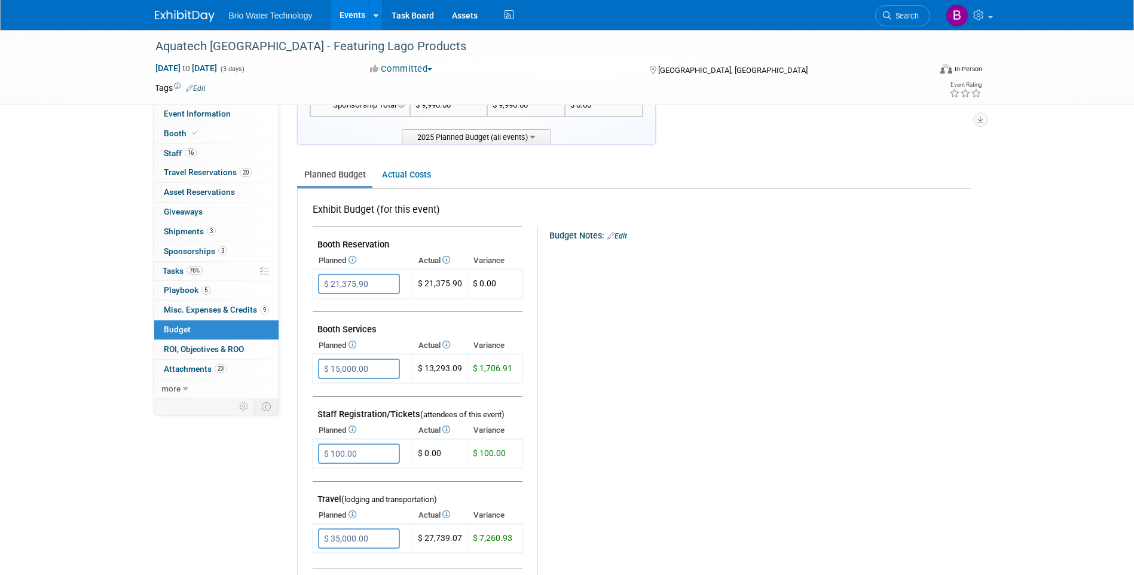
scroll to position [120, 0]
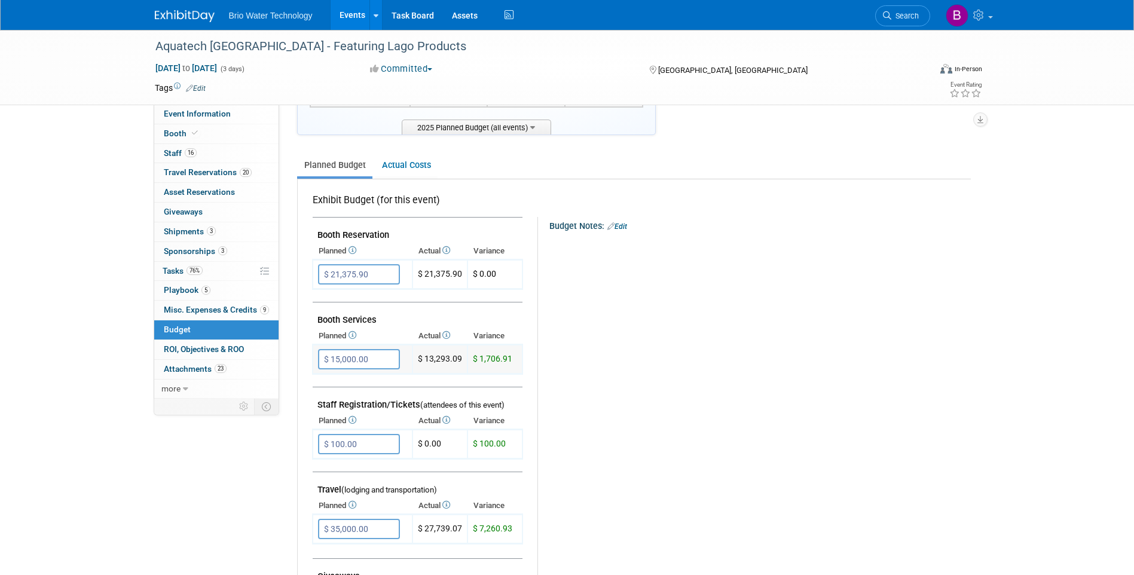
click at [335, 360] on input "$ 15,000.00" at bounding box center [359, 359] width 82 height 20
click at [336, 357] on input "$ 15,000.00" at bounding box center [359, 359] width 82 height 20
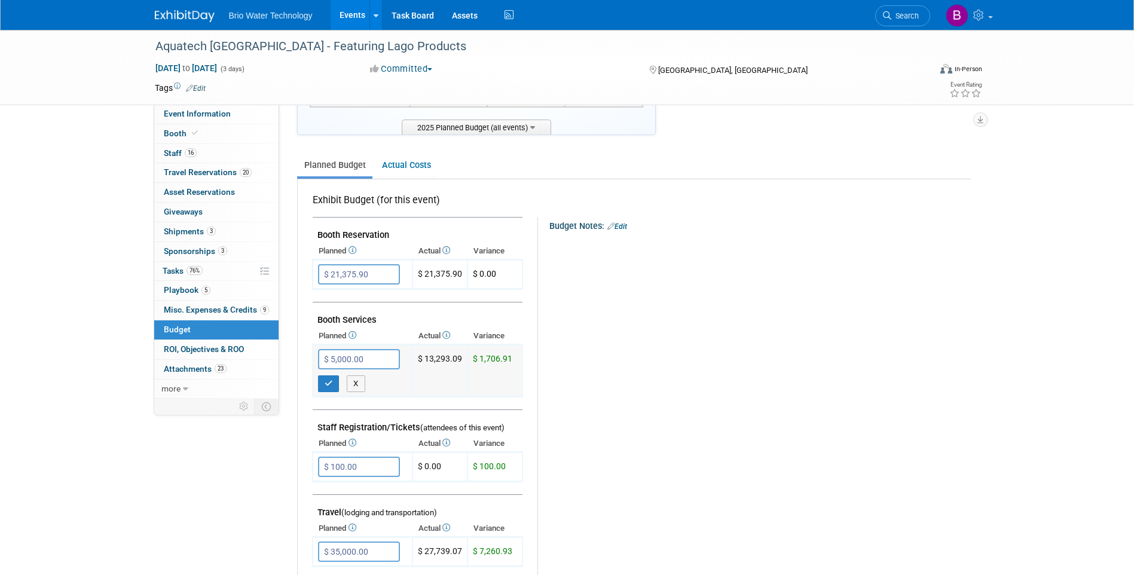
type input "$ 25,000.00"
click at [335, 384] on button "button" at bounding box center [329, 383] width 22 height 17
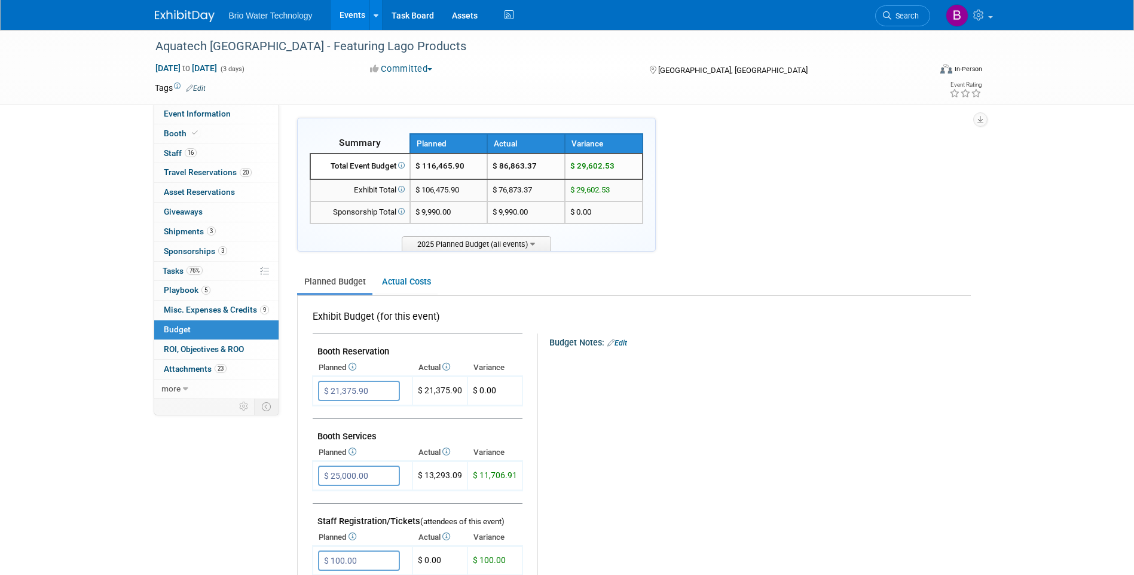
scroll to position [0, 0]
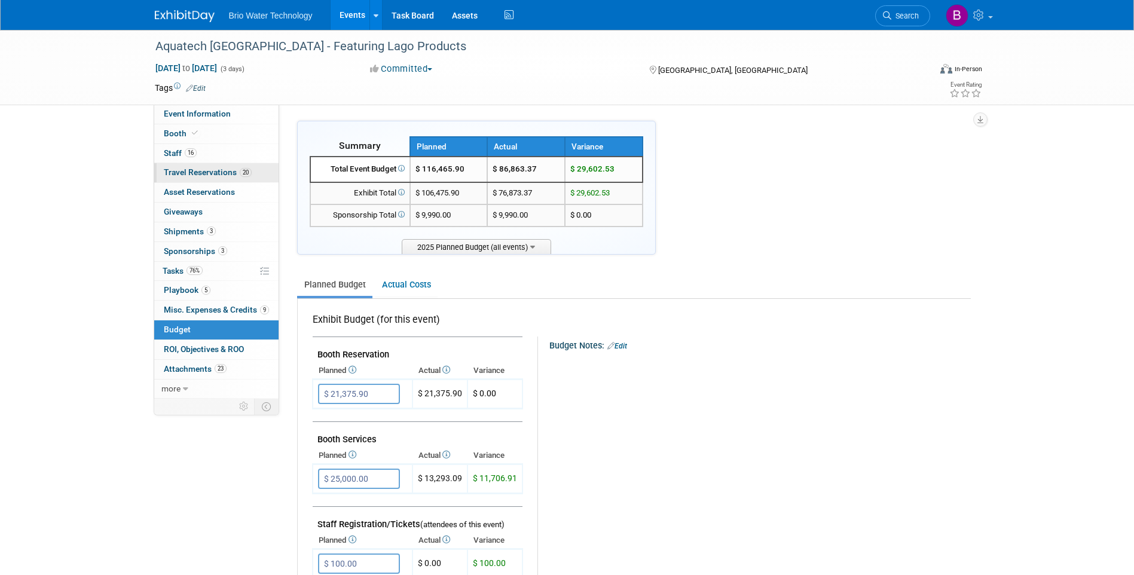
click at [192, 173] on span "Travel Reservations 20" at bounding box center [208, 172] width 88 height 10
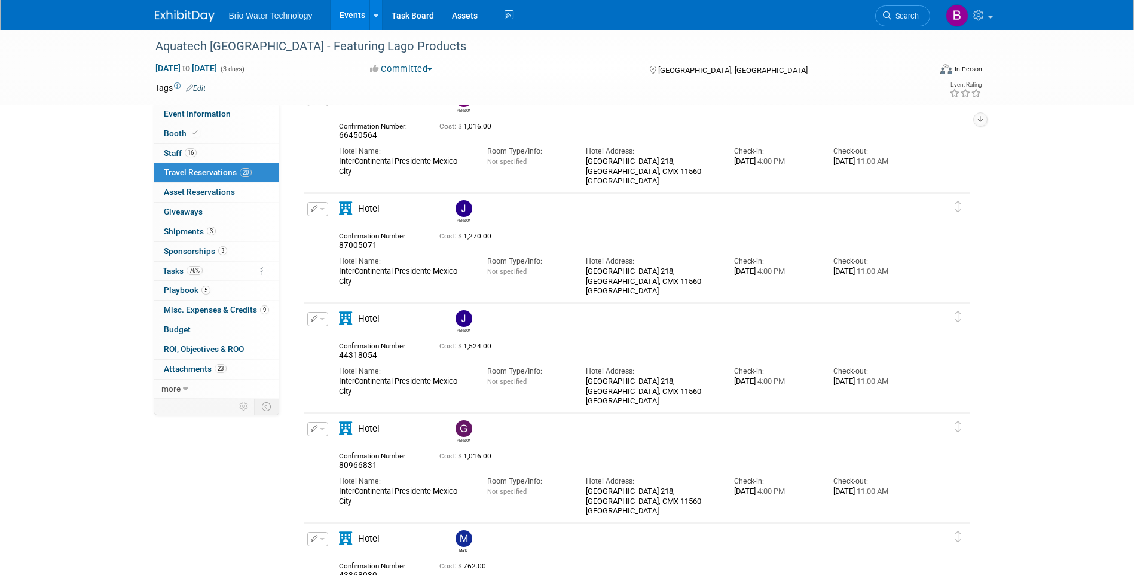
scroll to position [717, 0]
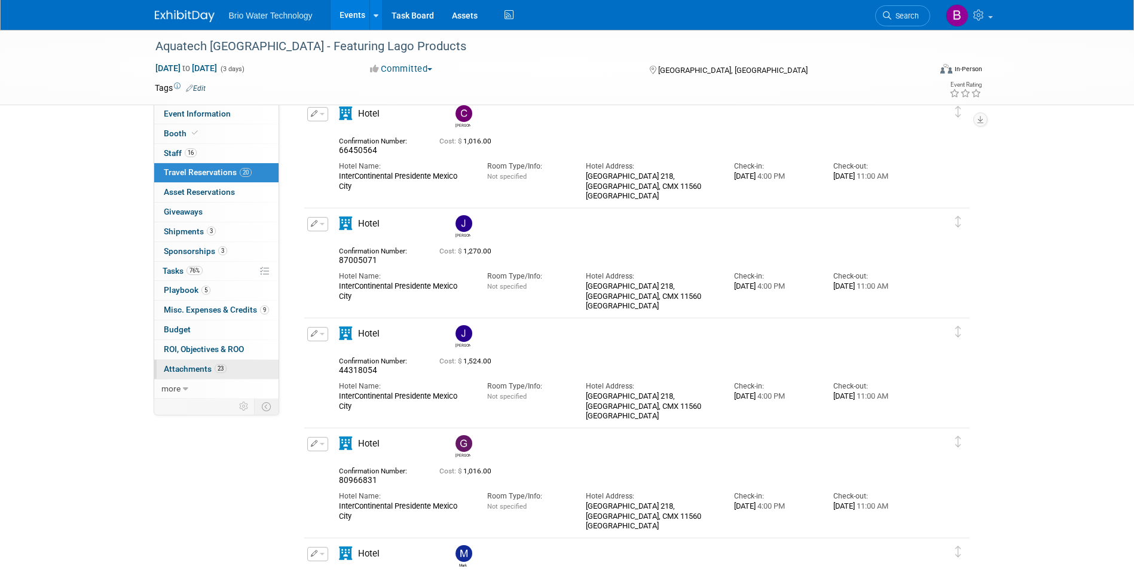
click at [206, 365] on span "Attachments 23" at bounding box center [195, 369] width 63 height 10
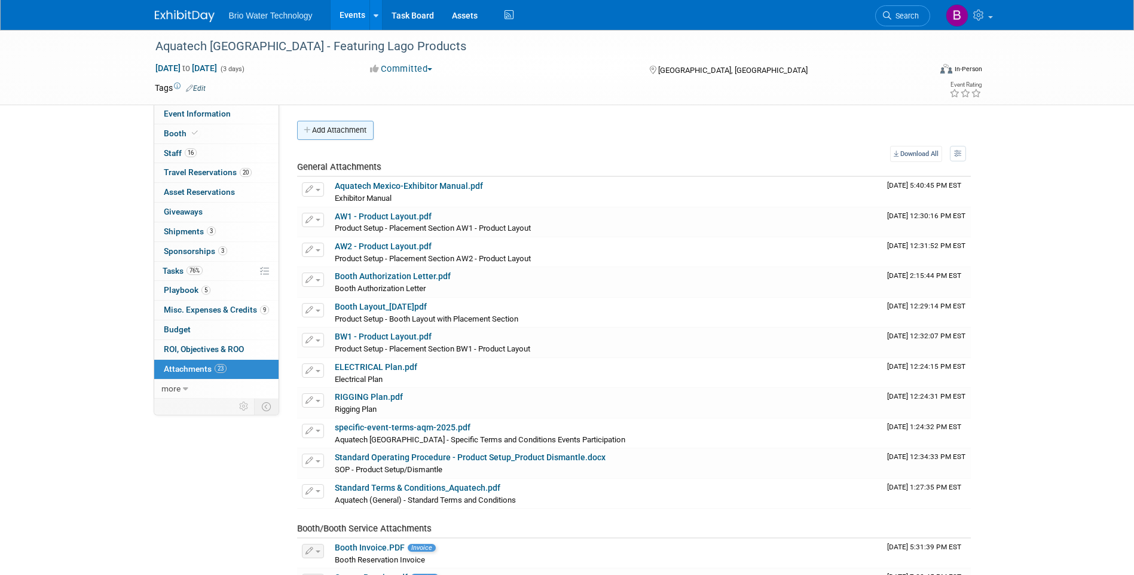
click at [340, 133] on button "Add Attachment" at bounding box center [335, 130] width 76 height 19
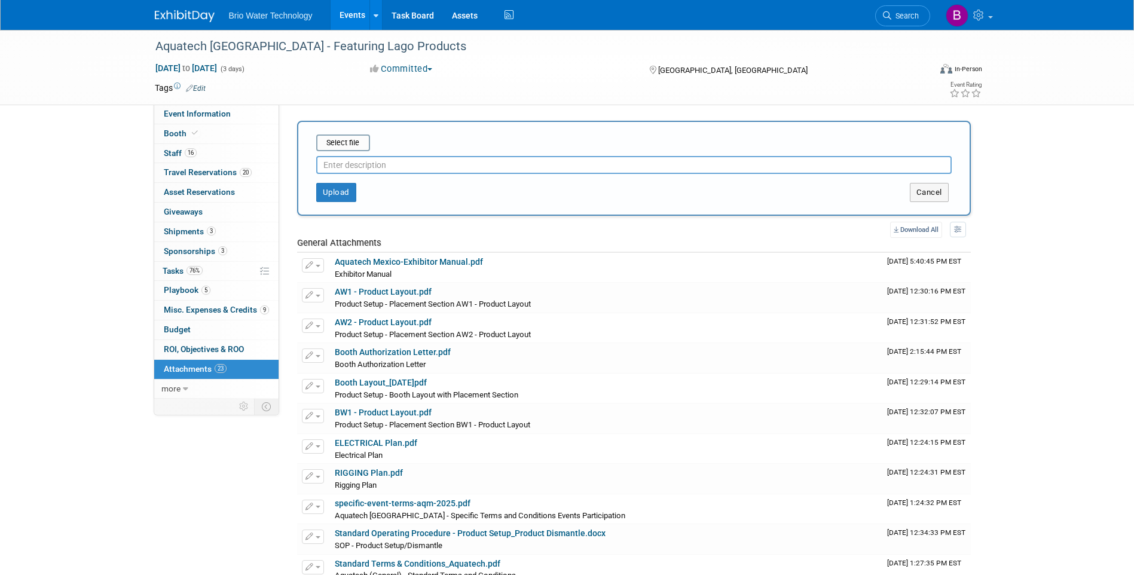
click at [414, 166] on input "text" at bounding box center [633, 165] width 635 height 18
type input "Hotel-Initial Payment (Rooms and Taxes)"
click at [348, 193] on button "Upload" at bounding box center [336, 192] width 40 height 19
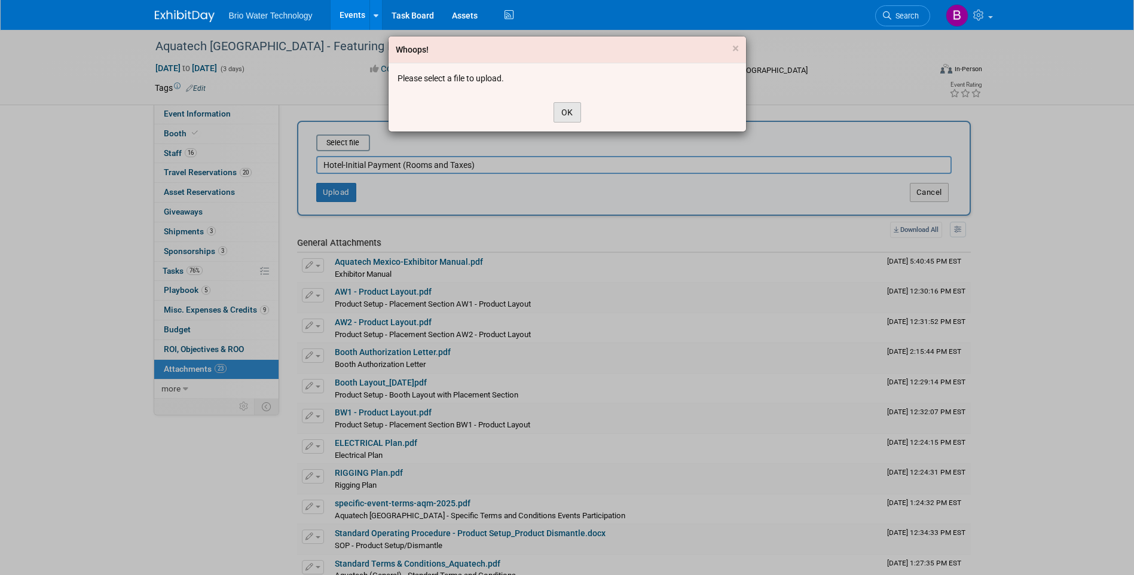
click at [576, 110] on button "OK" at bounding box center [566, 112] width 27 height 20
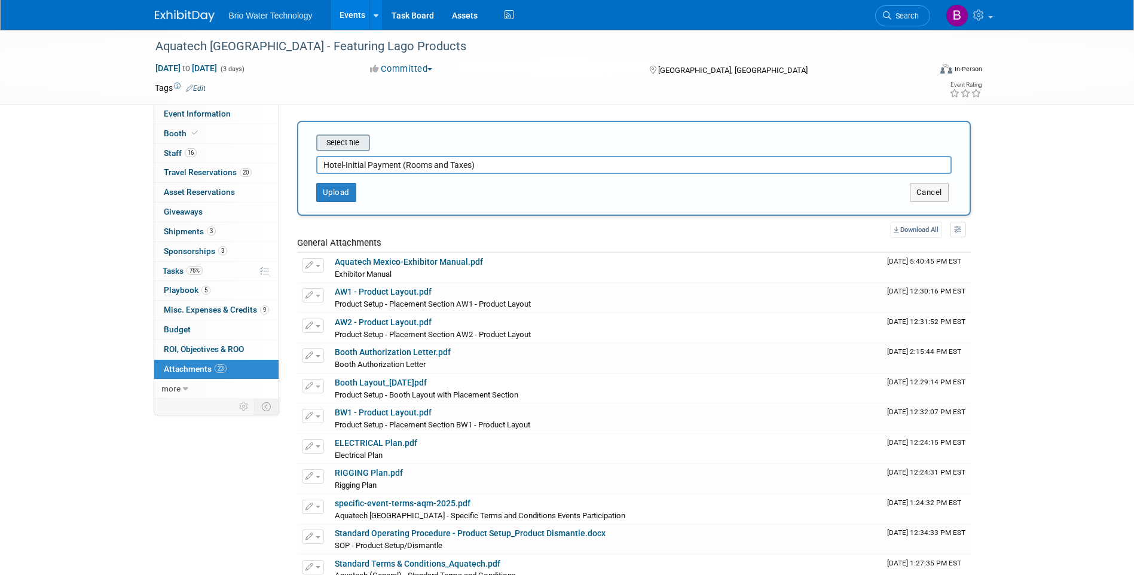
click at [328, 143] on input "file" at bounding box center [298, 143] width 142 height 14
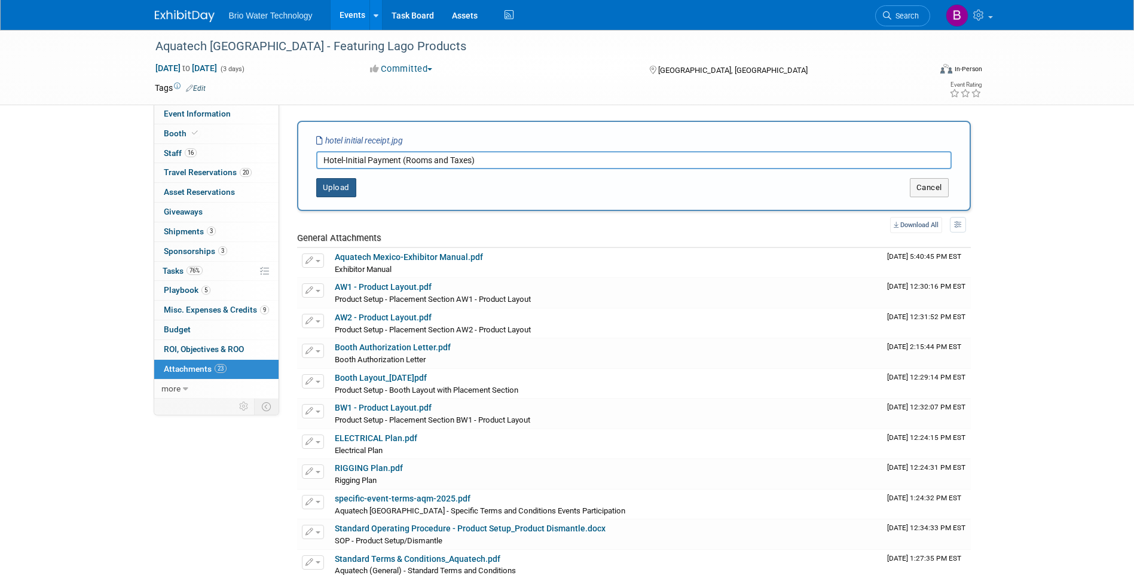
click at [346, 187] on button "Upload" at bounding box center [336, 187] width 40 height 19
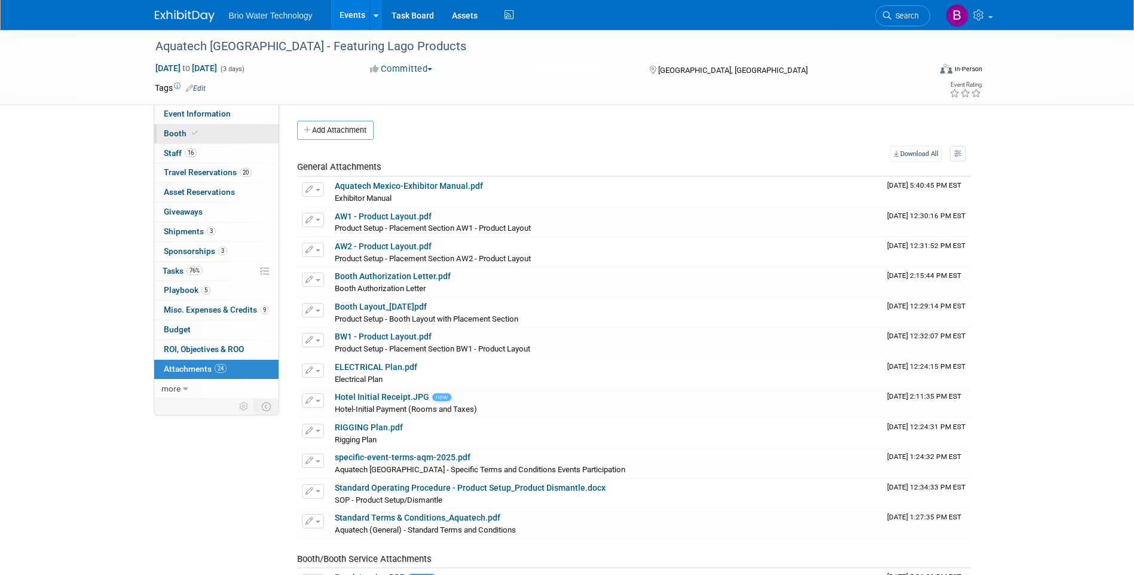
click at [176, 138] on link "Booth" at bounding box center [216, 133] width 124 height 19
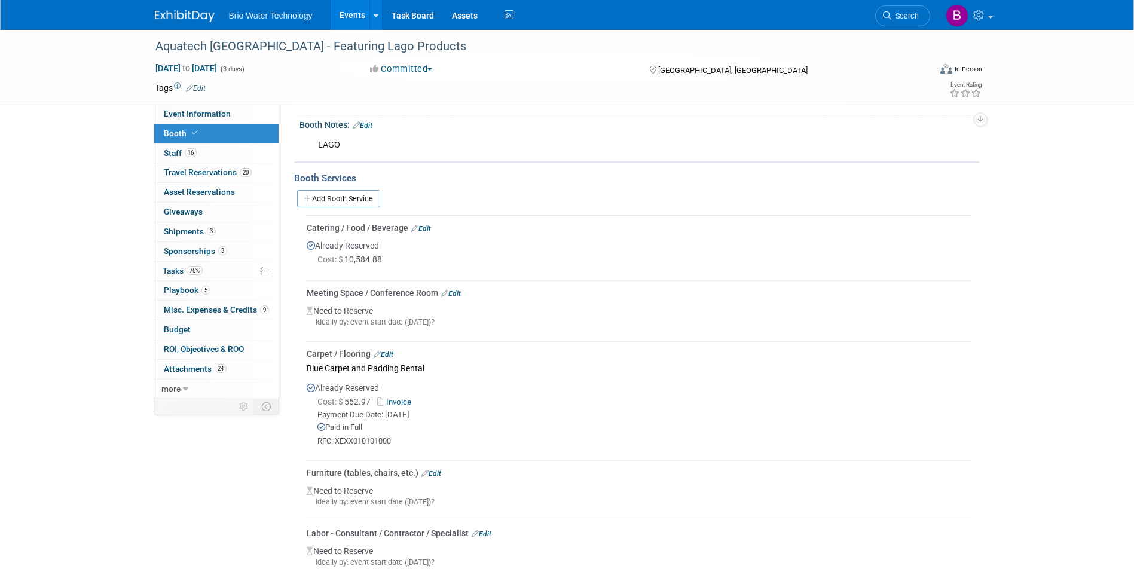
scroll to position [179, 0]
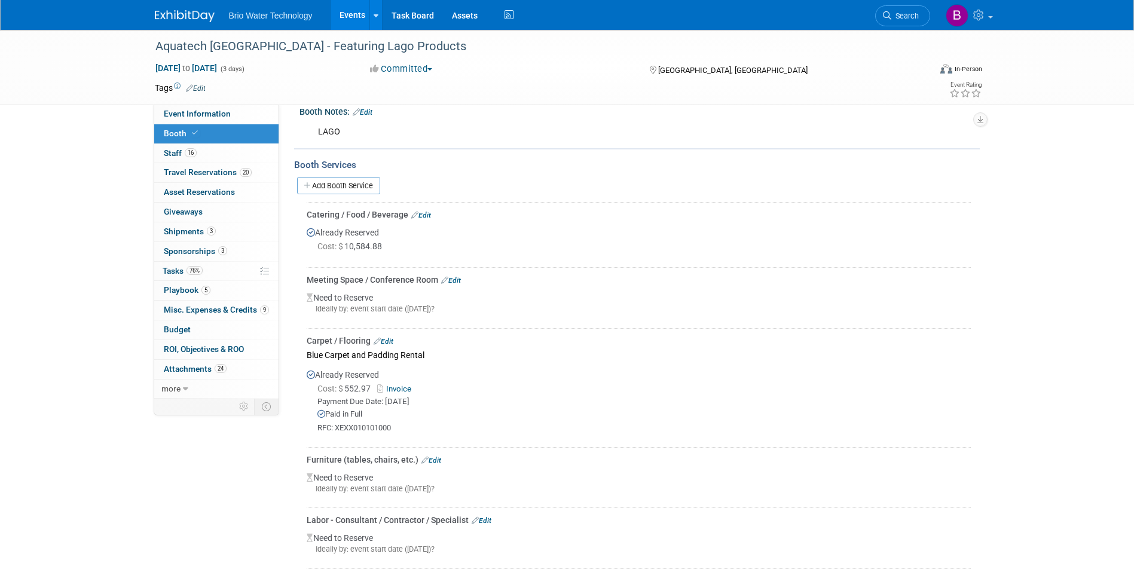
click at [430, 215] on link "Edit" at bounding box center [421, 215] width 20 height 8
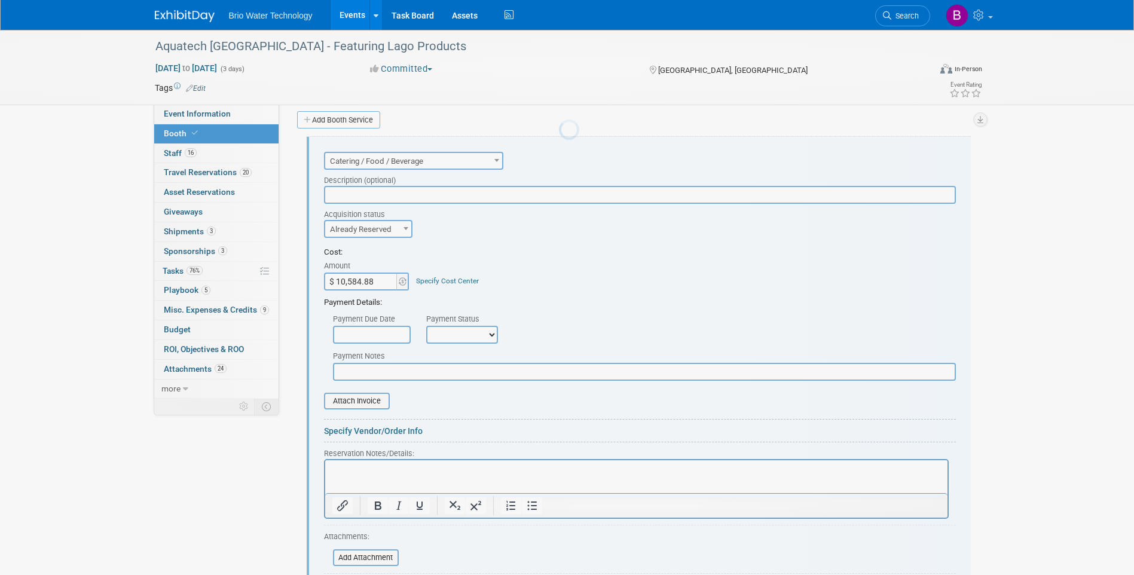
scroll to position [0, 0]
click at [374, 400] on input "file" at bounding box center [317, 401] width 142 height 14
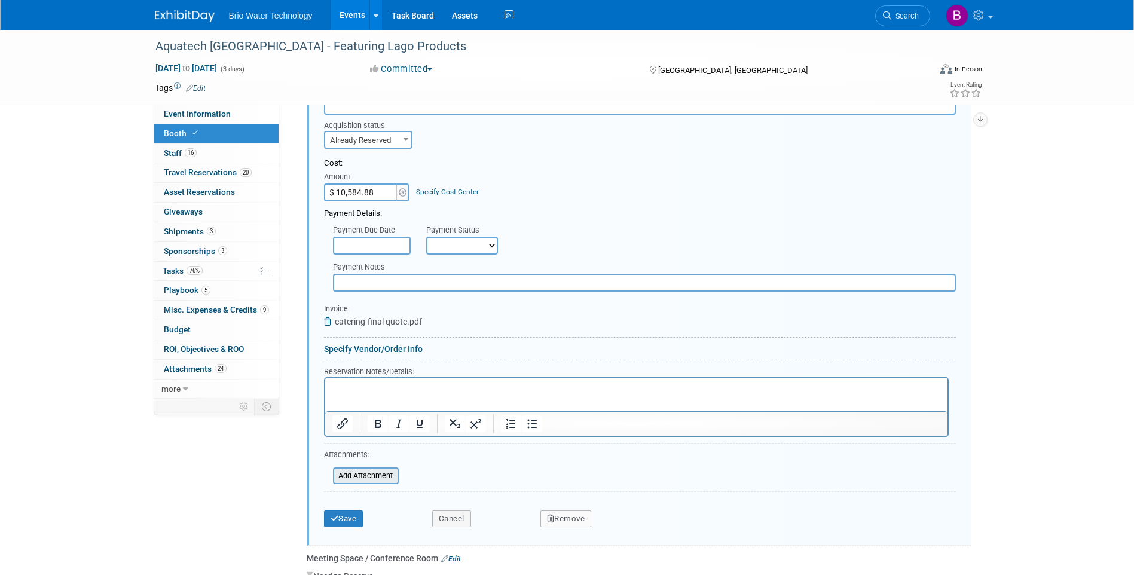
scroll to position [365, 0]
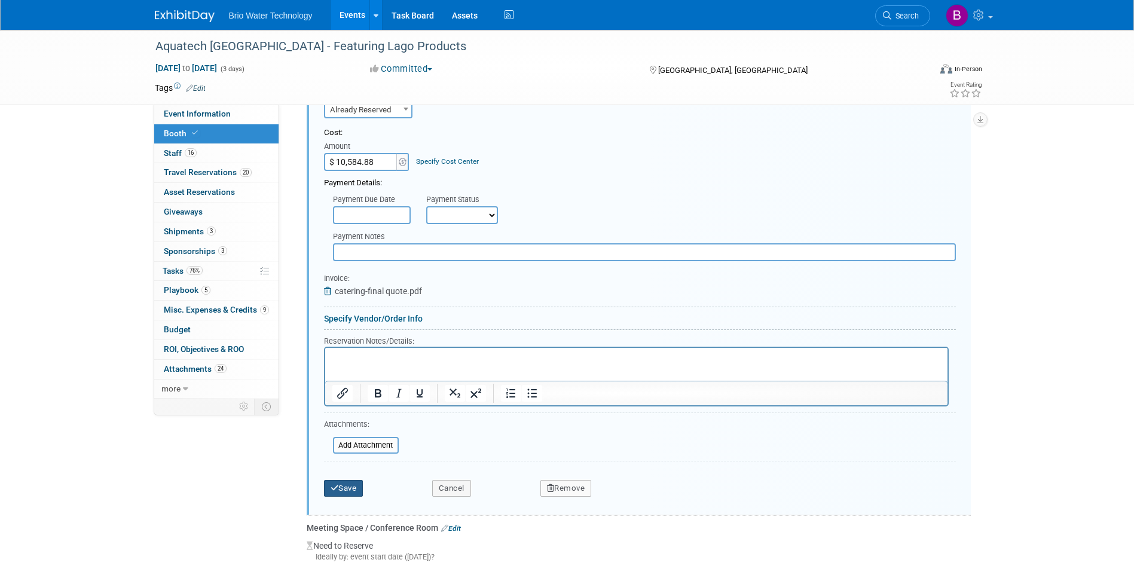
click at [355, 492] on button "Save" at bounding box center [343, 488] width 39 height 17
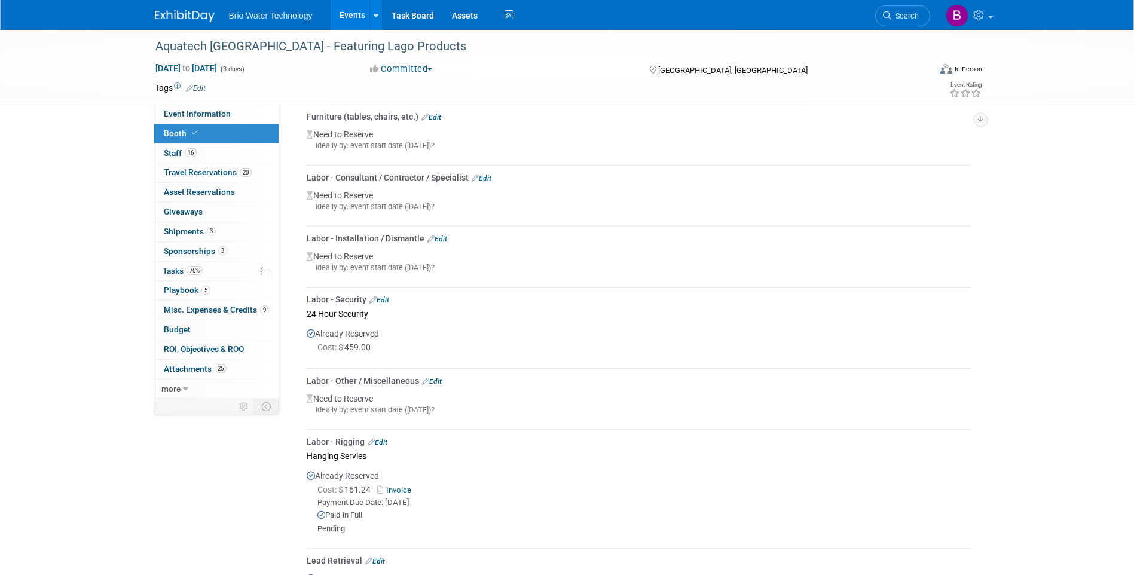
scroll to position [544, 0]
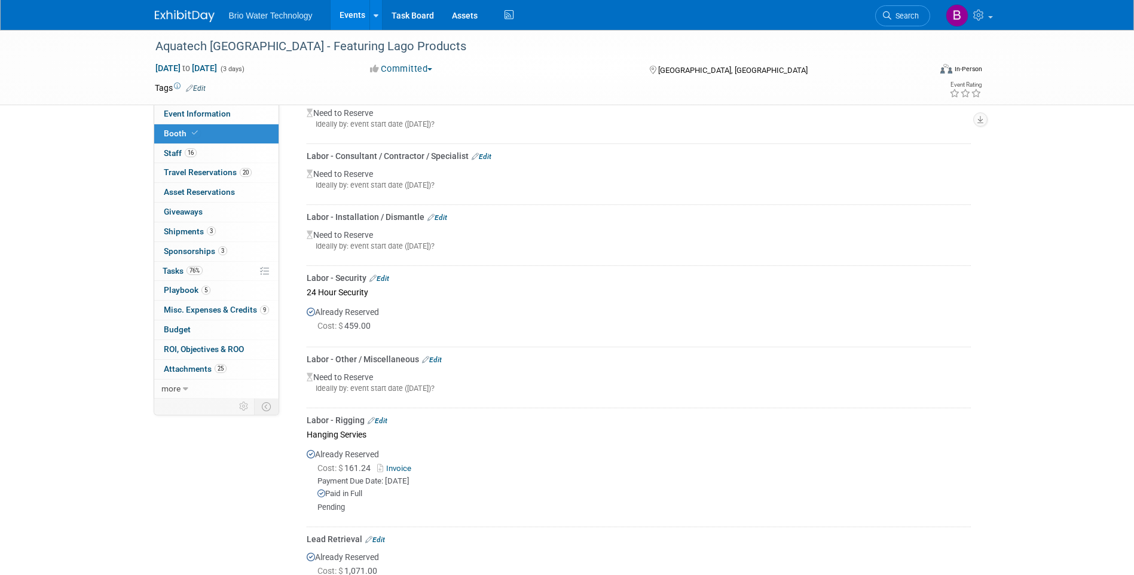
click at [381, 276] on link "Edit" at bounding box center [379, 278] width 20 height 8
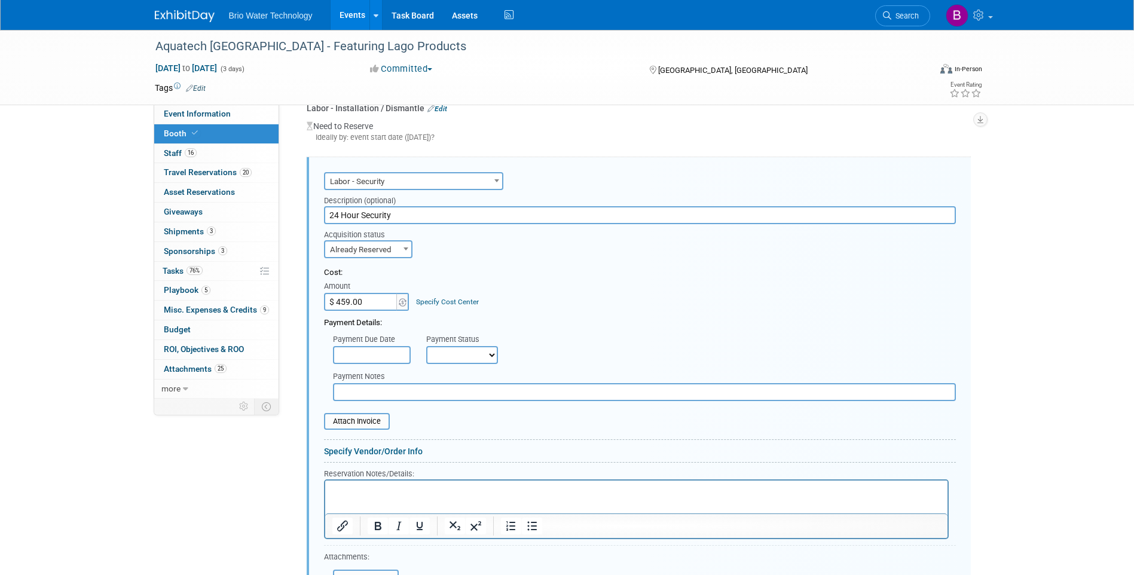
scroll to position [0, 0]
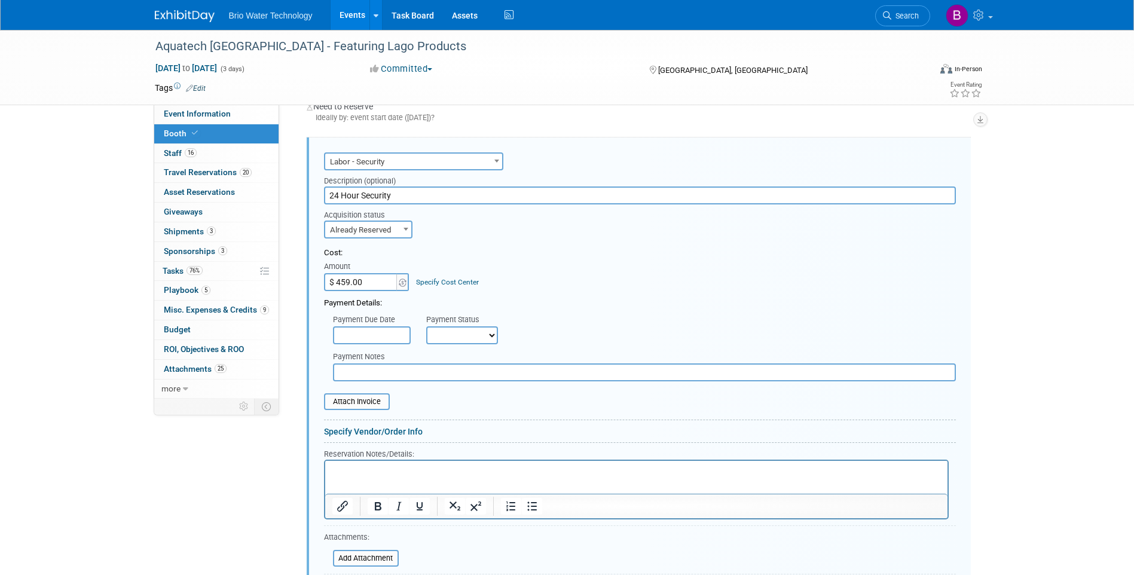
click at [348, 283] on input "$ 459.00" at bounding box center [361, 282] width 75 height 18
type input "$ 511.00"
click at [366, 405] on input "file" at bounding box center [317, 401] width 142 height 14
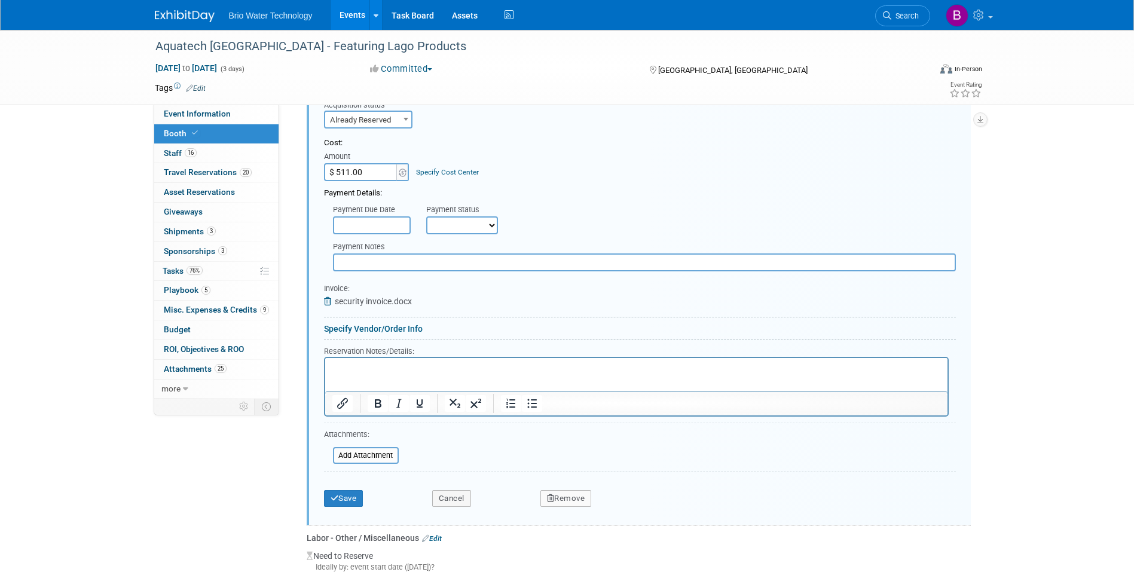
scroll to position [792, 0]
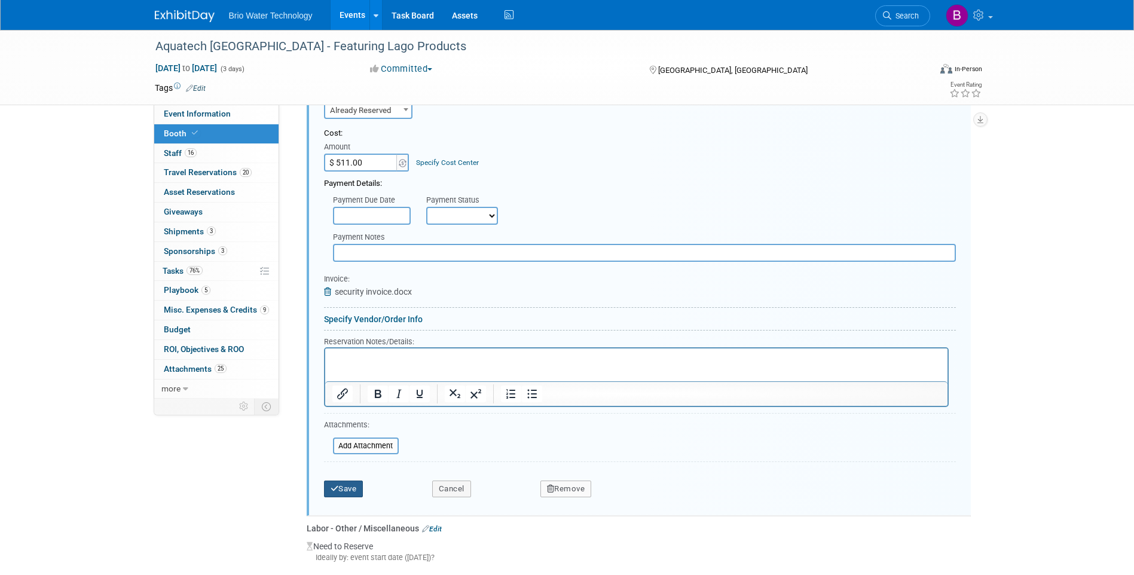
click at [341, 480] on button "Save" at bounding box center [343, 488] width 39 height 17
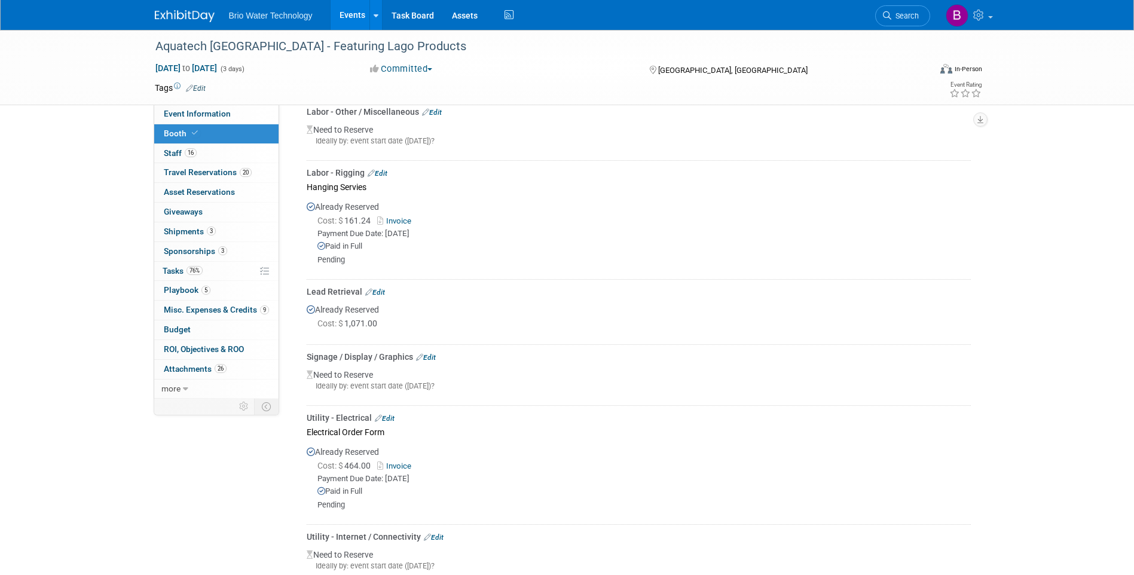
click at [382, 288] on link "Edit" at bounding box center [375, 292] width 20 height 8
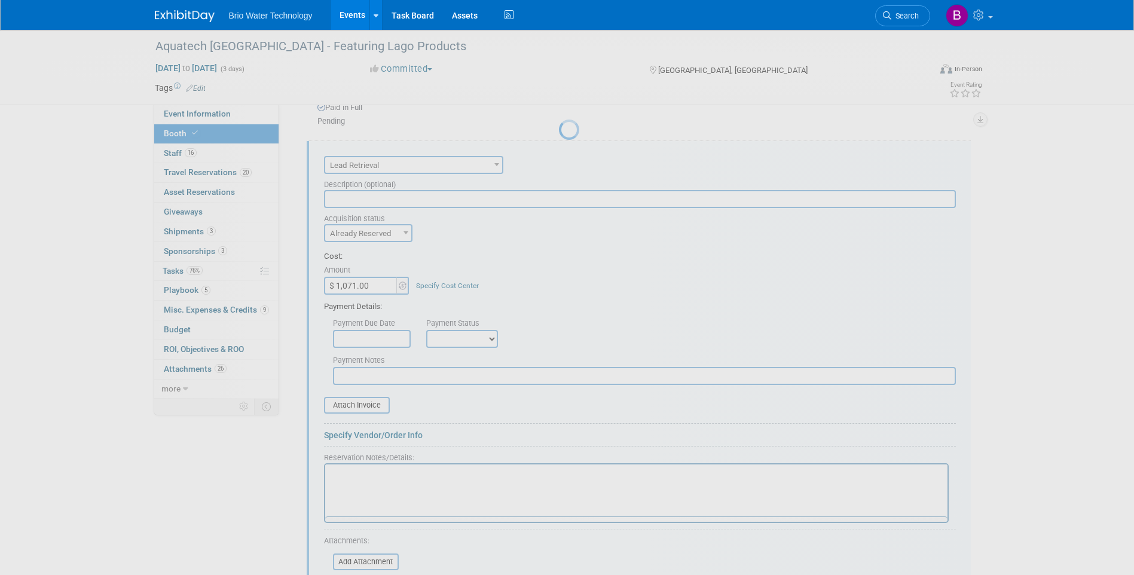
scroll to position [0, 0]
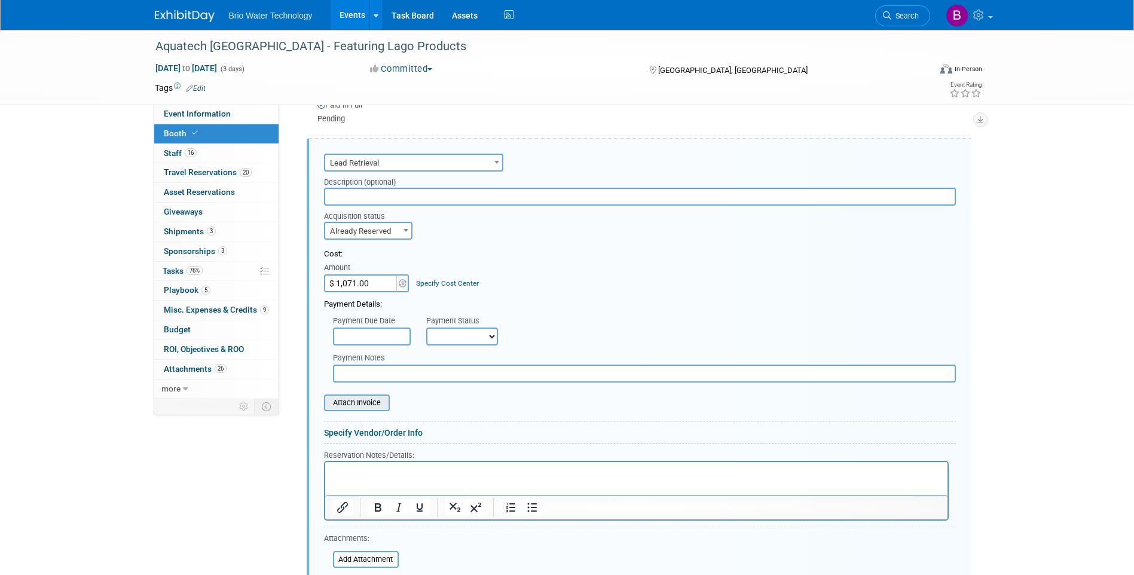
click at [365, 399] on input "file" at bounding box center [317, 403] width 142 height 14
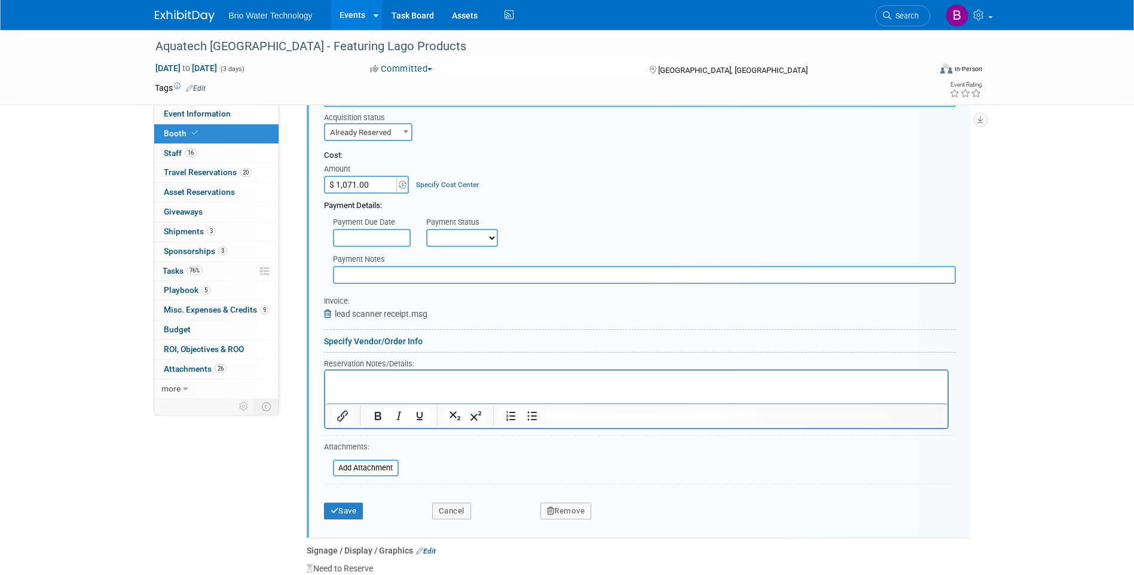
scroll to position [1052, 0]
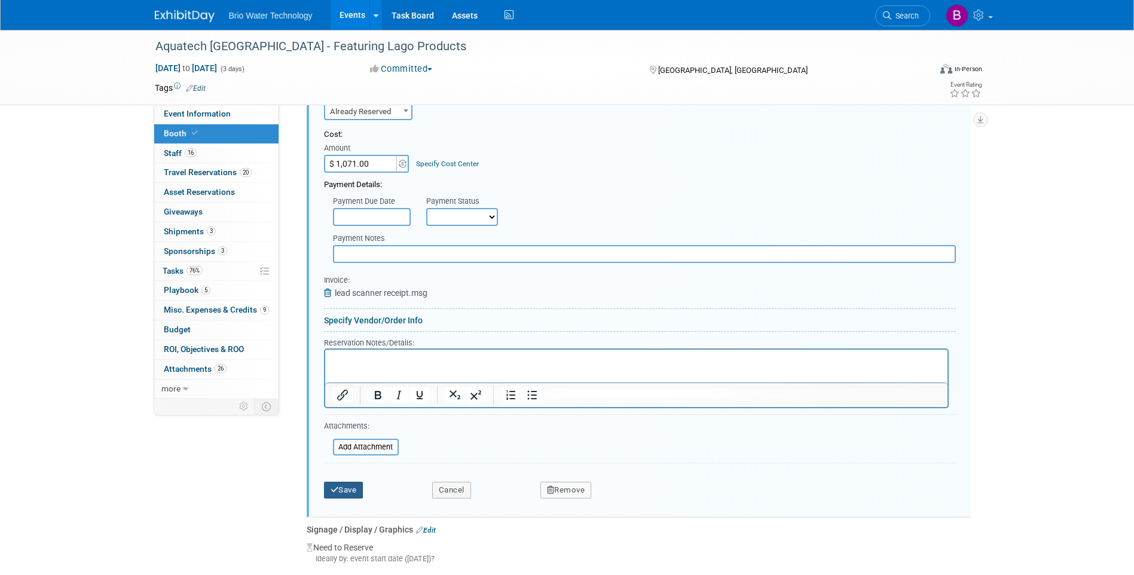
click at [339, 488] on button "Save" at bounding box center [343, 490] width 39 height 17
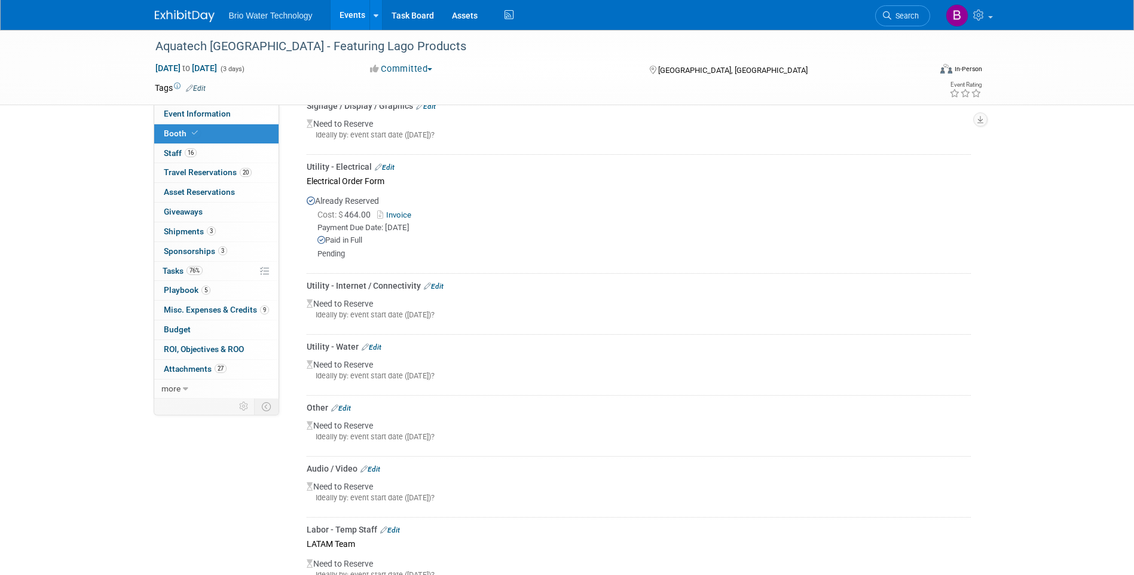
scroll to position [1030, 0]
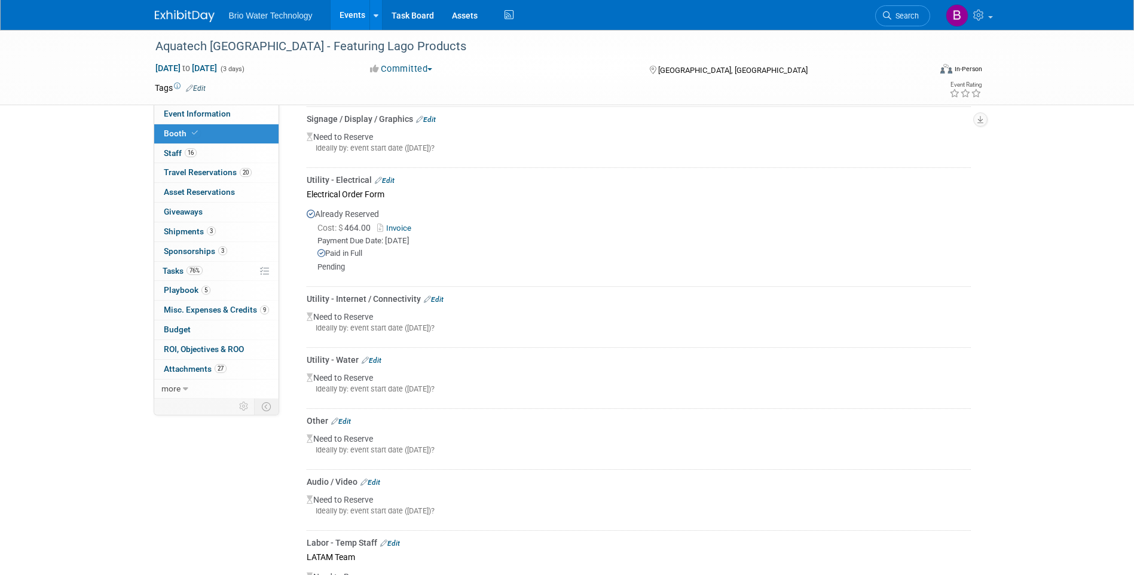
click at [440, 295] on link "Edit" at bounding box center [434, 299] width 20 height 8
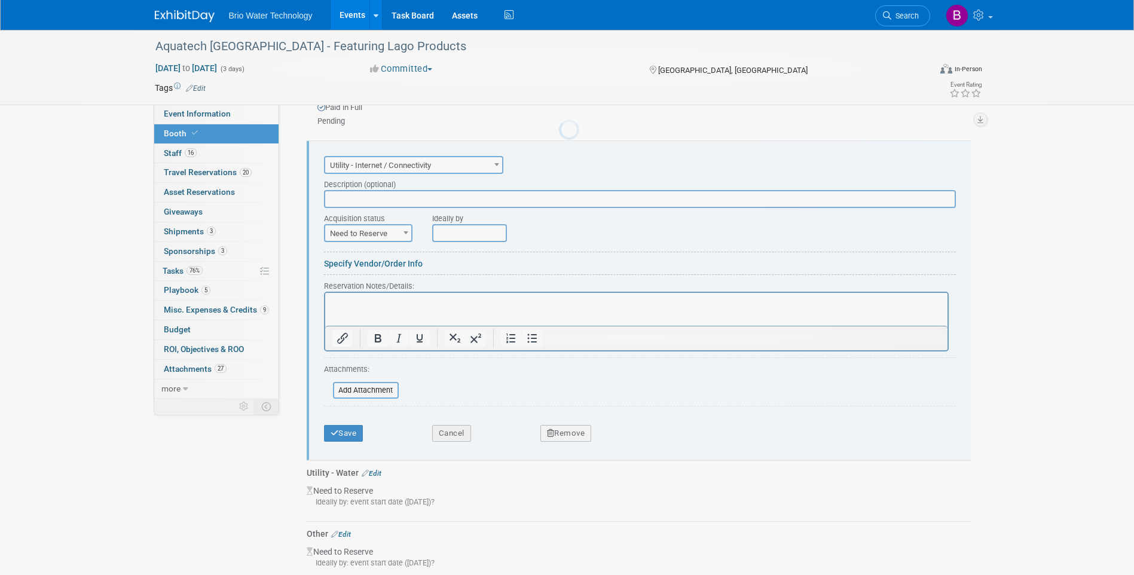
scroll to position [1177, 0]
click at [406, 231] on b at bounding box center [405, 232] width 5 height 3
click at [408, 231] on b at bounding box center [405, 232] width 5 height 3
click at [444, 429] on button "Cancel" at bounding box center [451, 432] width 39 height 17
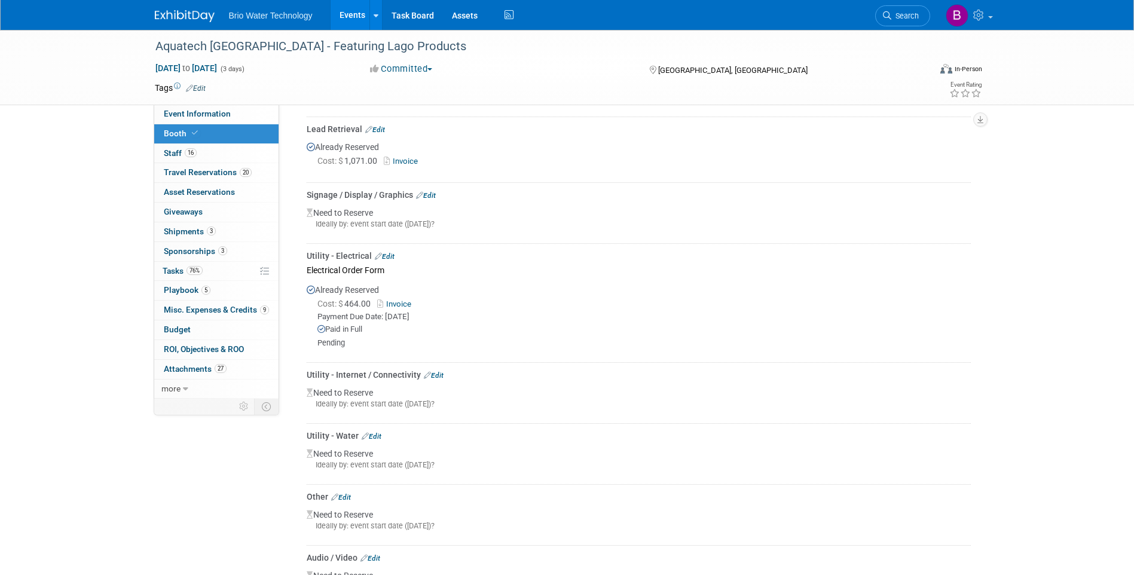
scroll to position [938, 0]
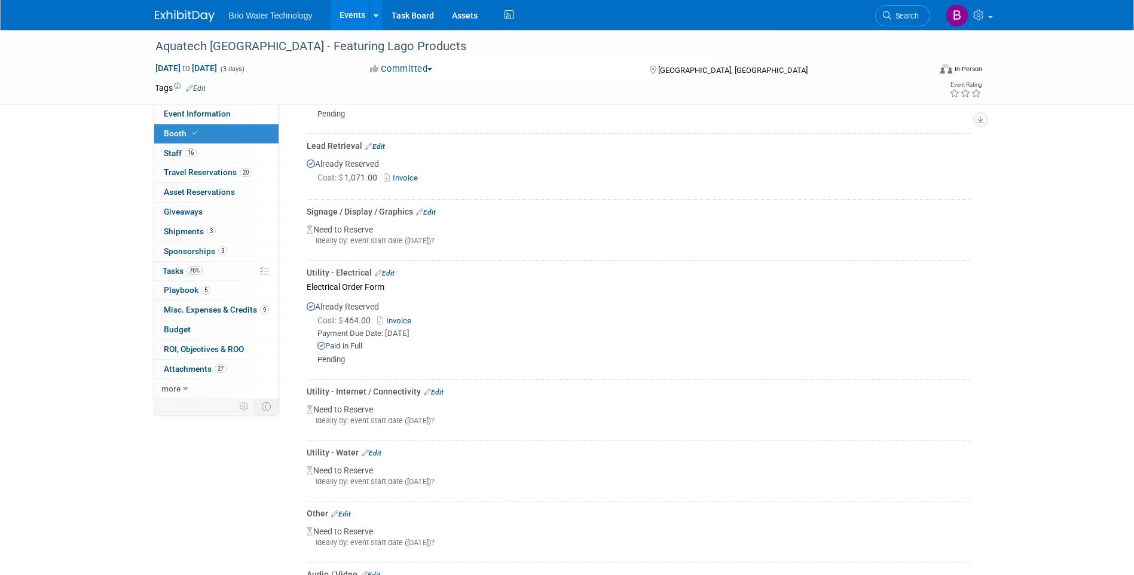
click at [388, 269] on link "Edit" at bounding box center [385, 273] width 20 height 8
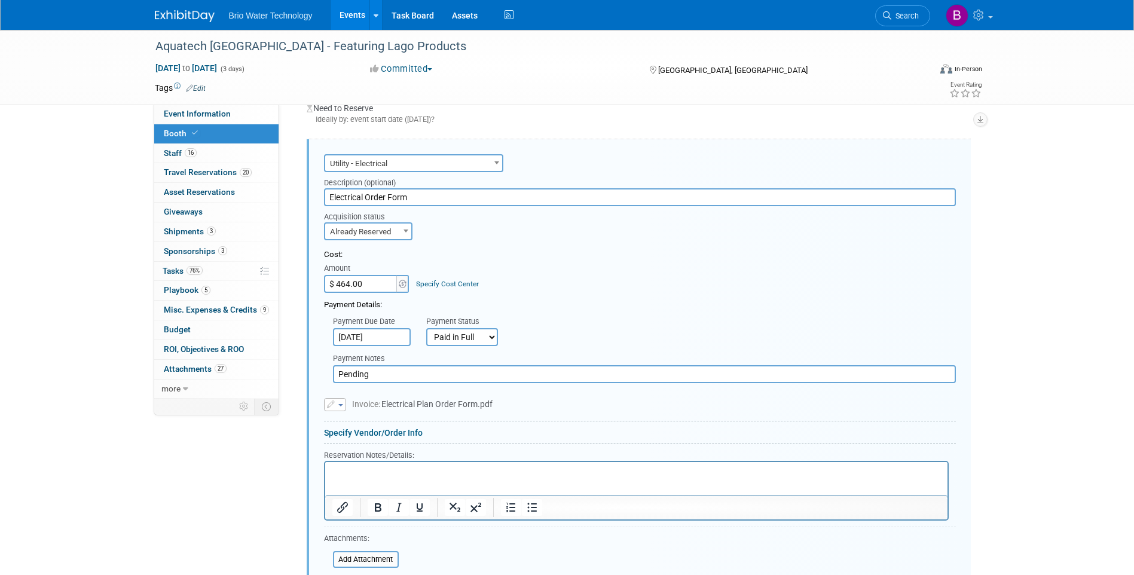
scroll to position [0, 0]
click at [468, 372] on input "Pending" at bounding box center [644, 374] width 623 height 18
type input "P"
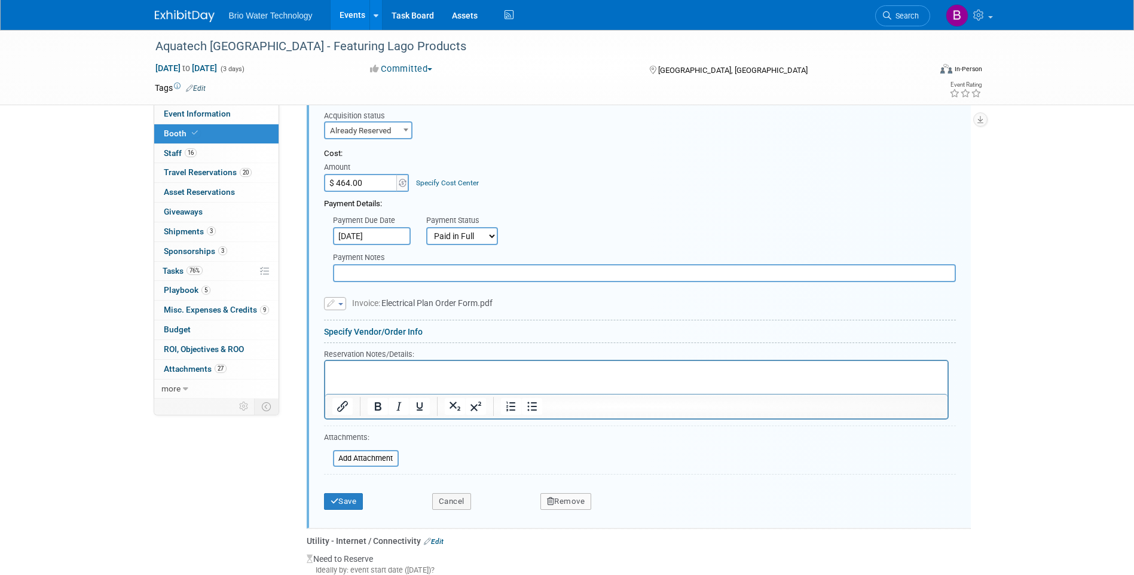
scroll to position [1179, 0]
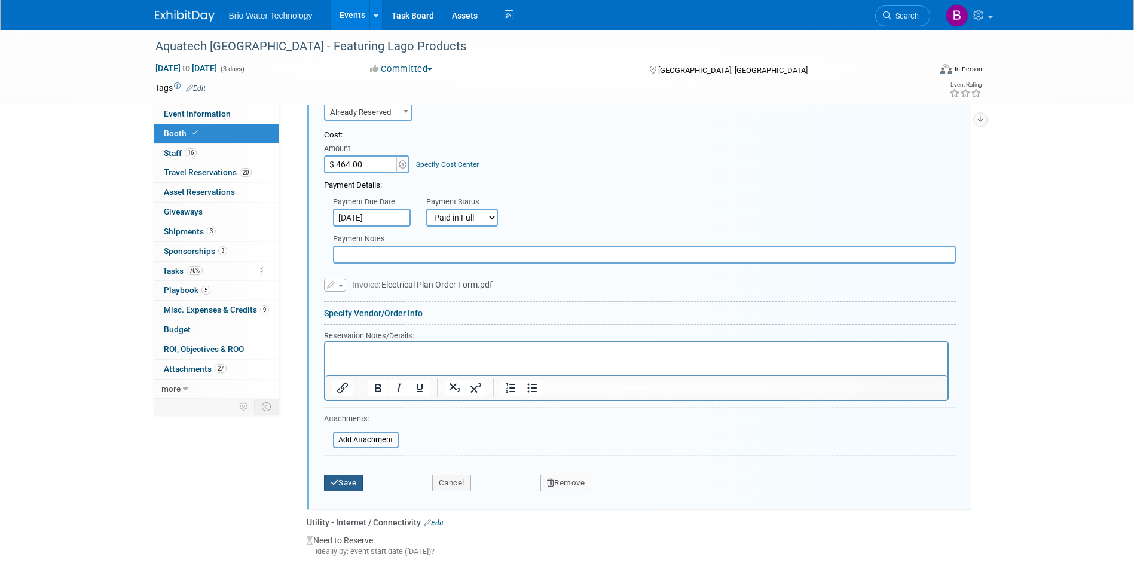
click at [350, 480] on button "Save" at bounding box center [343, 483] width 39 height 17
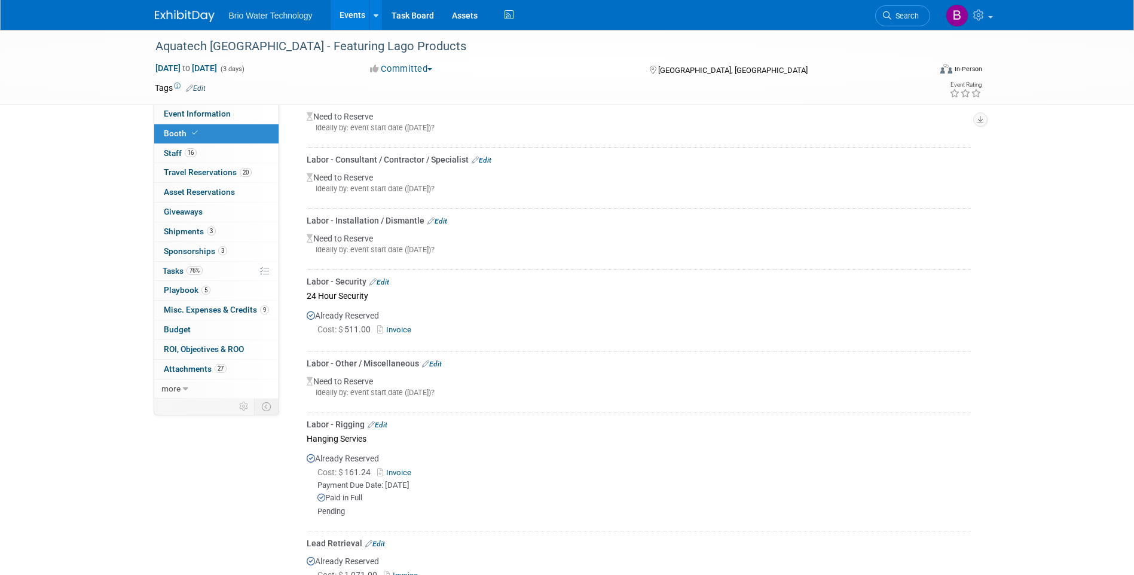
scroll to position [521, 0]
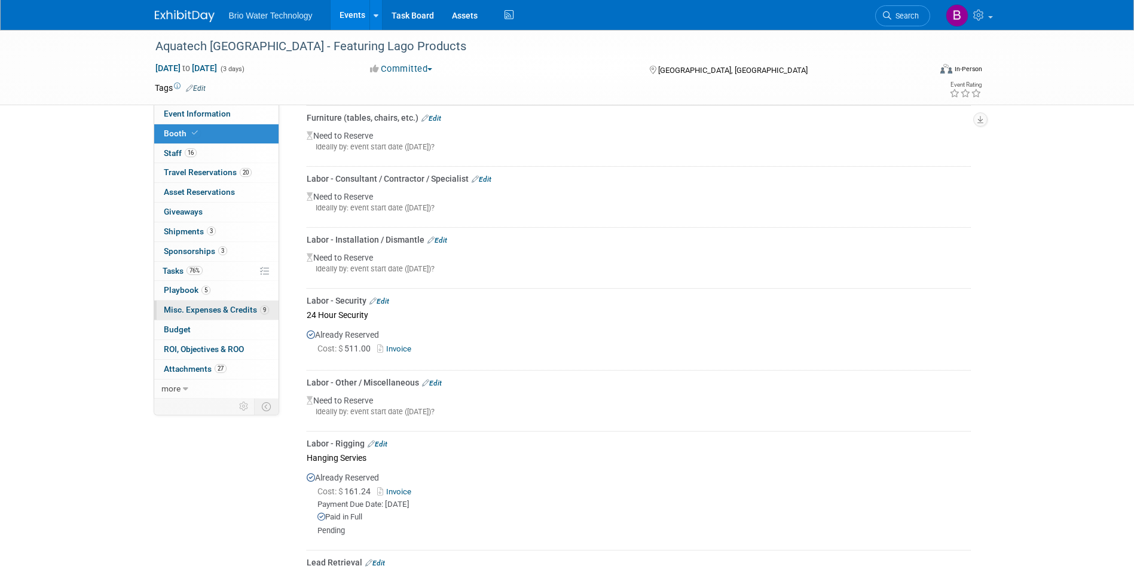
click at [205, 308] on span "Misc. Expenses & Credits 9" at bounding box center [216, 310] width 105 height 10
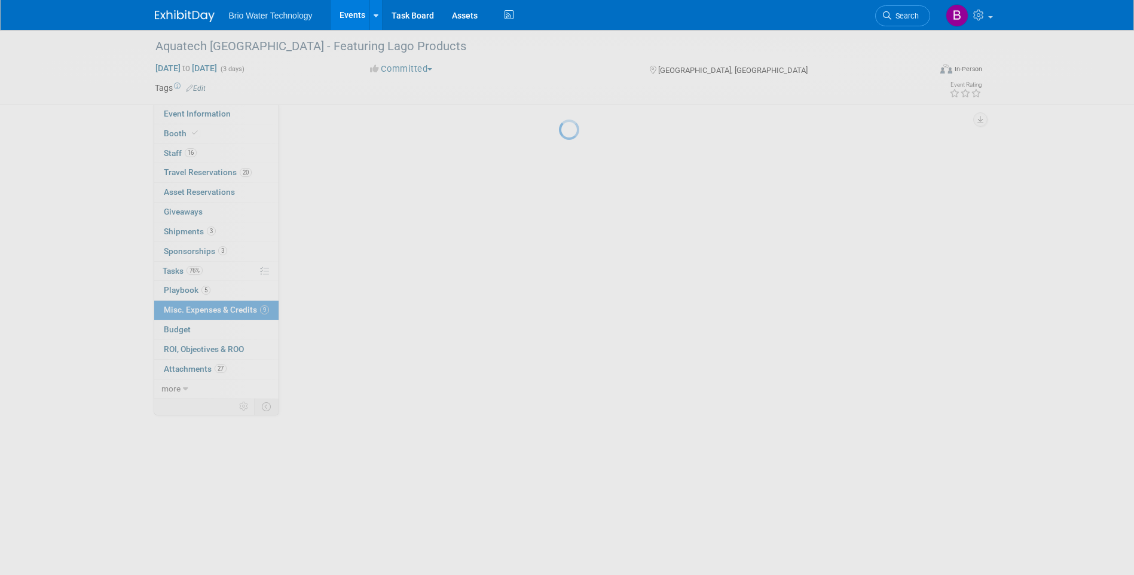
scroll to position [0, 0]
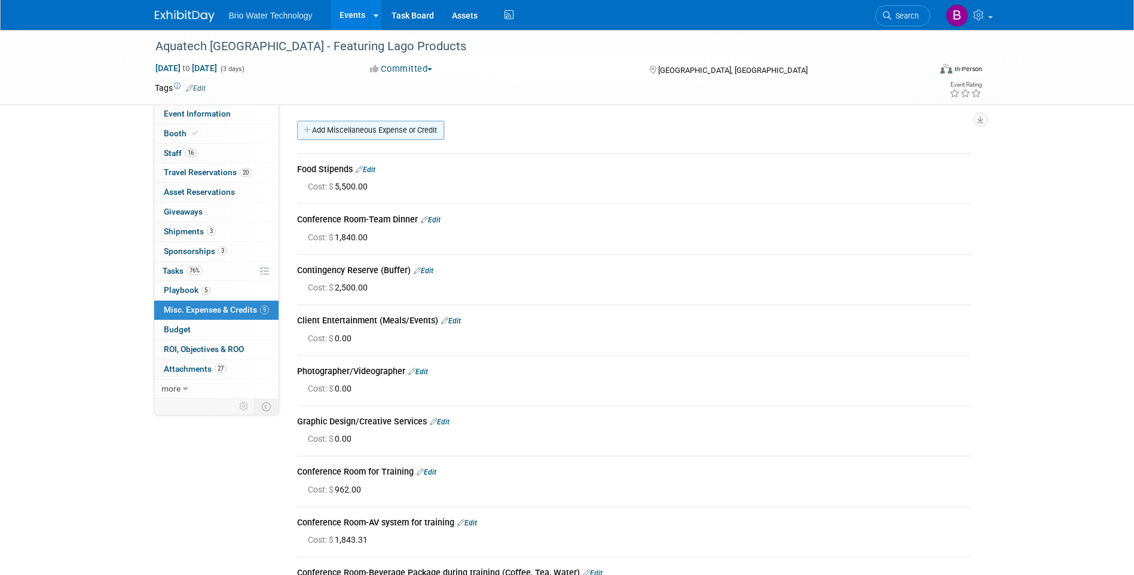
click at [385, 130] on link "Add Miscellaneous Expense or Credit" at bounding box center [370, 130] width 147 height 19
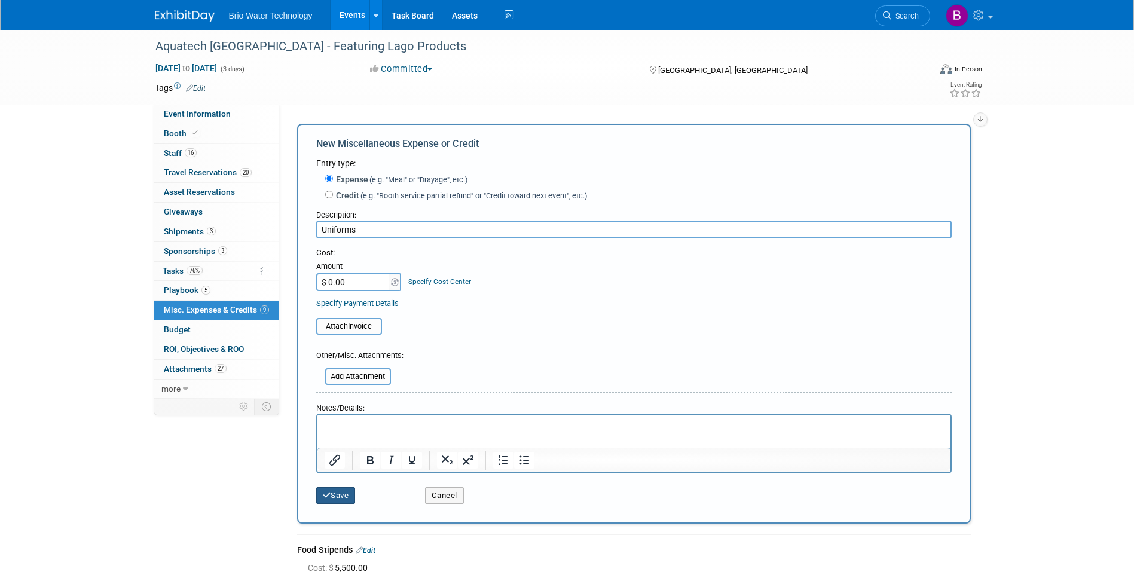
type input "Uniforms"
click at [335, 498] on button "Save" at bounding box center [335, 495] width 39 height 17
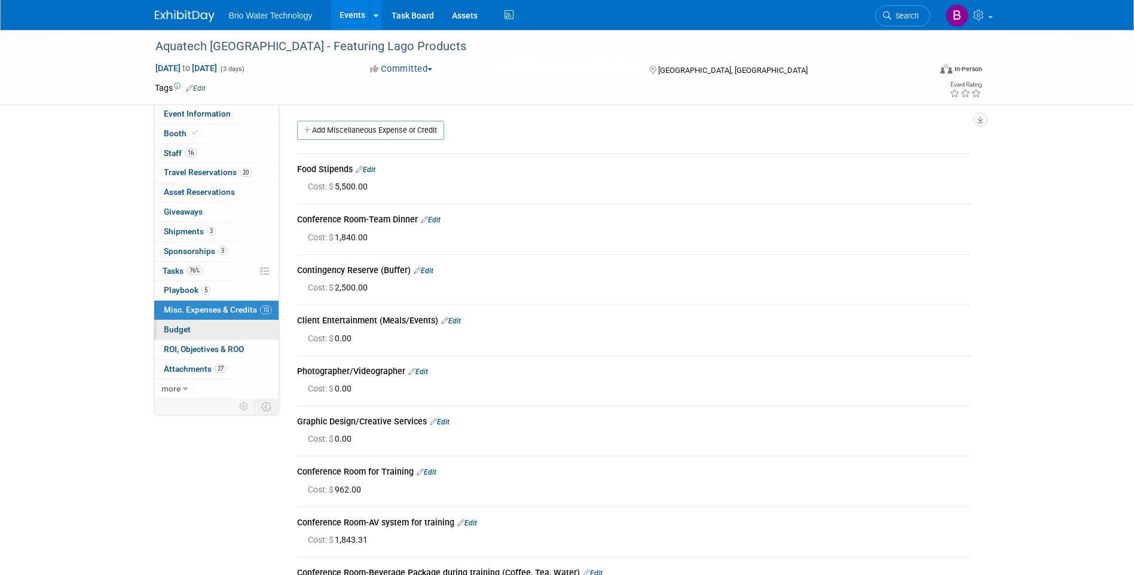
click at [182, 332] on span "Budget" at bounding box center [177, 330] width 27 height 10
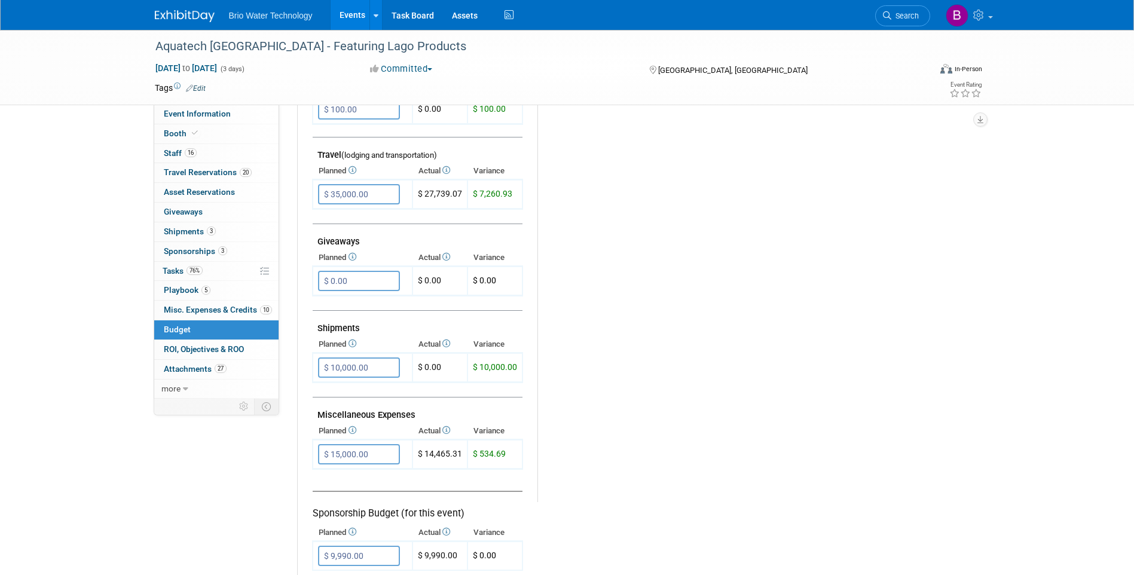
scroll to position [467, 0]
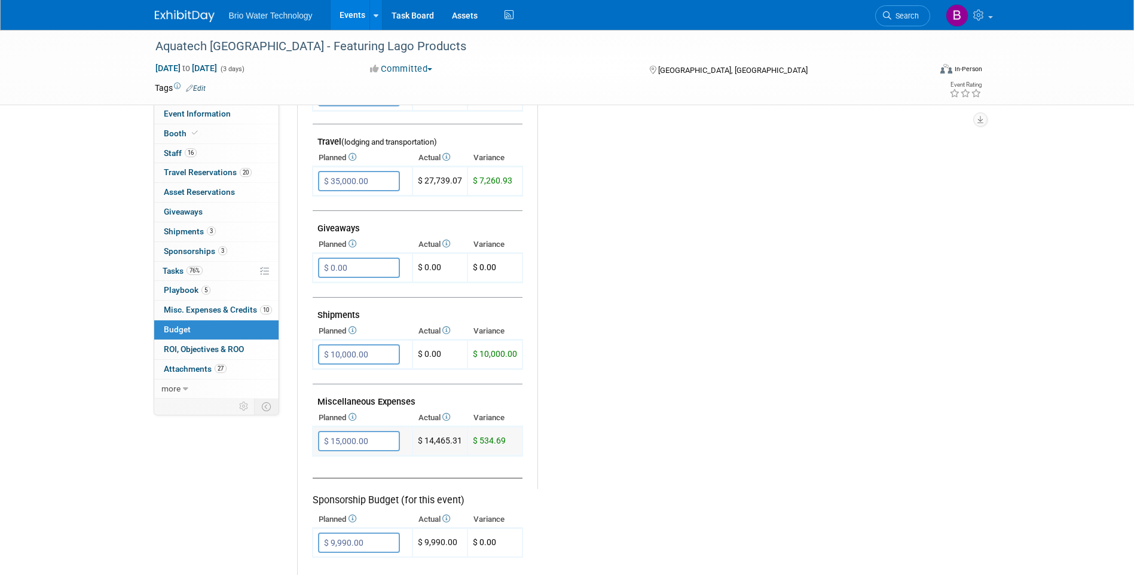
click at [334, 441] on input "$ 15,000.00" at bounding box center [359, 441] width 82 height 20
click at [333, 441] on input "$ 15,000.00" at bounding box center [359, 441] width 82 height 20
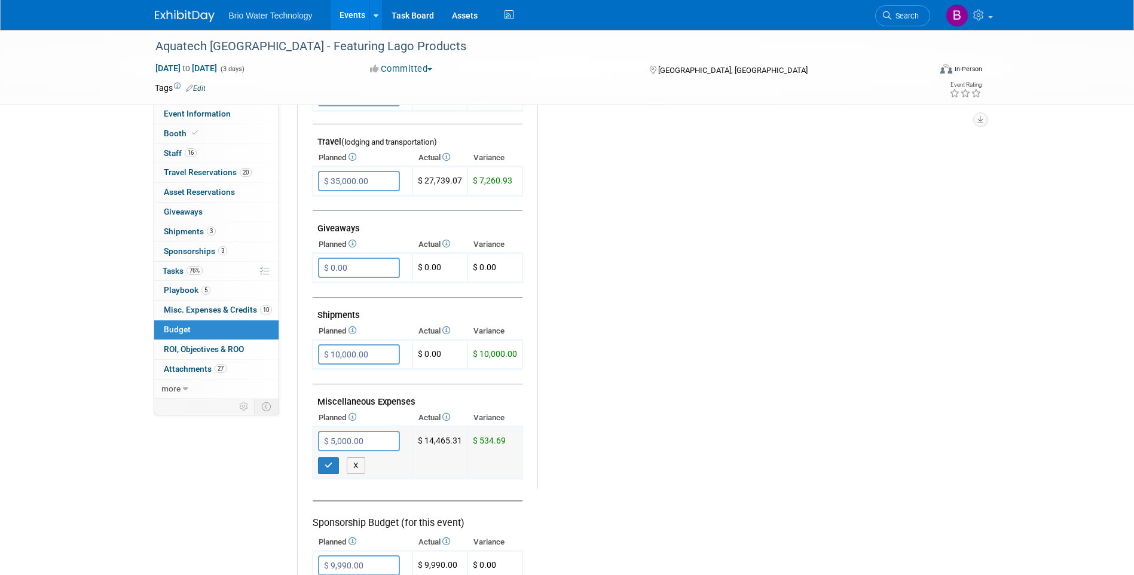
type input "$ 25,000.00"
click at [326, 461] on icon "button" at bounding box center [329, 465] width 8 height 8
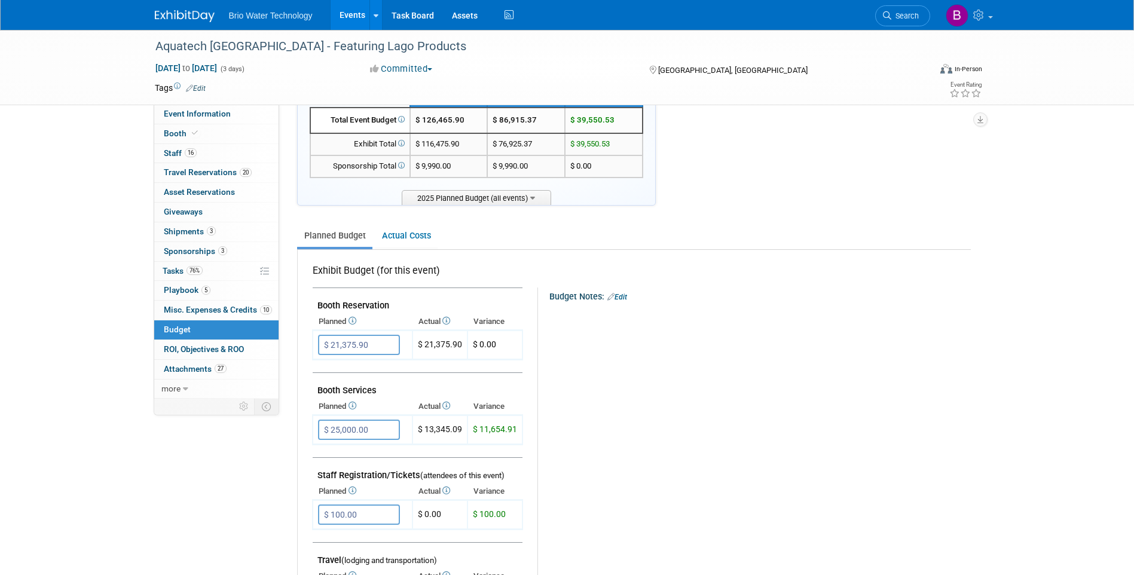
scroll to position [0, 0]
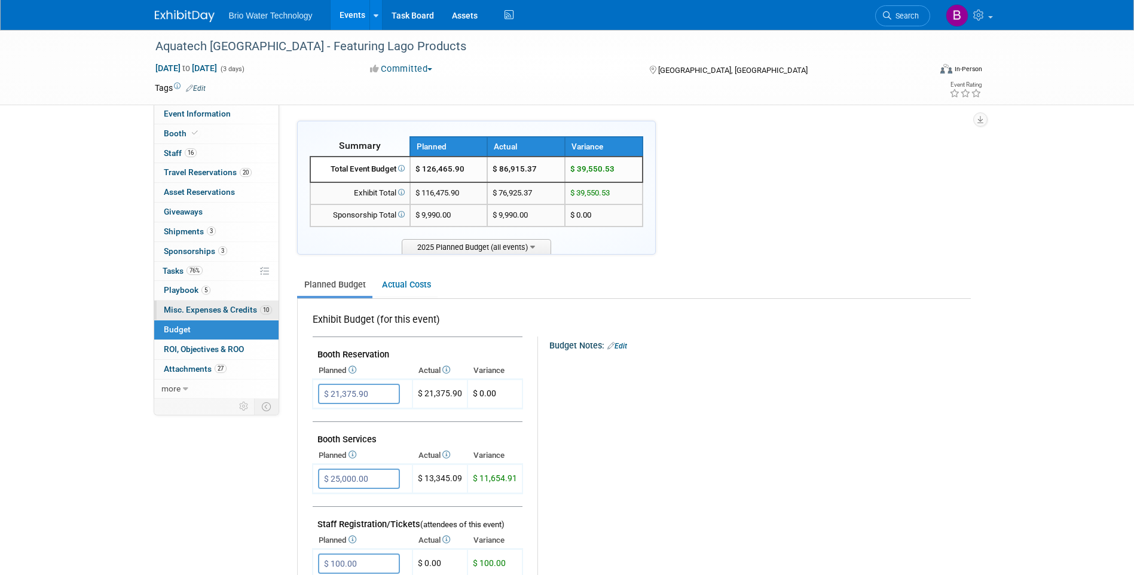
click at [194, 308] on span "Misc. Expenses & Credits 10" at bounding box center [218, 310] width 108 height 10
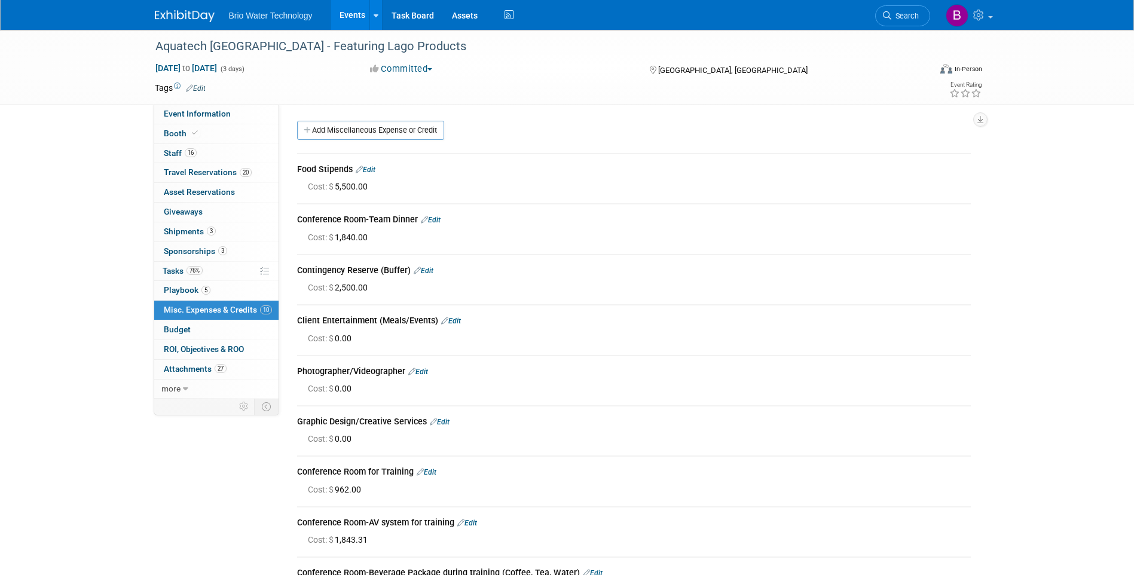
click at [440, 221] on link "Edit" at bounding box center [431, 220] width 20 height 8
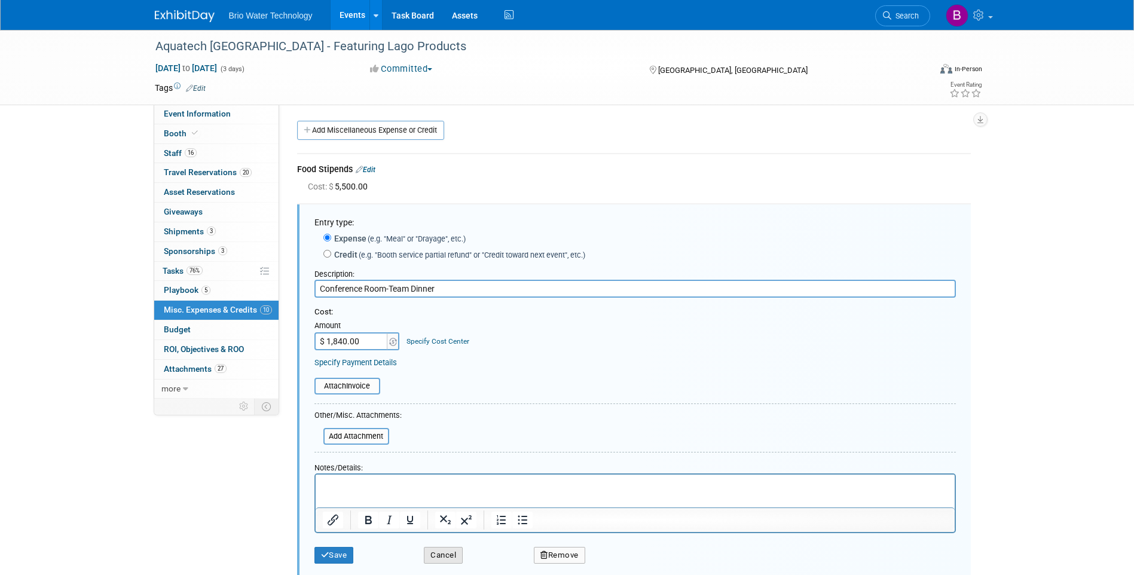
click at [454, 557] on button "Cancel" at bounding box center [443, 555] width 39 height 17
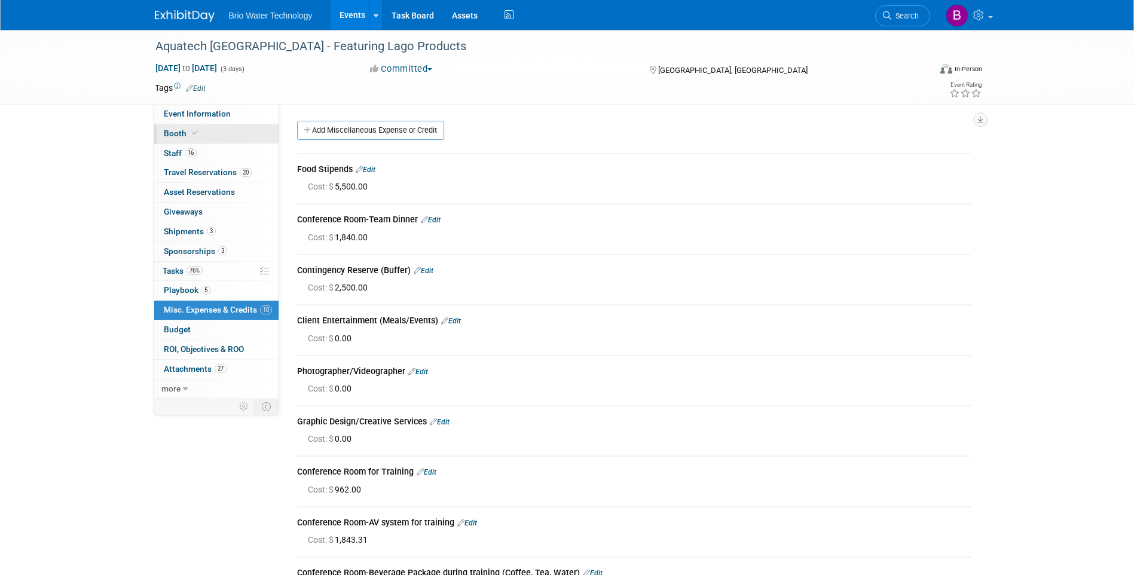
click at [169, 131] on span "Booth" at bounding box center [182, 133] width 36 height 10
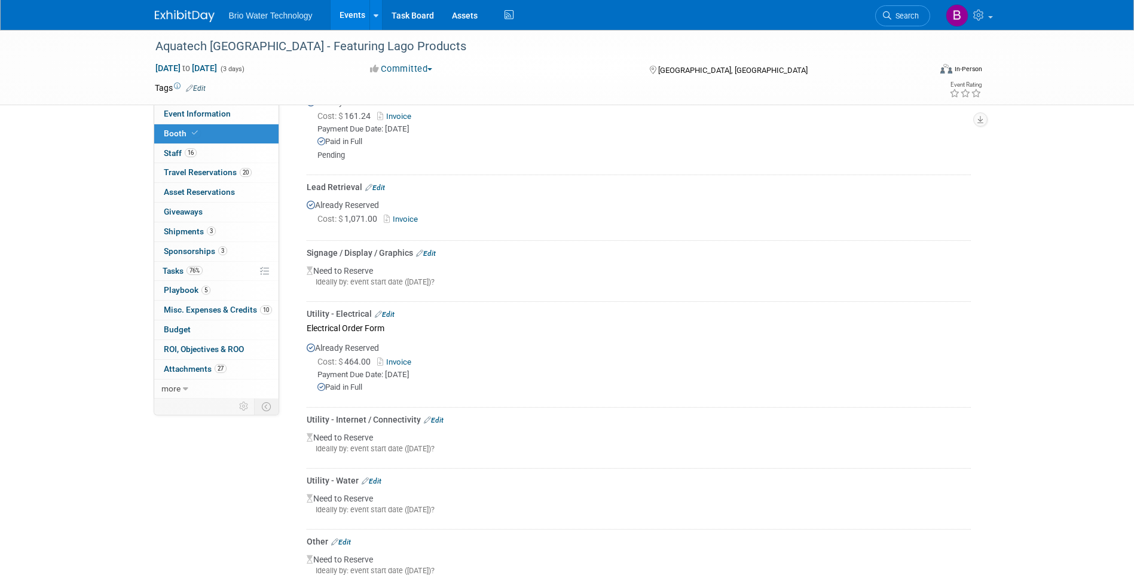
scroll to position [837, 0]
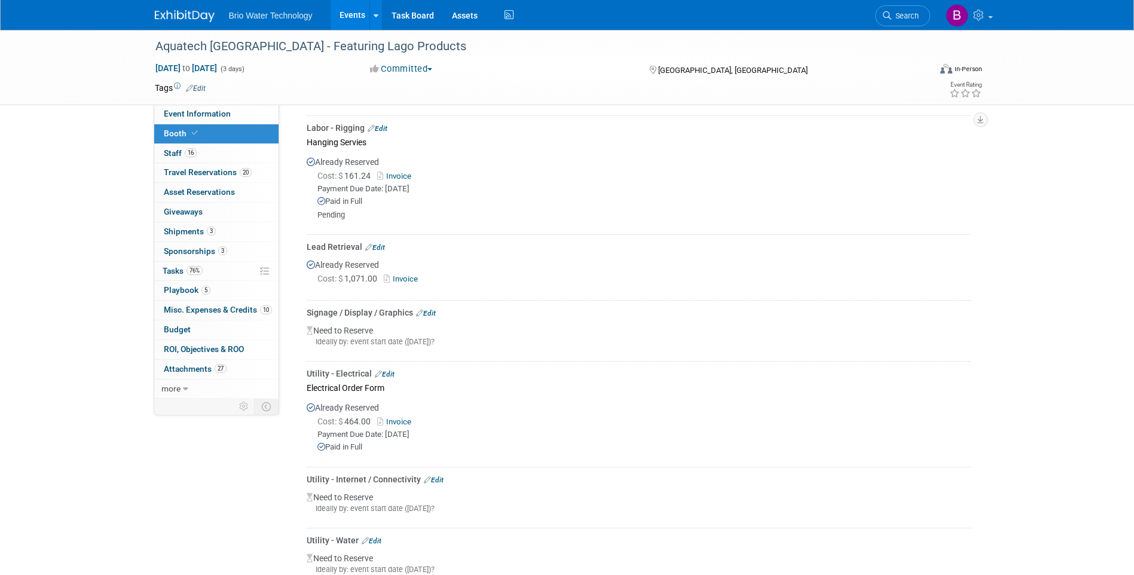
click at [378, 244] on link "Edit" at bounding box center [375, 247] width 20 height 8
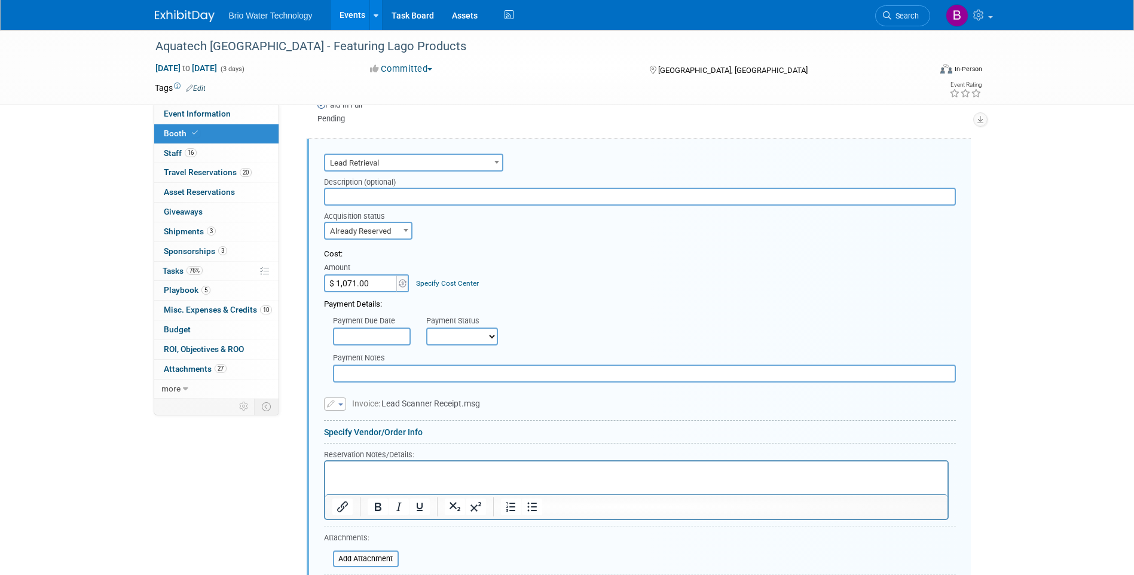
scroll to position [0, 0]
click at [492, 338] on select "Not Paid Yet Partially Paid Paid in Full" at bounding box center [462, 337] width 72 height 18
select select "1"
click at [426, 328] on select "Not Paid Yet Partially Paid Paid in Full" at bounding box center [462, 337] width 72 height 18
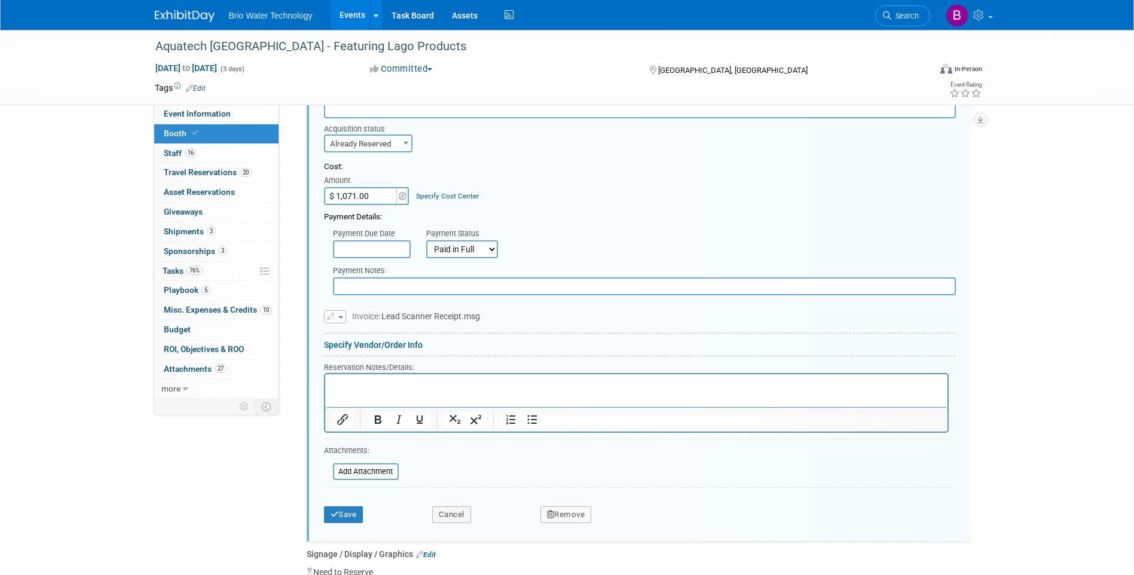
scroll to position [1112, 0]
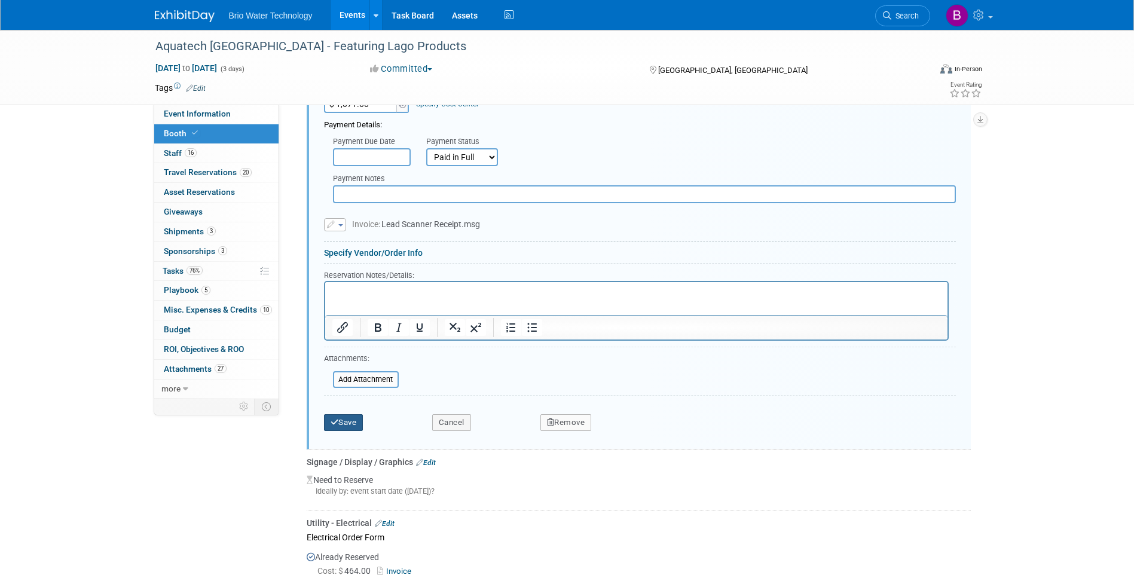
drag, startPoint x: 357, startPoint y: 419, endPoint x: 358, endPoint y: 411, distance: 8.5
click at [357, 418] on button "Save" at bounding box center [343, 422] width 39 height 17
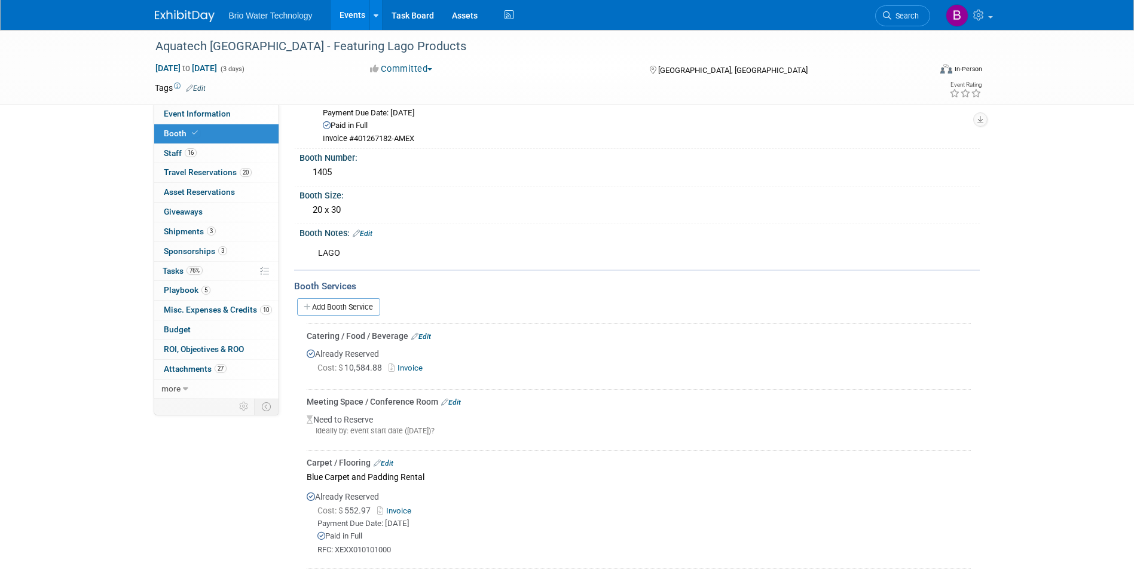
scroll to position [36, 0]
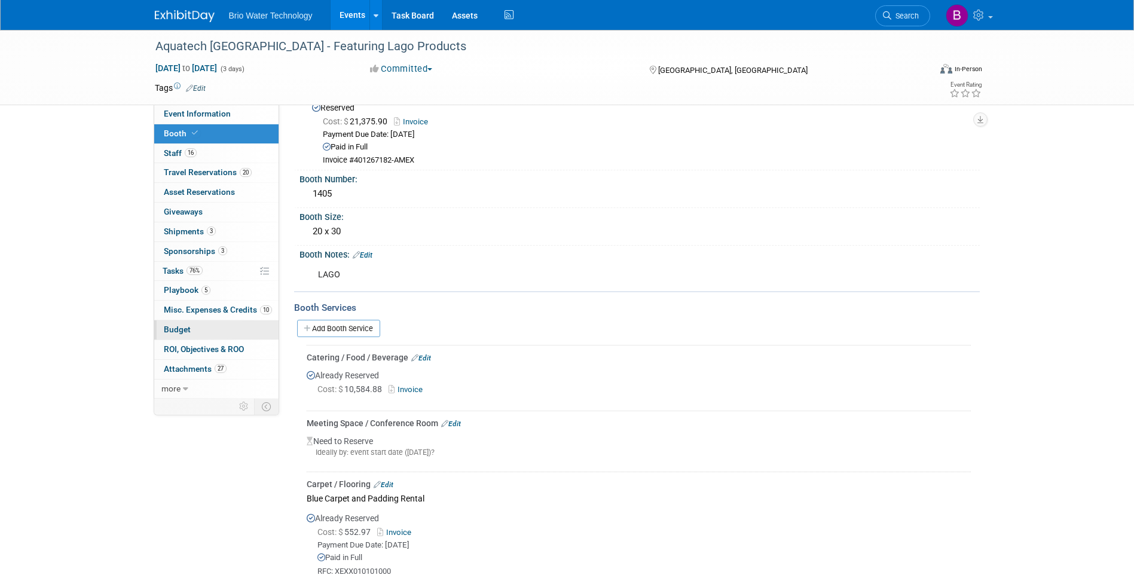
click at [177, 324] on link "Budget" at bounding box center [216, 329] width 124 height 19
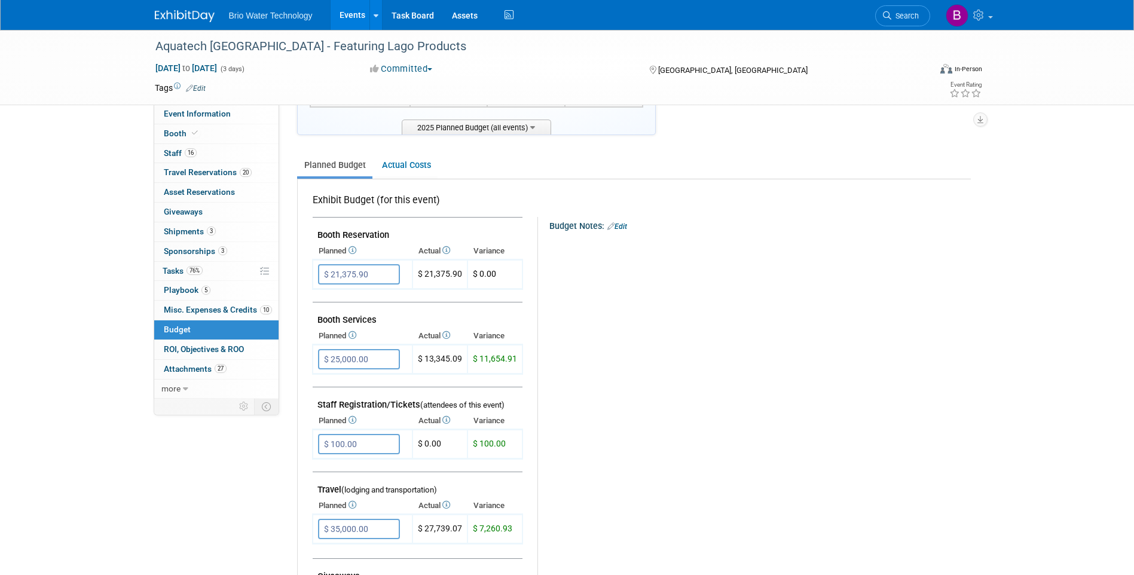
scroll to position [179, 0]
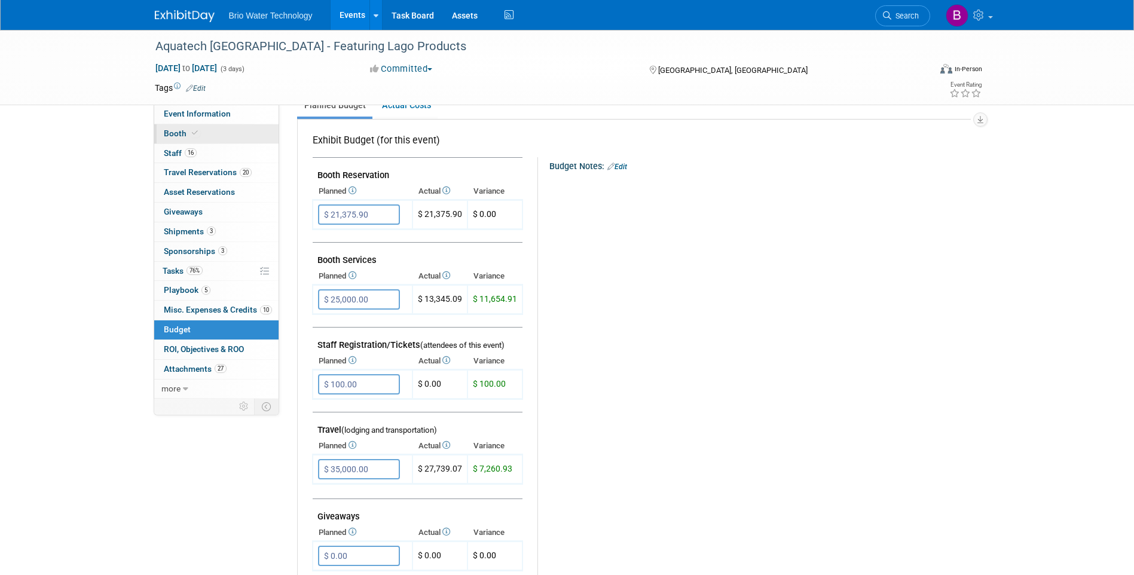
click at [170, 135] on span "Booth" at bounding box center [182, 133] width 36 height 10
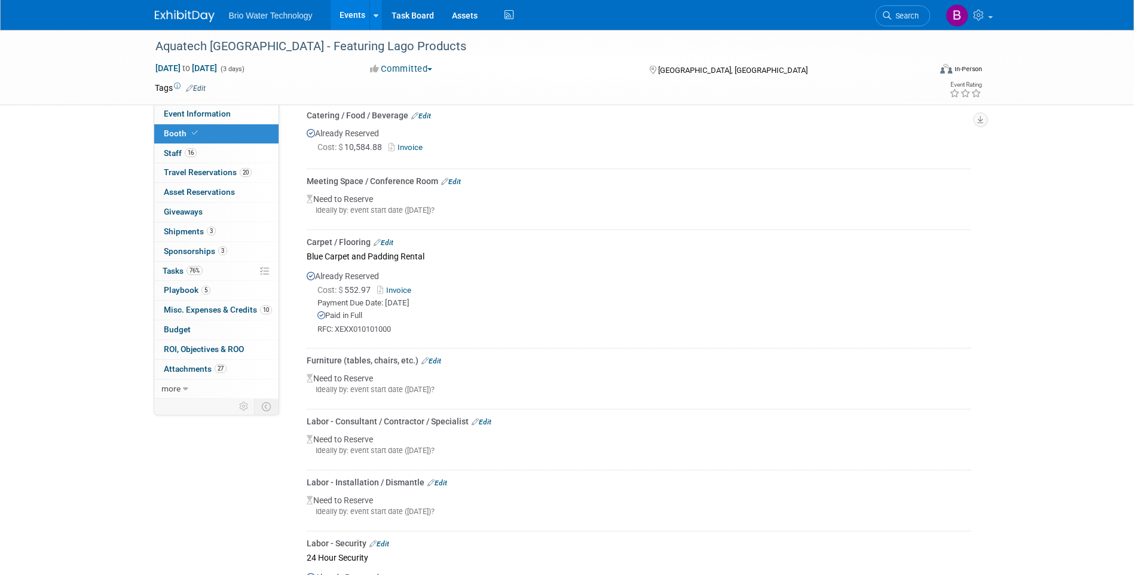
scroll to position [299, 0]
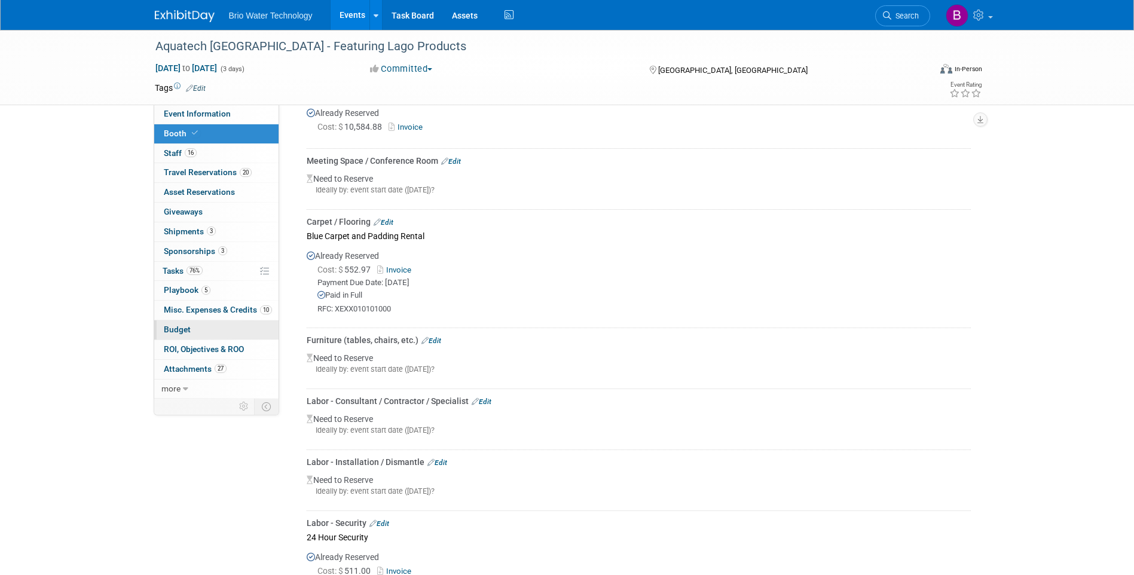
click at [206, 328] on link "Budget" at bounding box center [216, 329] width 124 height 19
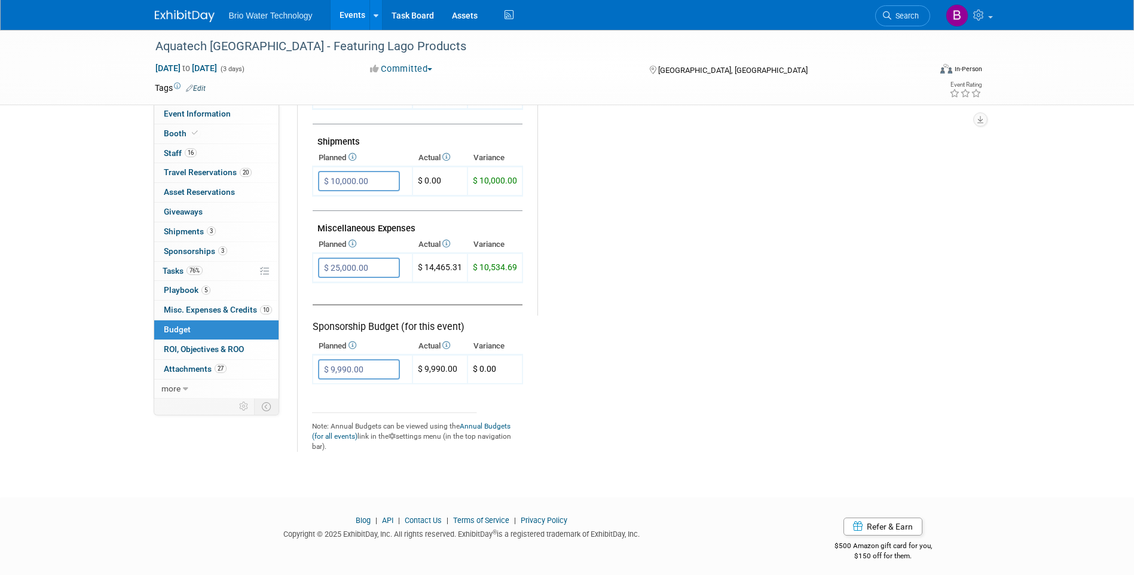
scroll to position [647, 0]
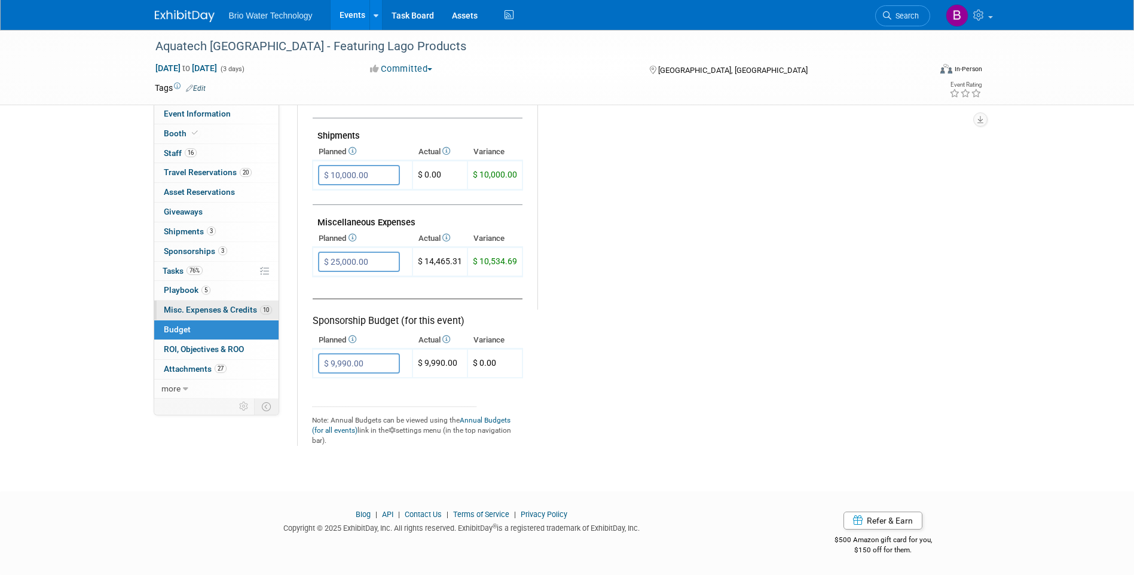
click at [209, 309] on span "Misc. Expenses & Credits 10" at bounding box center [218, 310] width 108 height 10
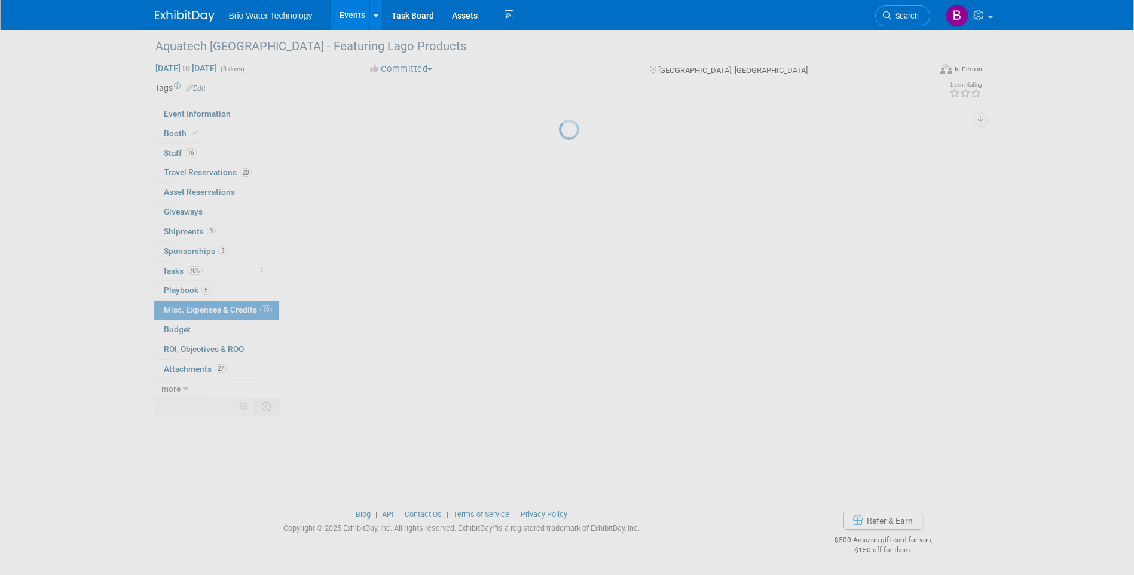
scroll to position [0, 0]
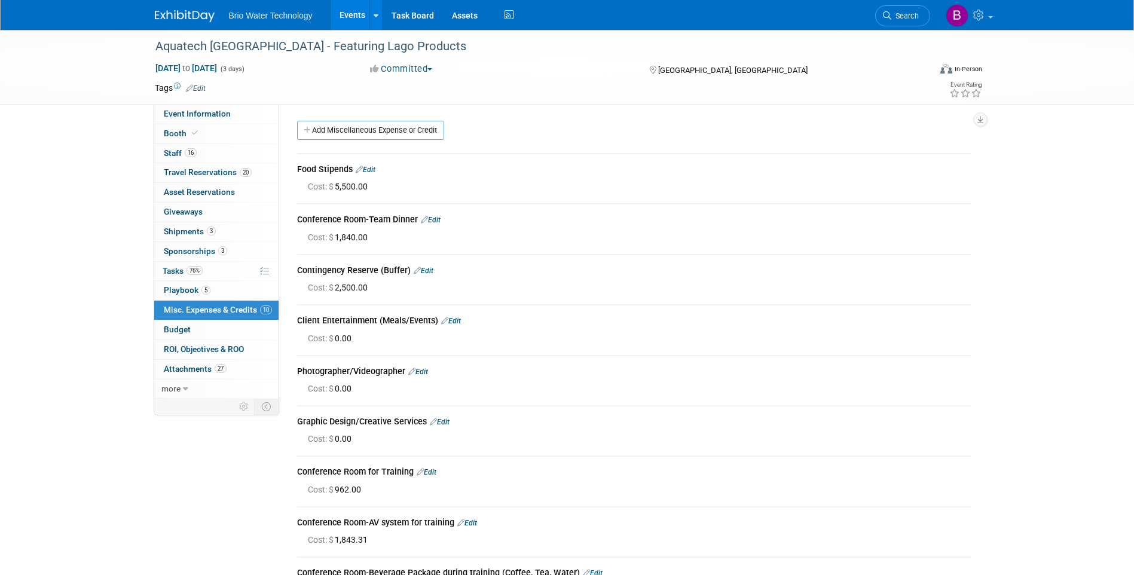
click at [437, 221] on link "Edit" at bounding box center [431, 220] width 20 height 8
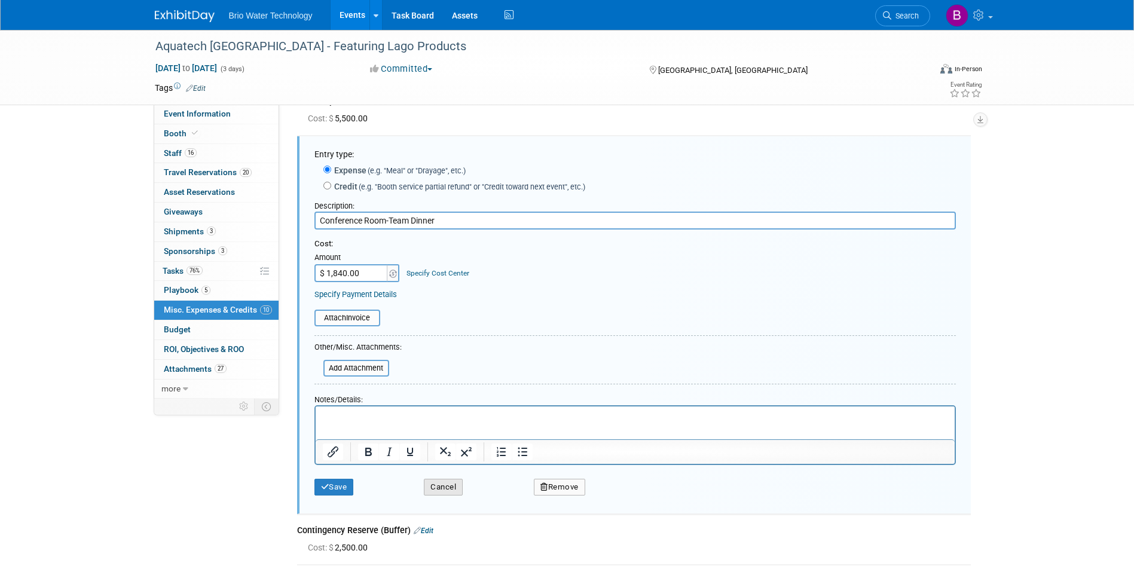
click at [458, 491] on button "Cancel" at bounding box center [443, 487] width 39 height 17
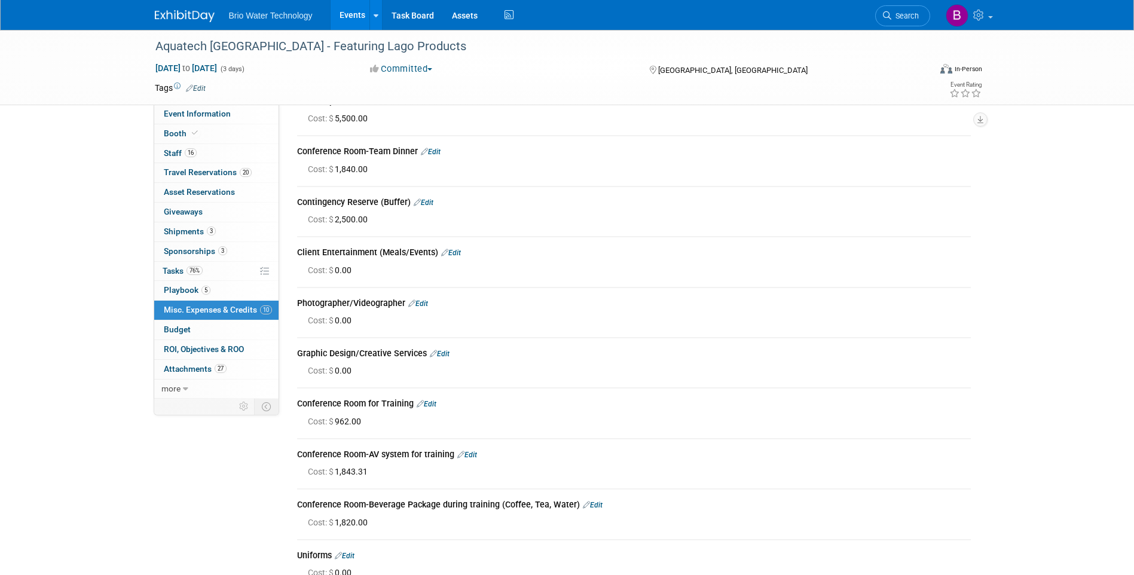
click at [436, 148] on link "Edit" at bounding box center [431, 152] width 20 height 8
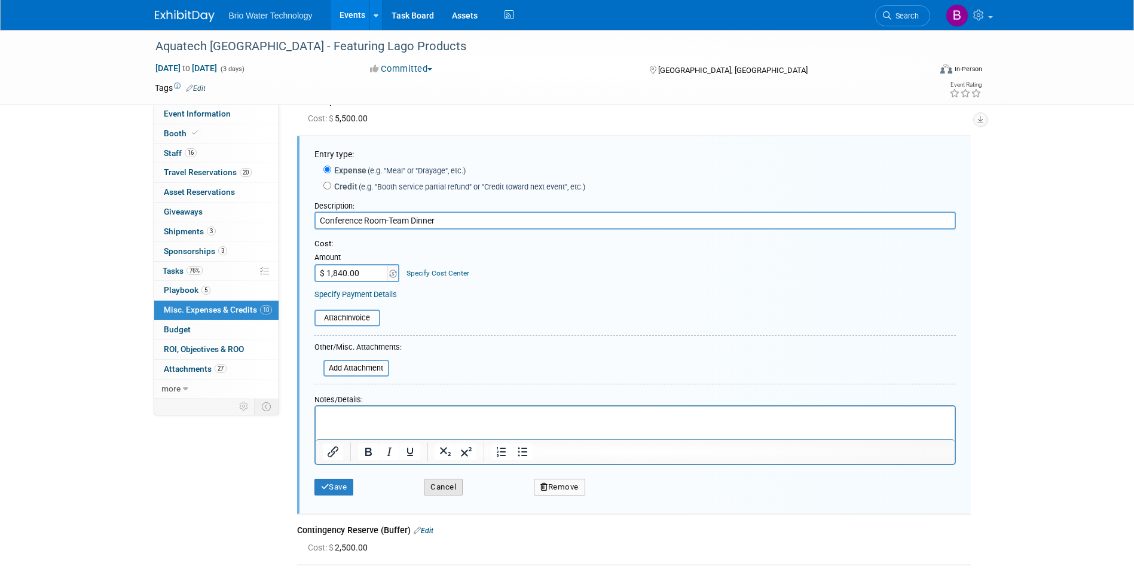
click at [439, 488] on button "Cancel" at bounding box center [443, 487] width 39 height 17
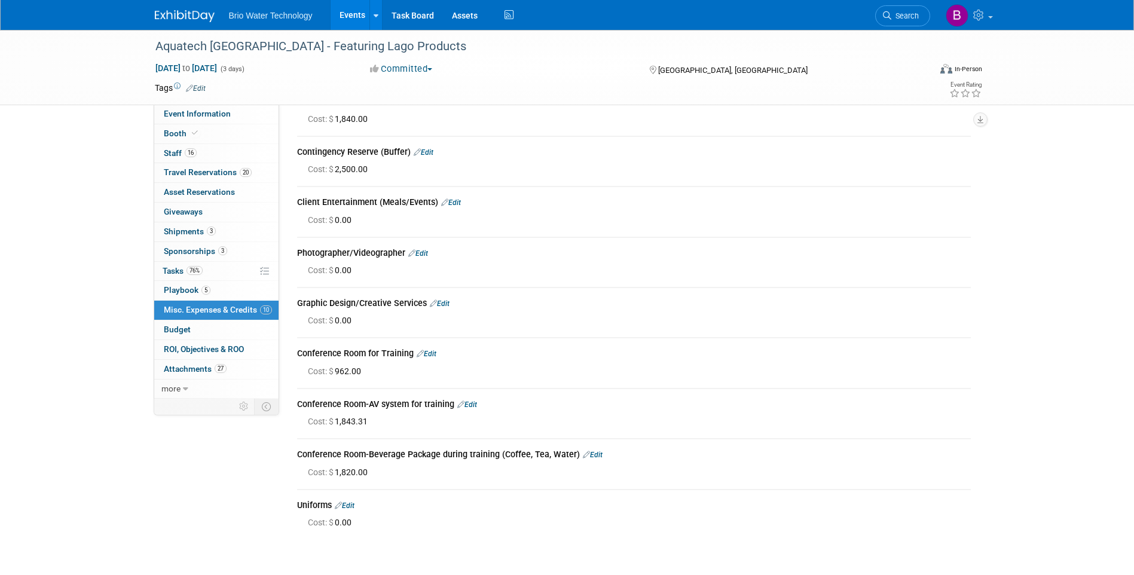
scroll to position [128, 0]
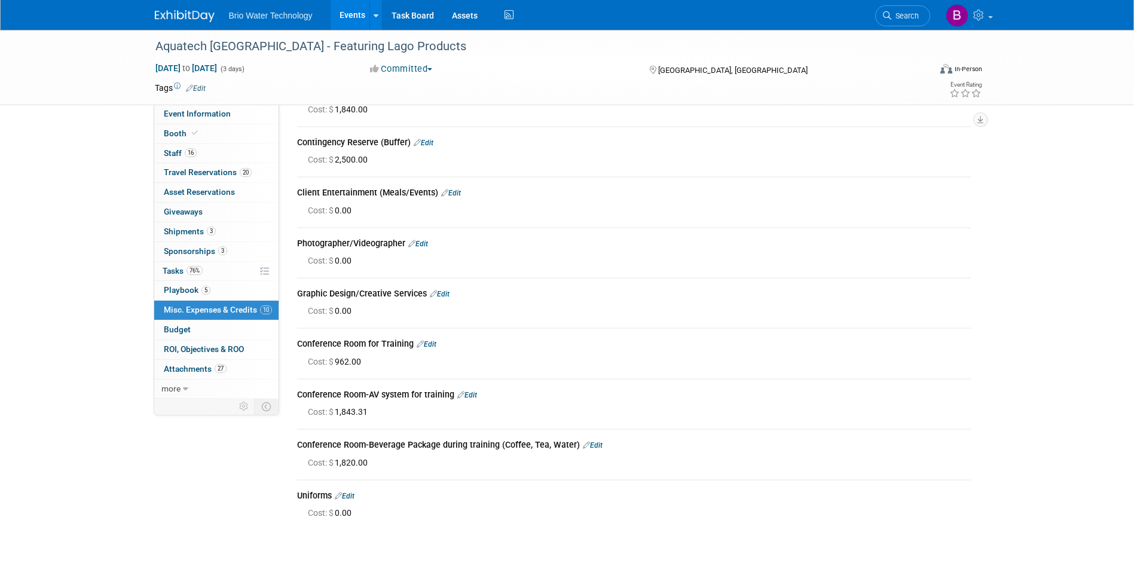
click at [431, 343] on link "Edit" at bounding box center [427, 344] width 20 height 8
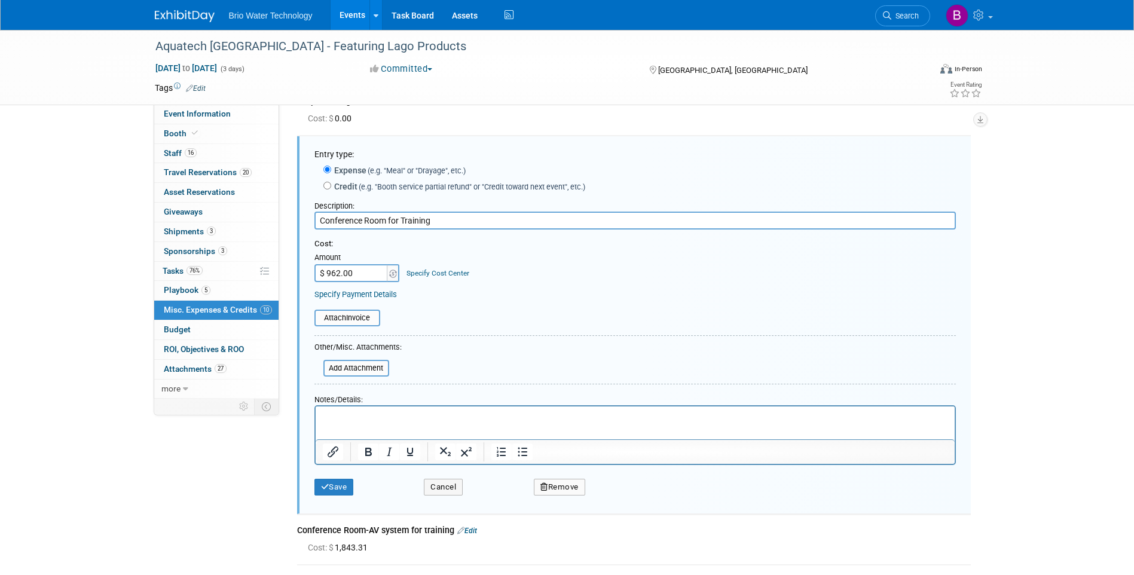
scroll to position [0, 0]
click at [365, 319] on input "file" at bounding box center [308, 318] width 142 height 14
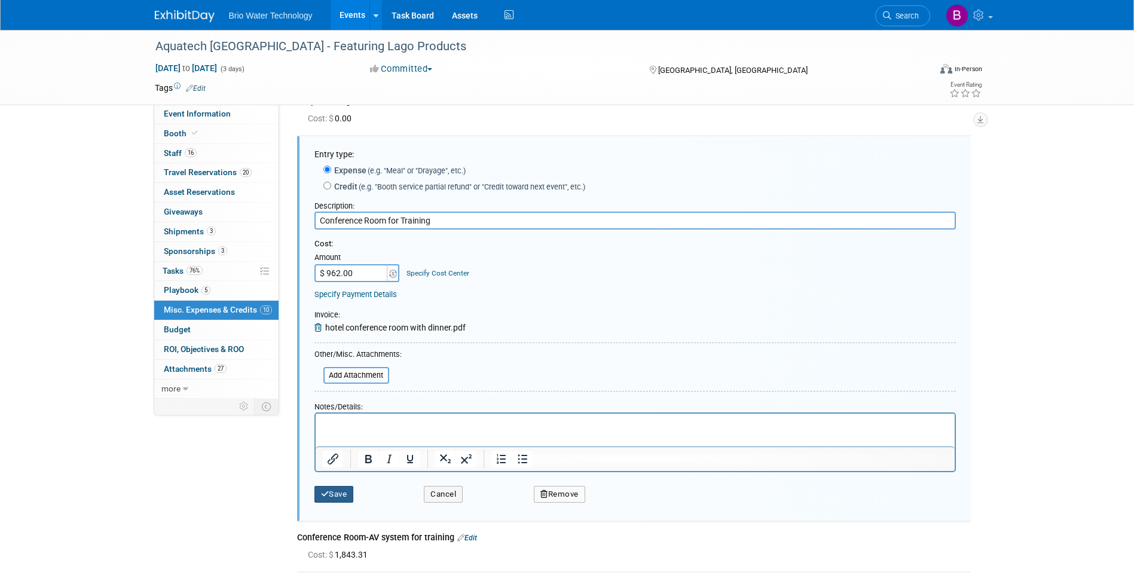
click at [338, 496] on button "Save" at bounding box center [333, 494] width 39 height 17
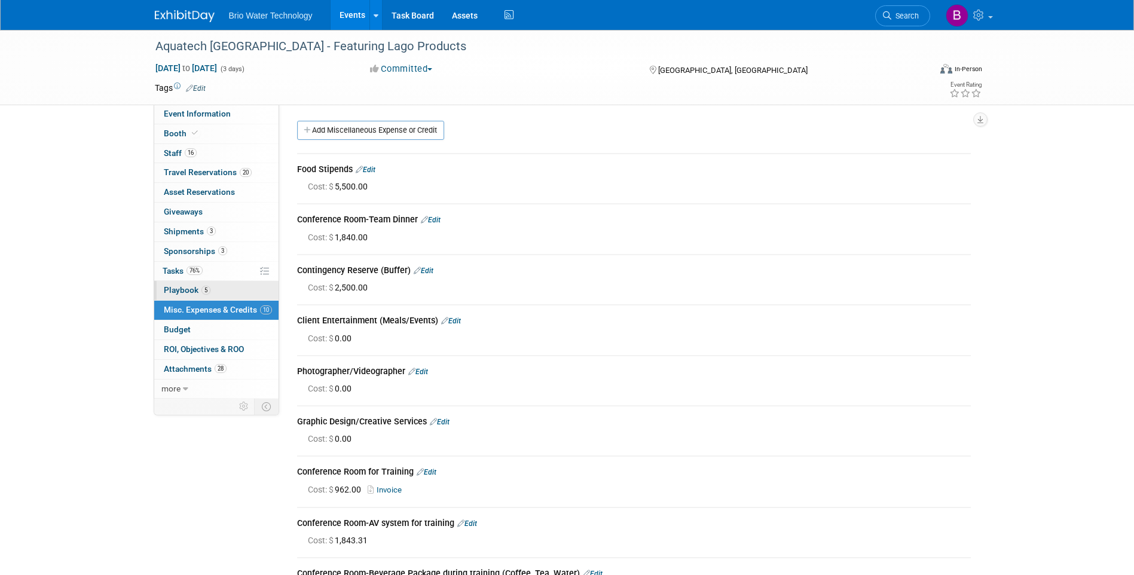
click at [186, 291] on span "Playbook 5" at bounding box center [187, 290] width 47 height 10
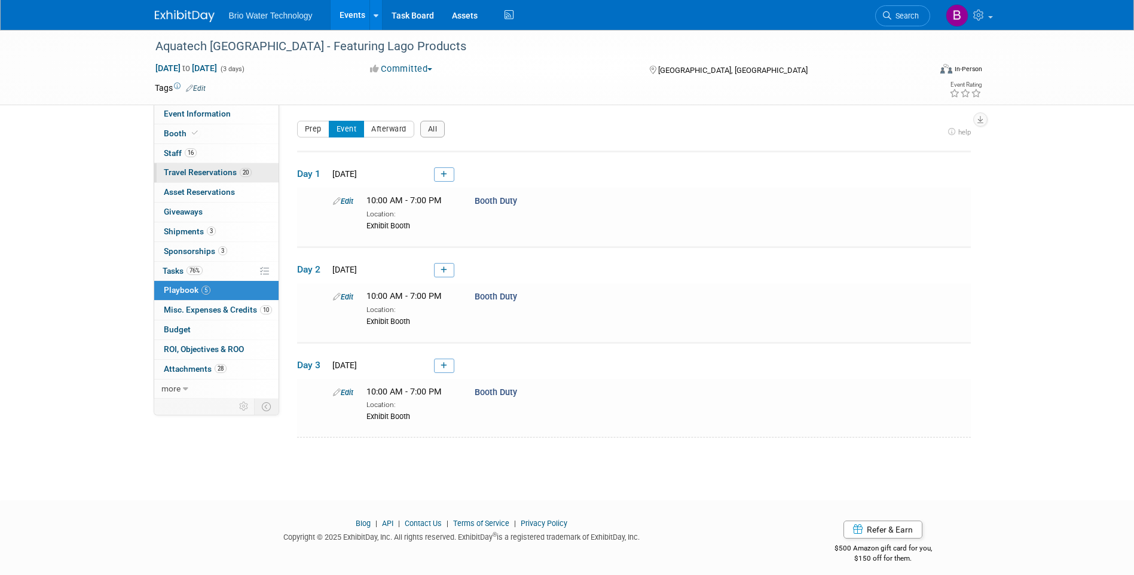
click at [198, 175] on span "Travel Reservations 20" at bounding box center [208, 172] width 88 height 10
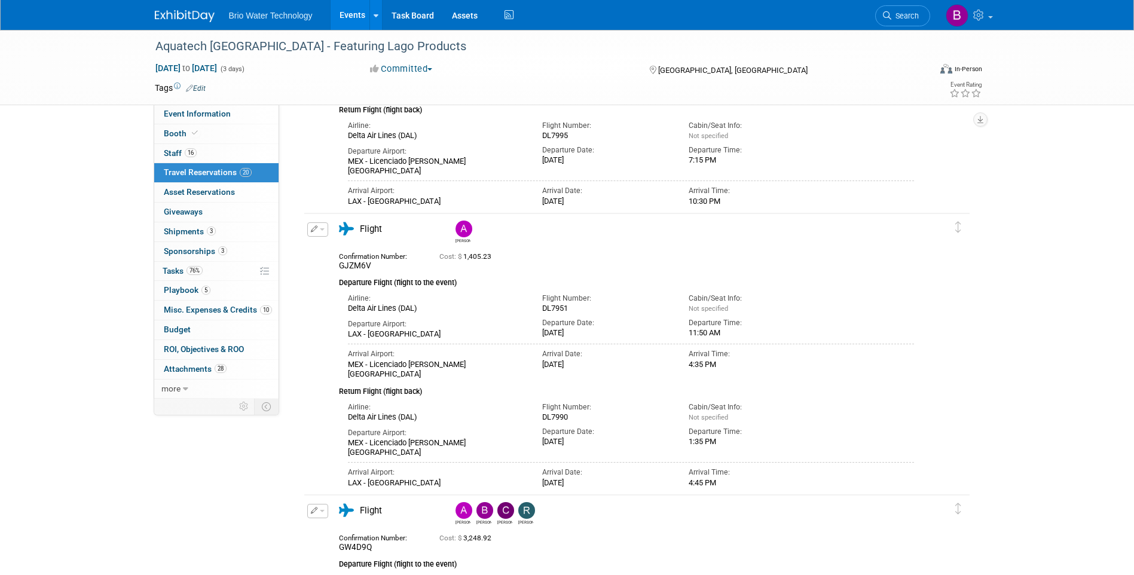
scroll to position [2630, 0]
